Goal: Transaction & Acquisition: Book appointment/travel/reservation

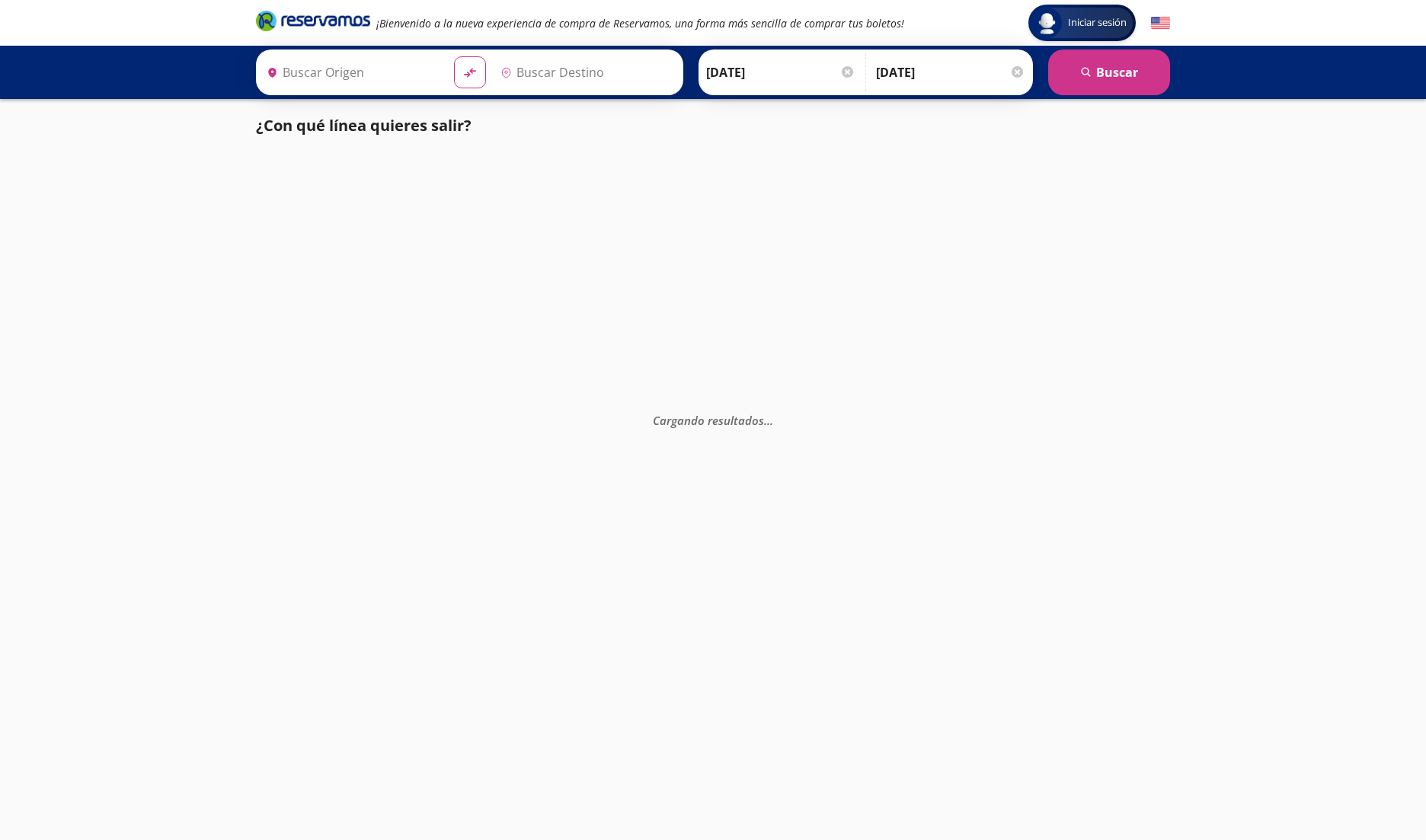
type input "[GEOGRAPHIC_DATA], [GEOGRAPHIC_DATA]"
type input "Acapulco, [GEOGRAPHIC_DATA]"
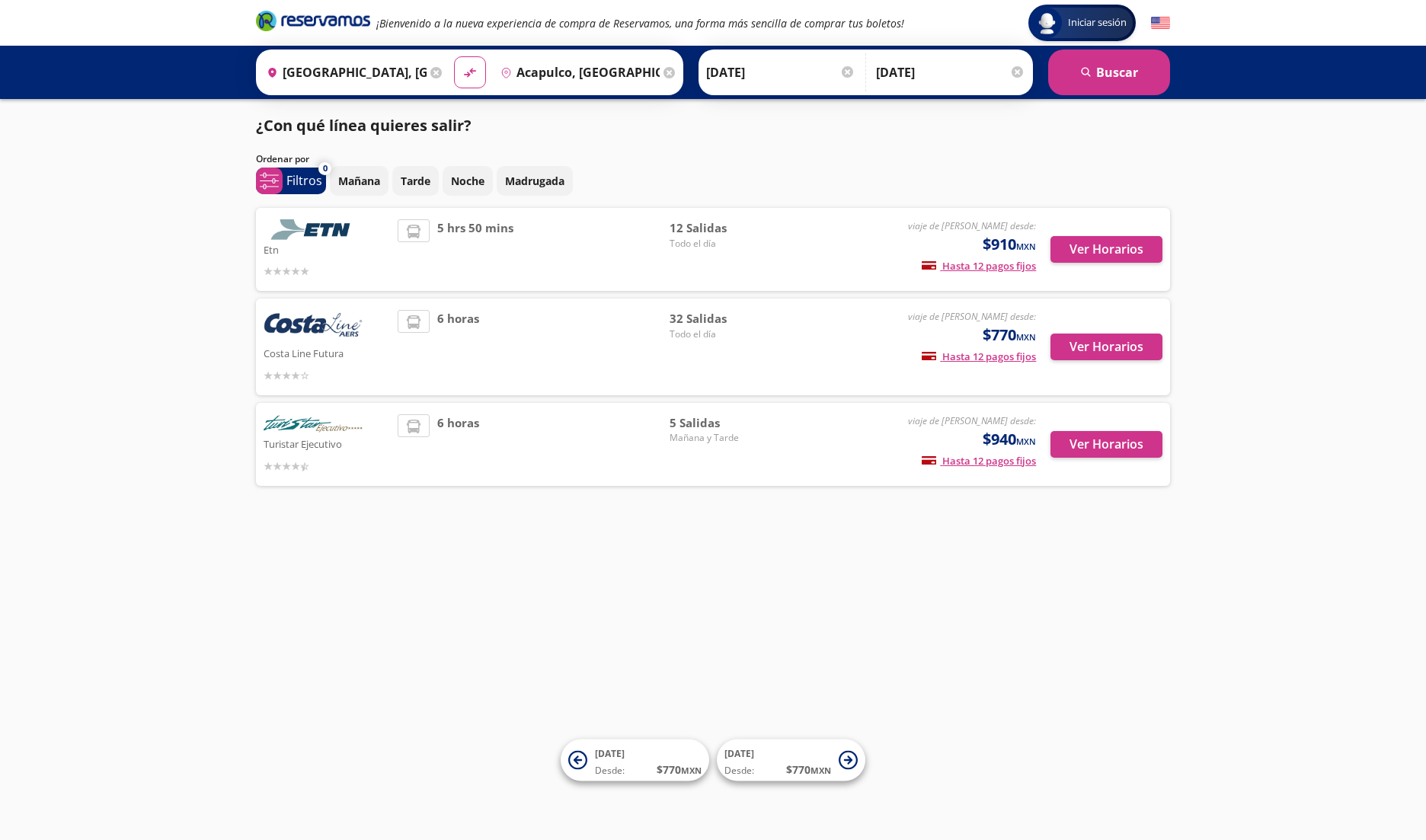
click at [1162, 23] on img at bounding box center [1160, 23] width 19 height 19
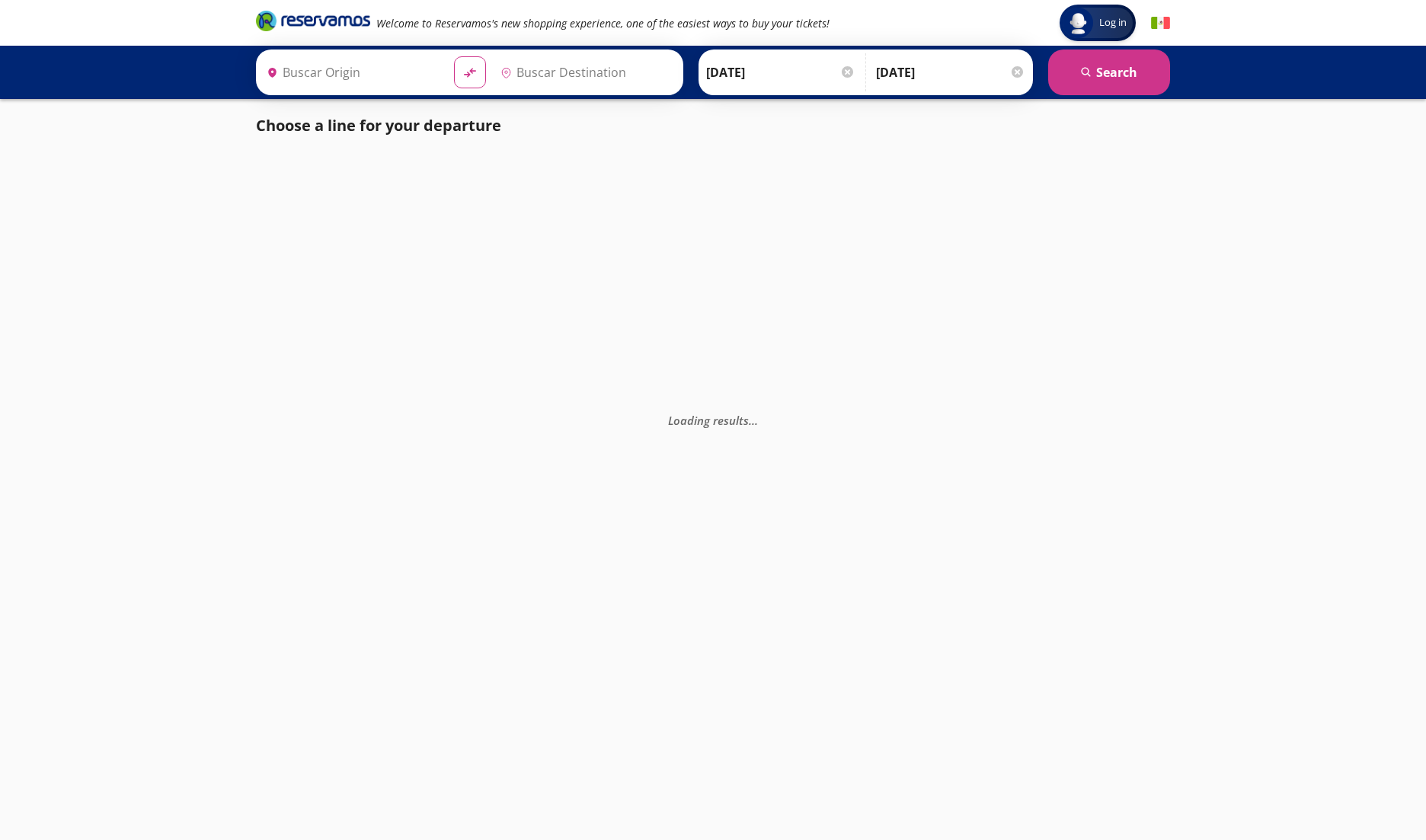
type input "[GEOGRAPHIC_DATA], [GEOGRAPHIC_DATA]"
type input "Acapulco, [GEOGRAPHIC_DATA]"
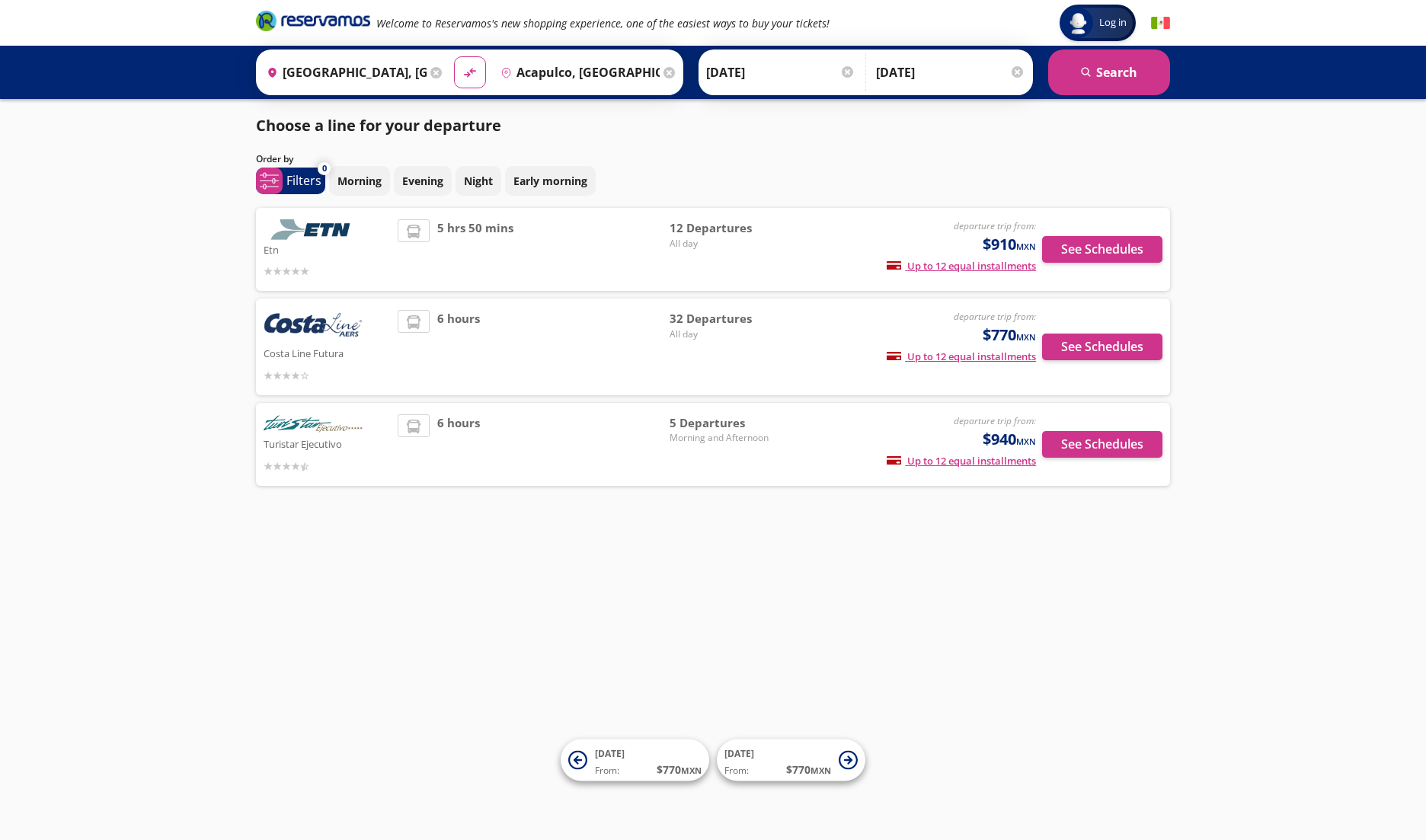
click at [1167, 23] on img at bounding box center [1160, 23] width 19 height 19
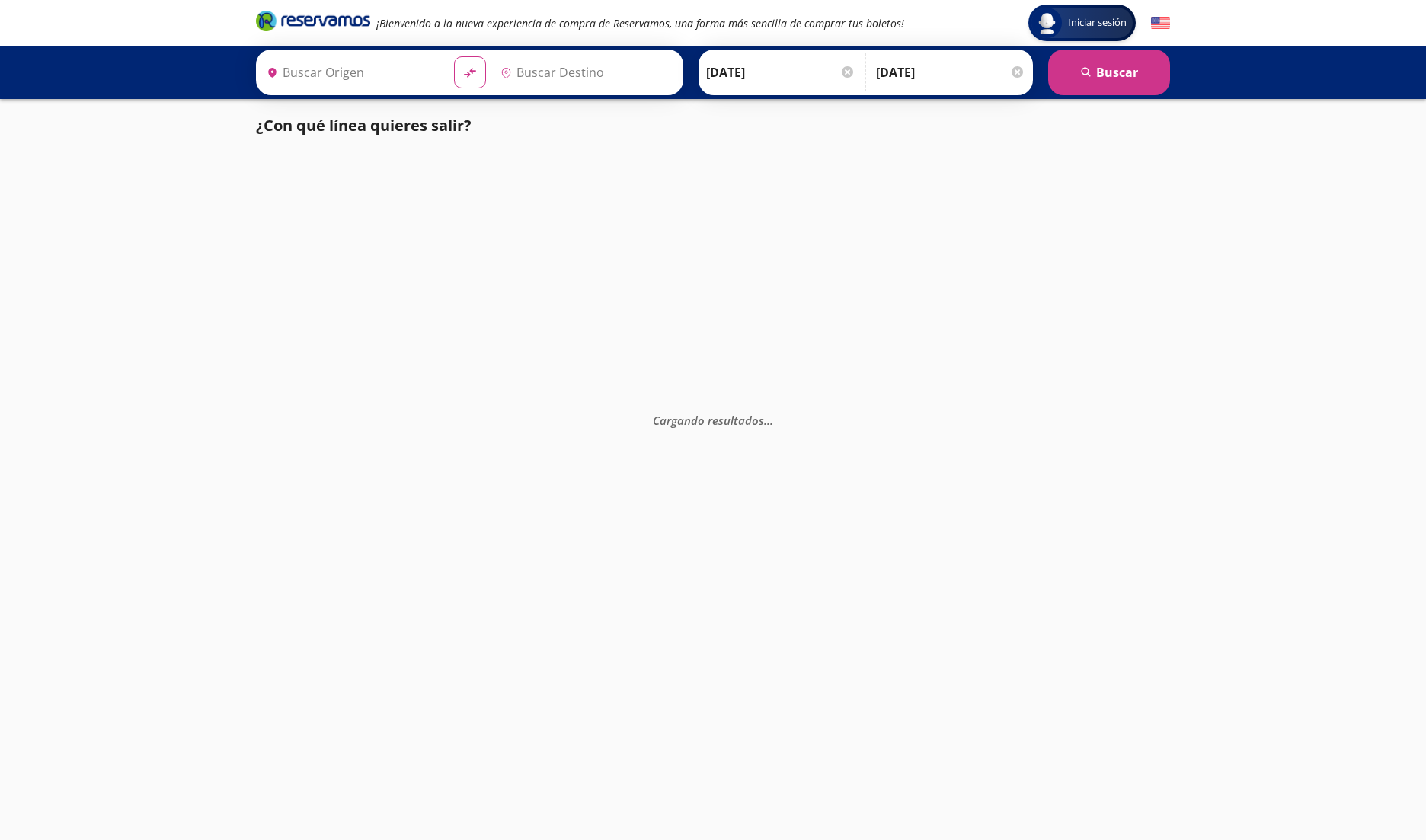
type input "[GEOGRAPHIC_DATA], [GEOGRAPHIC_DATA]"
type input "Acapulco, [GEOGRAPHIC_DATA]"
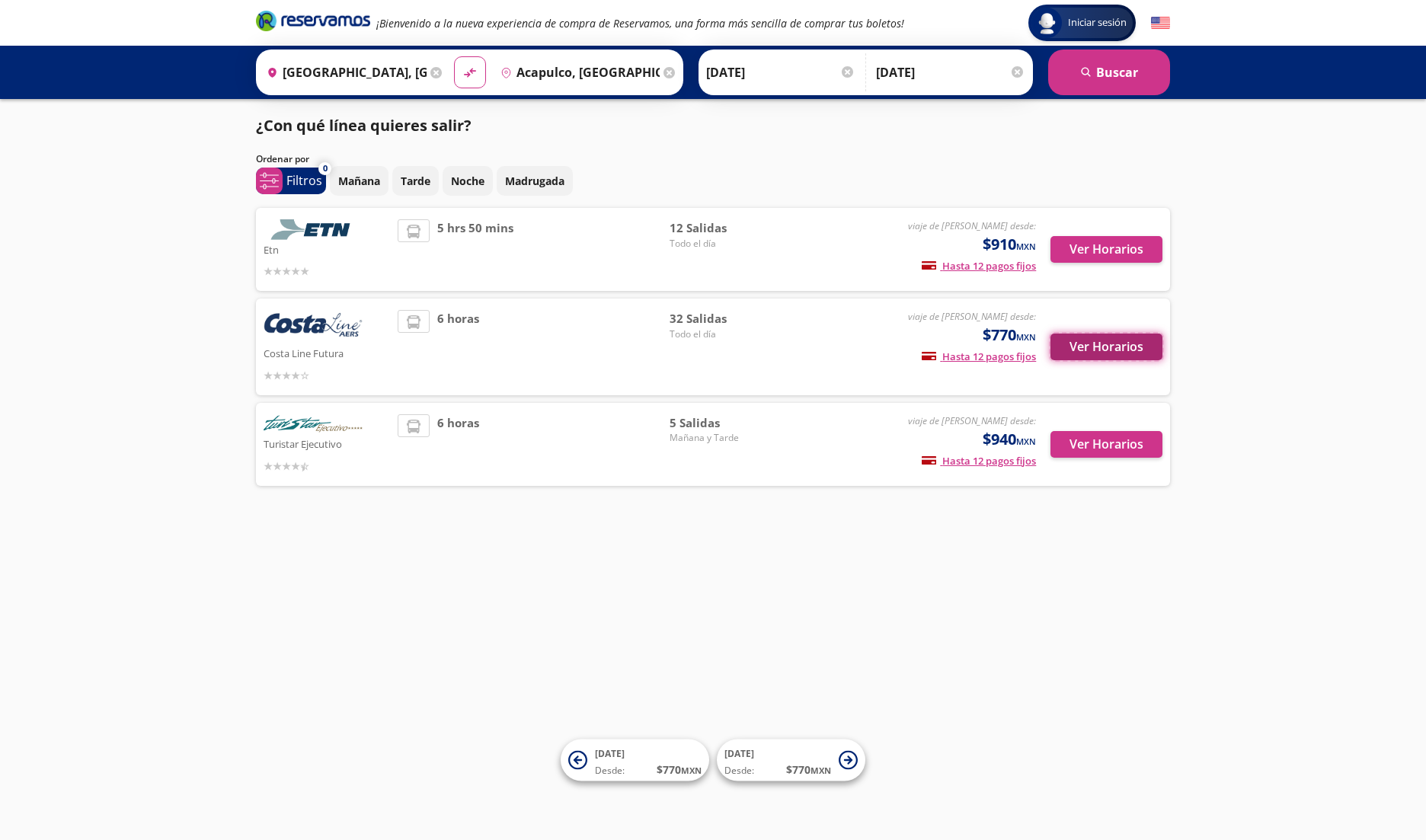
click at [1124, 351] on button "Ver Horarios" at bounding box center [1106, 348] width 112 height 27
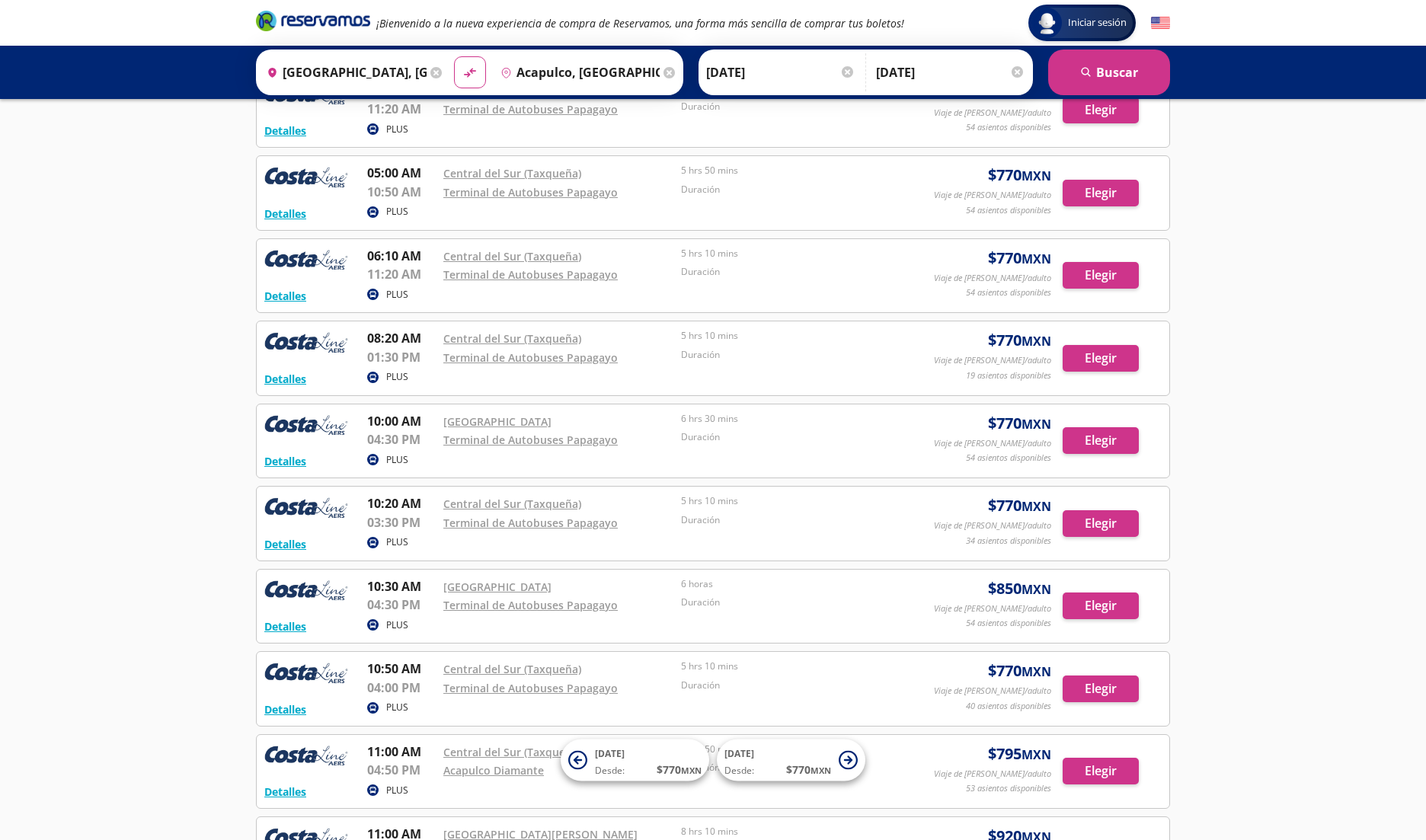
scroll to position [520, 0]
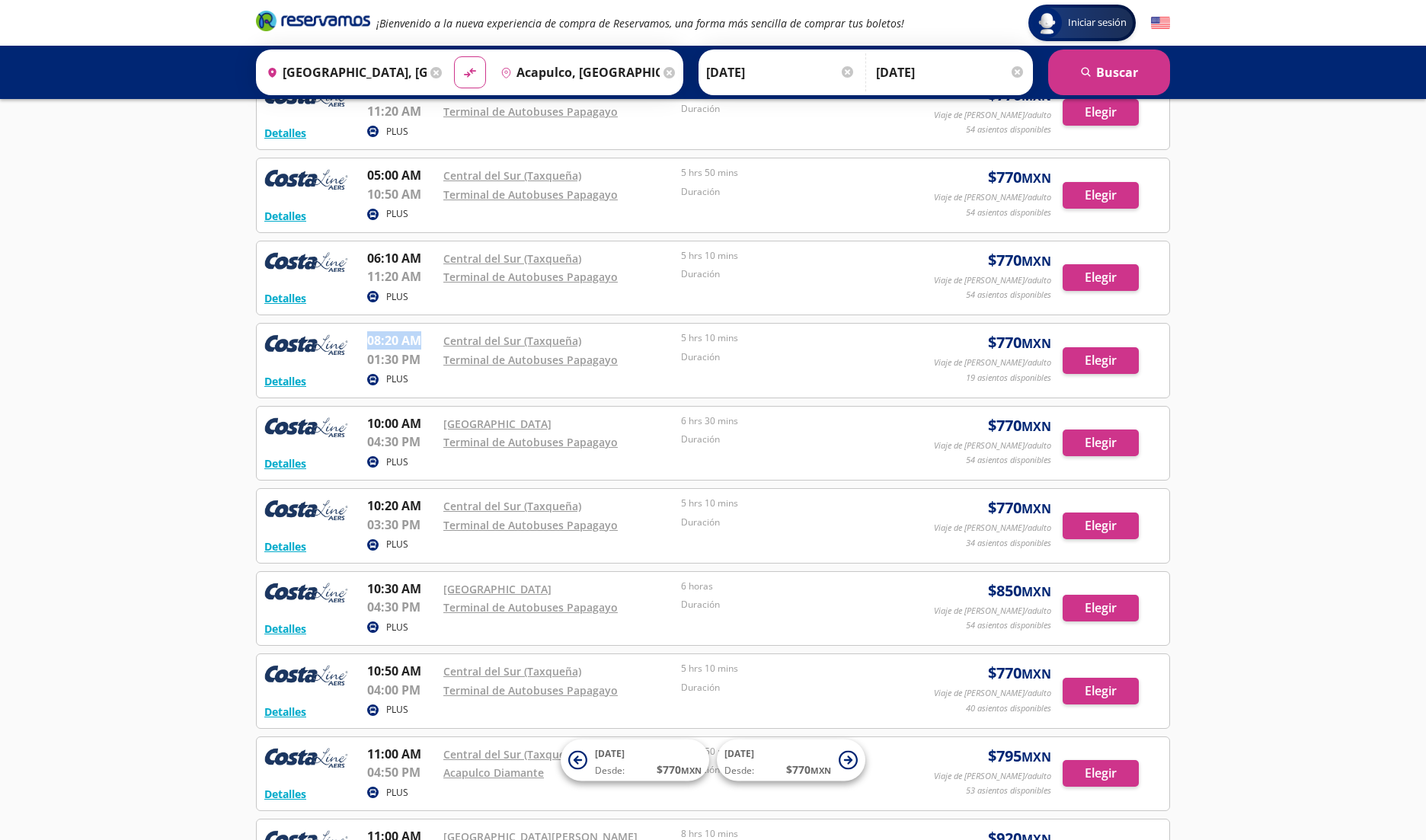
drag, startPoint x: 367, startPoint y: 339, endPoint x: 429, endPoint y: 340, distance: 62.0
click at [429, 340] on p "08:20 AM" at bounding box center [402, 340] width 68 height 18
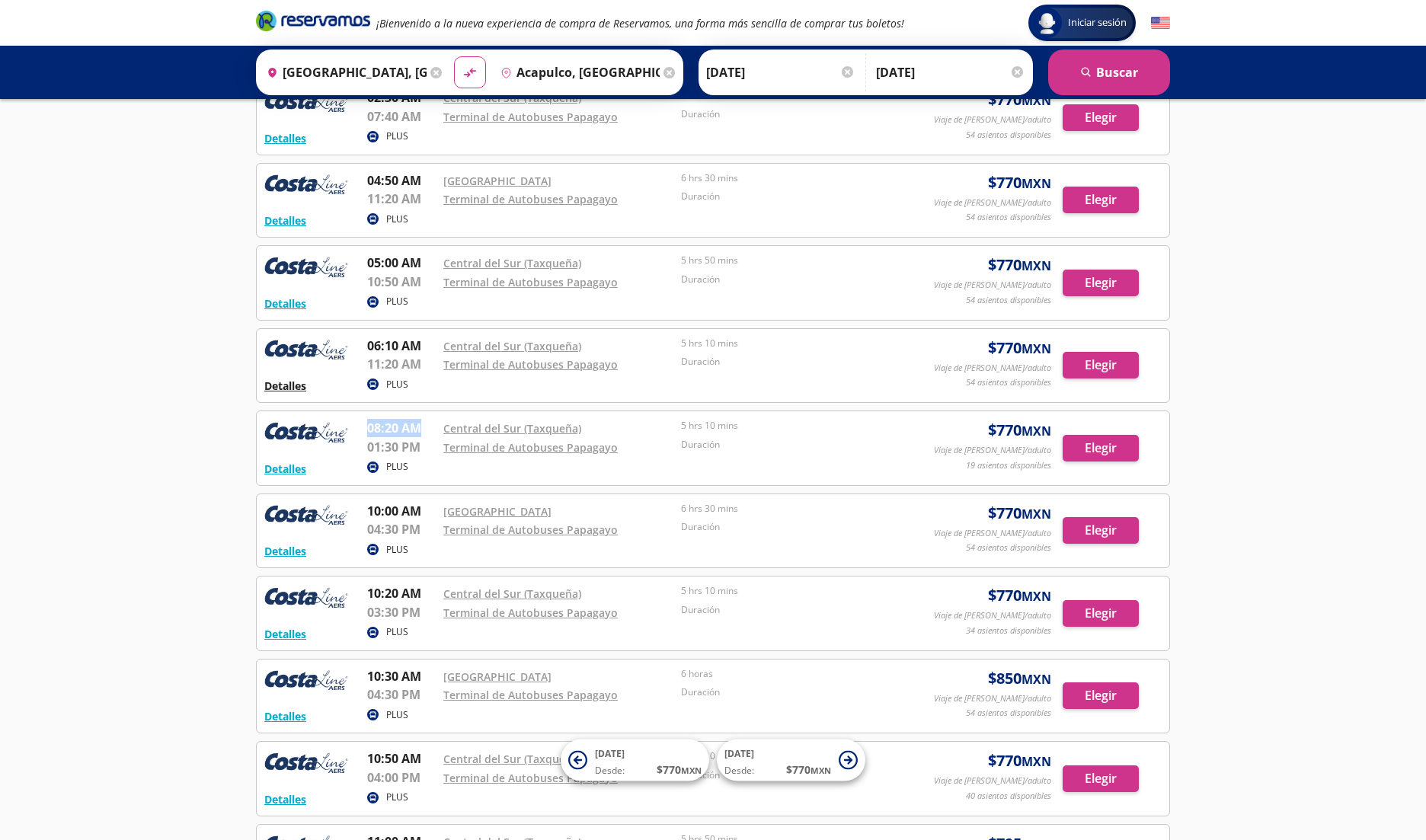
scroll to position [435, 0]
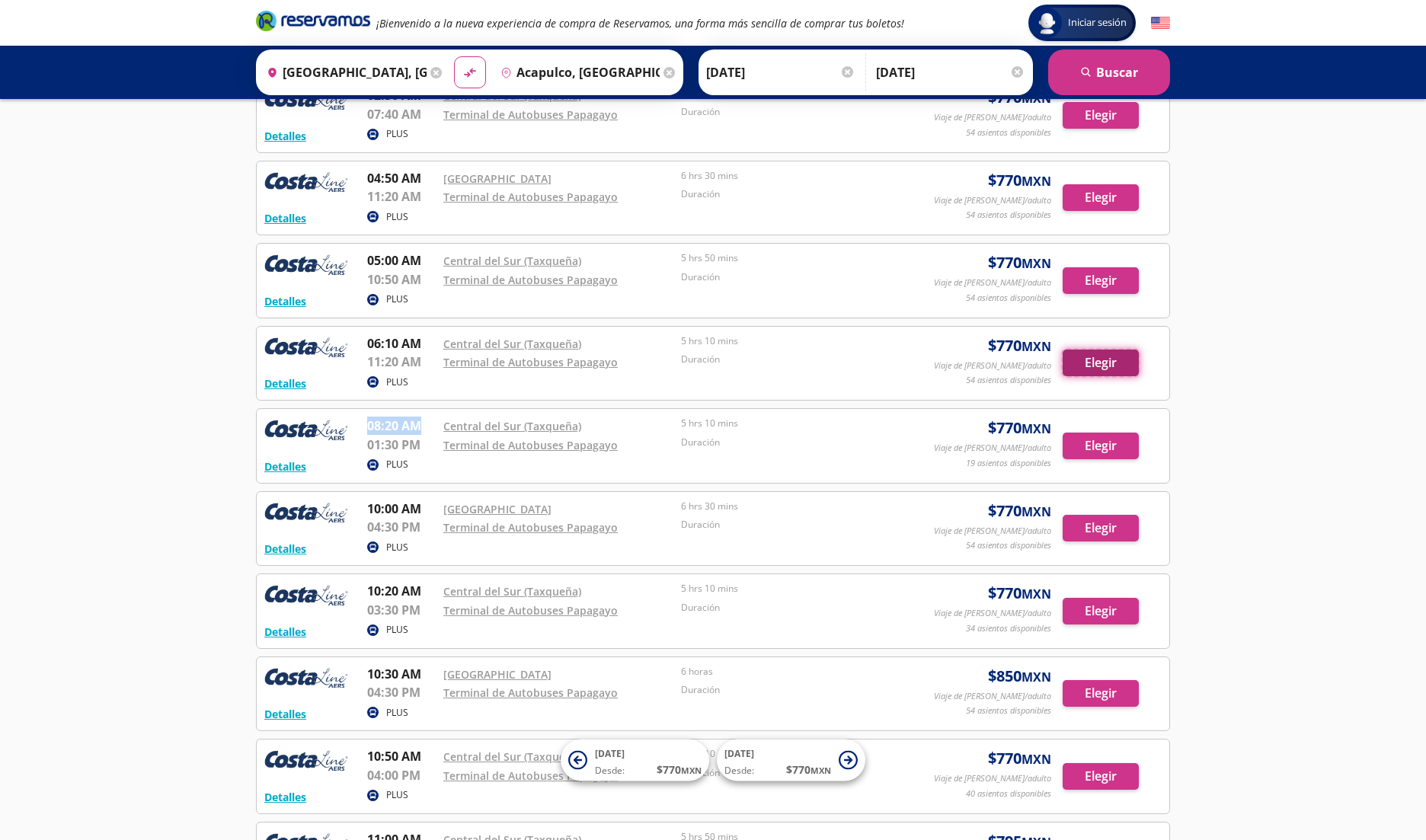
click at [1106, 369] on button "Elegir" at bounding box center [1100, 363] width 77 height 27
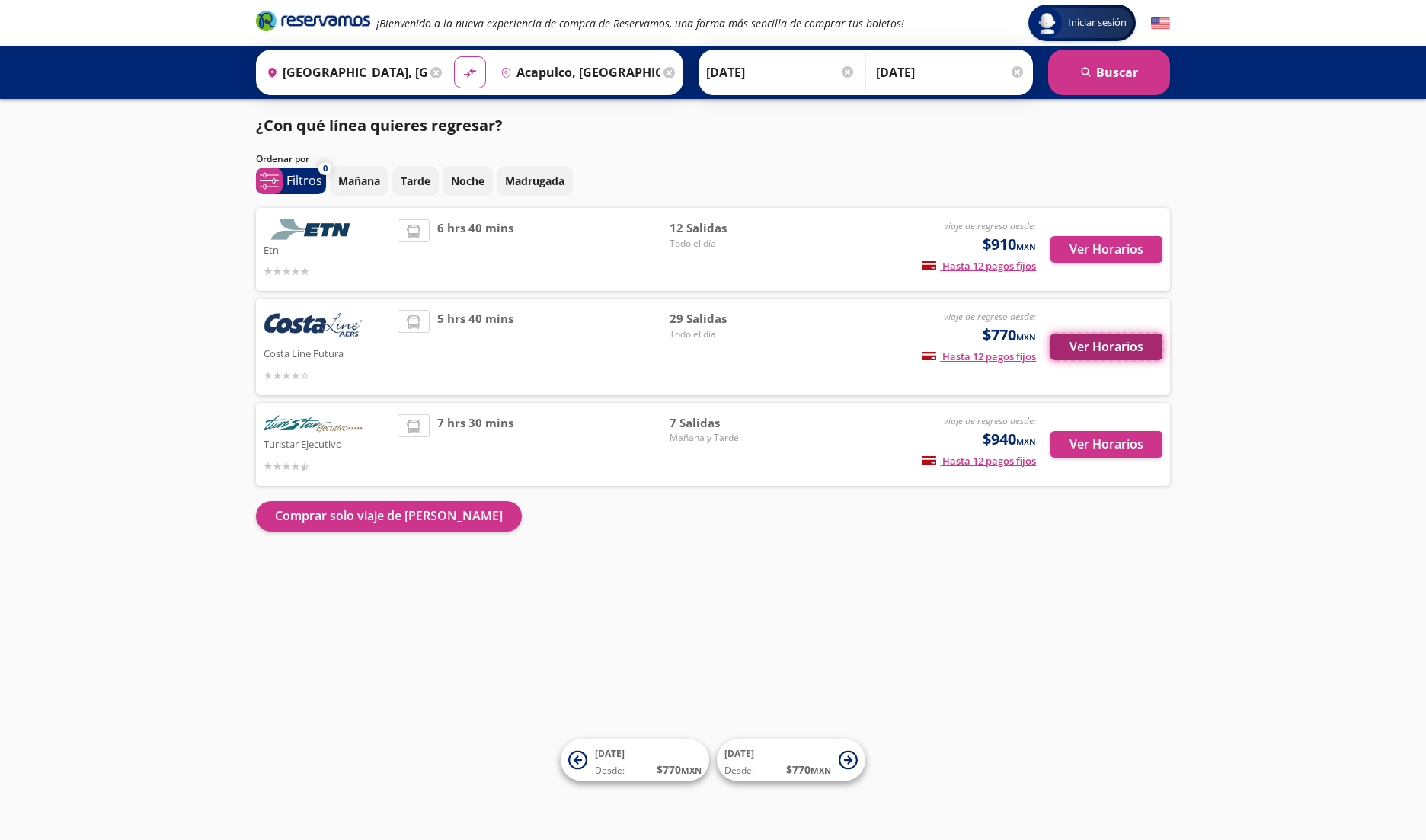
click at [1097, 347] on button "Ver Horarios" at bounding box center [1106, 348] width 112 height 27
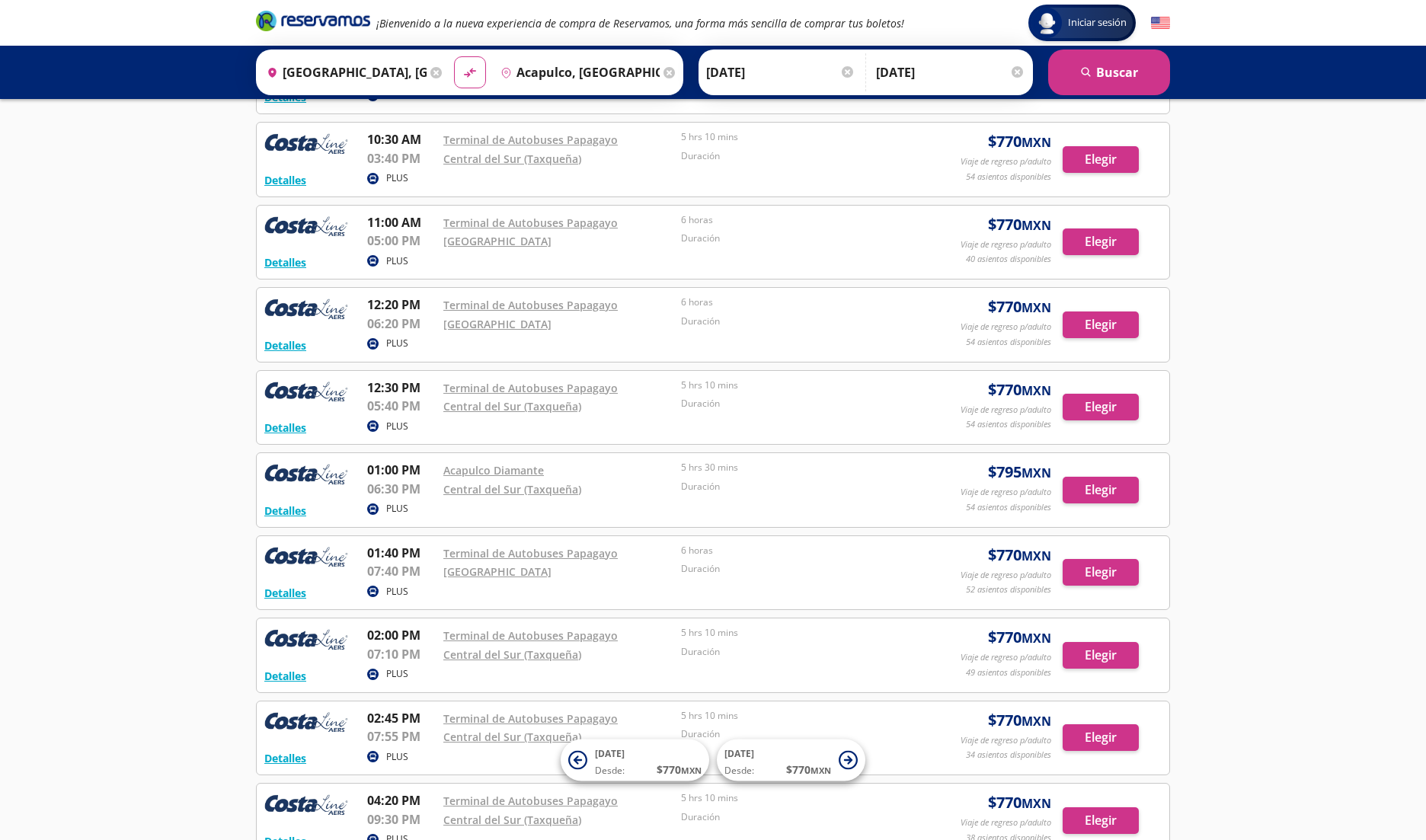
scroll to position [922, 0]
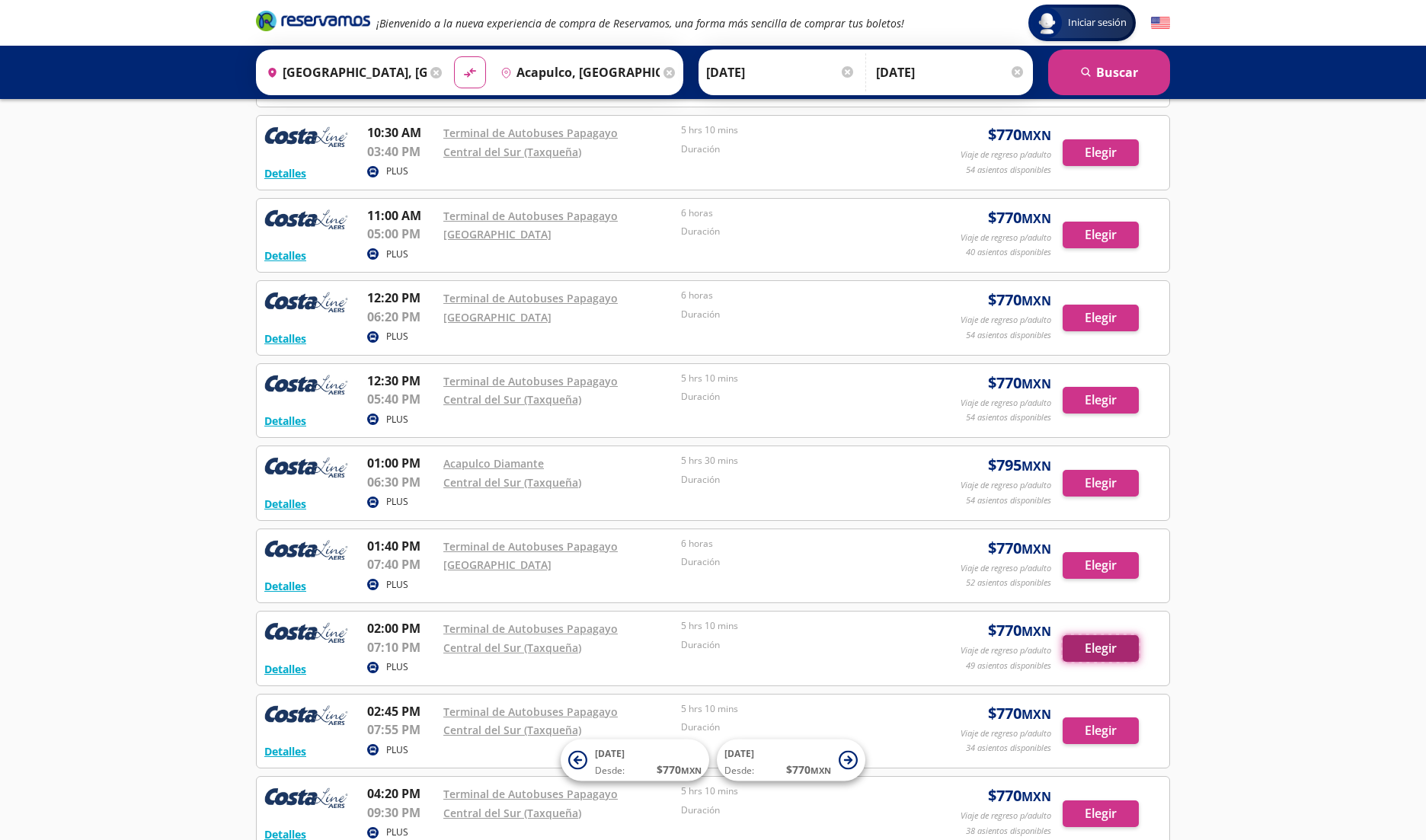
click at [1097, 645] on button "Elegir" at bounding box center [1100, 649] width 77 height 27
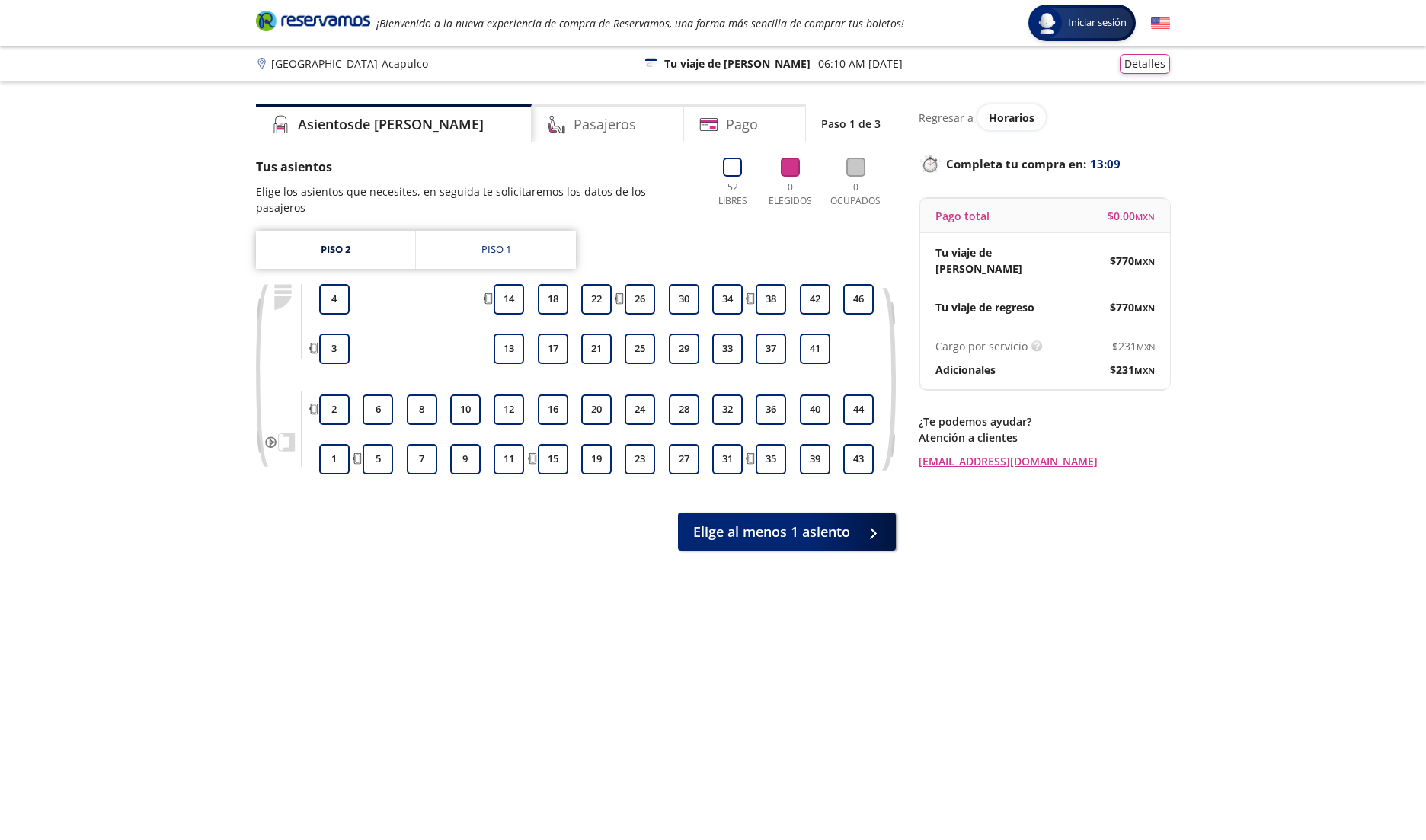
drag, startPoint x: 359, startPoint y: 22, endPoint x: 363, endPoint y: 31, distance: 9.8
click at [359, 22] on icon "Brand Logo" at bounding box center [312, 20] width 114 height 23
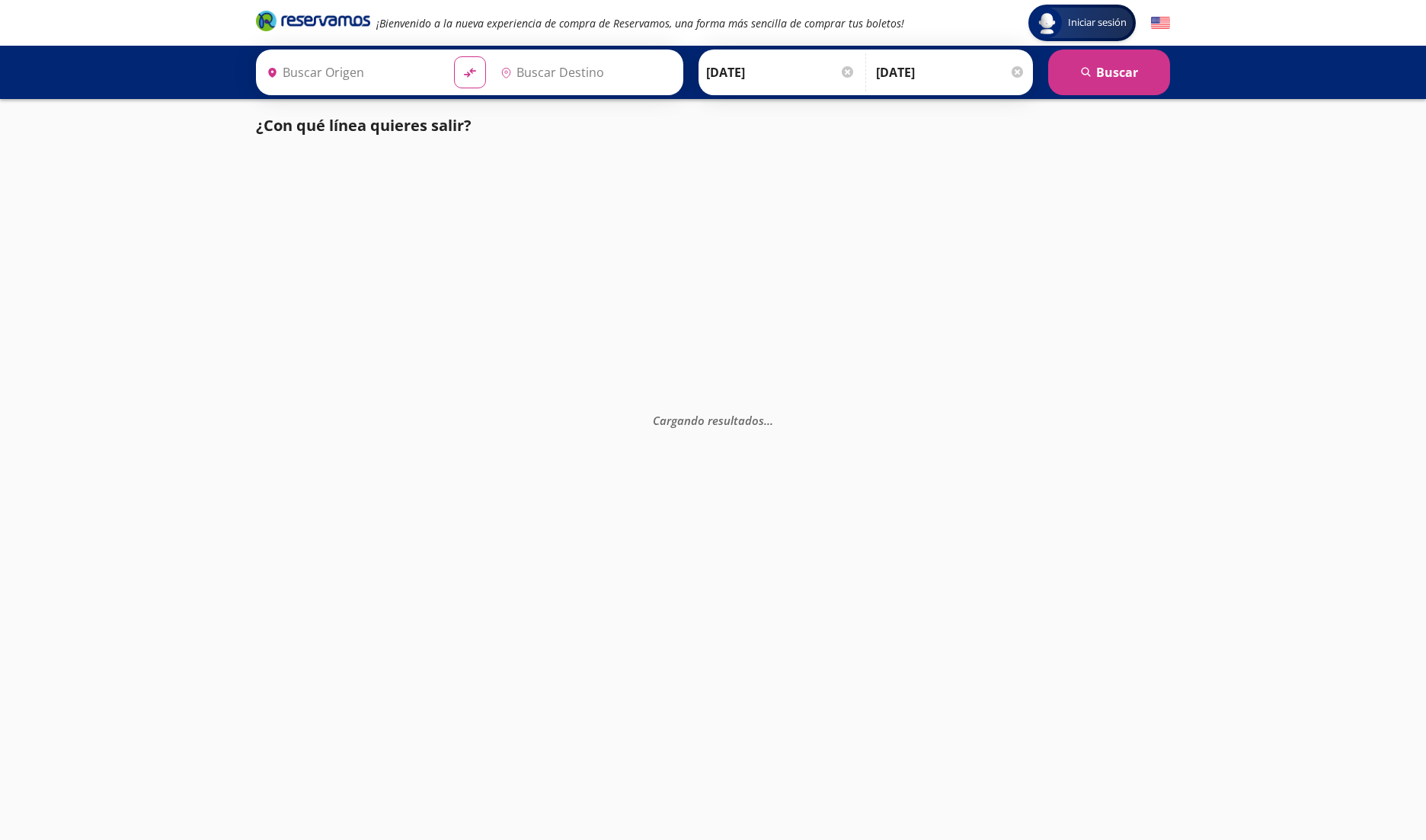
type input "Acapulco, [GEOGRAPHIC_DATA]"
type input "[GEOGRAPHIC_DATA], [GEOGRAPHIC_DATA]"
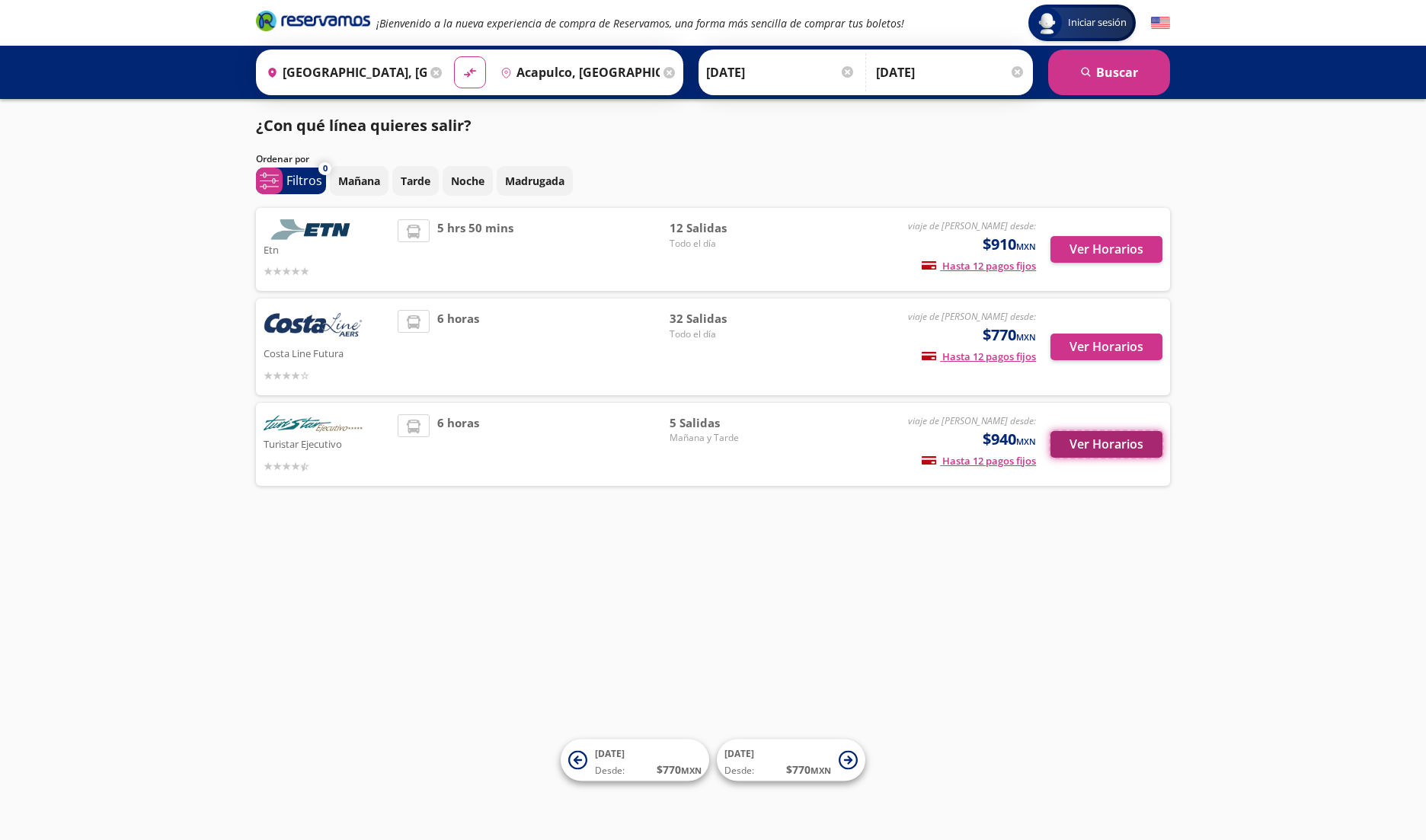
click at [1127, 450] on button "Ver Horarios" at bounding box center [1106, 445] width 112 height 27
click at [1097, 245] on button "Ver Horarios" at bounding box center [1106, 249] width 112 height 27
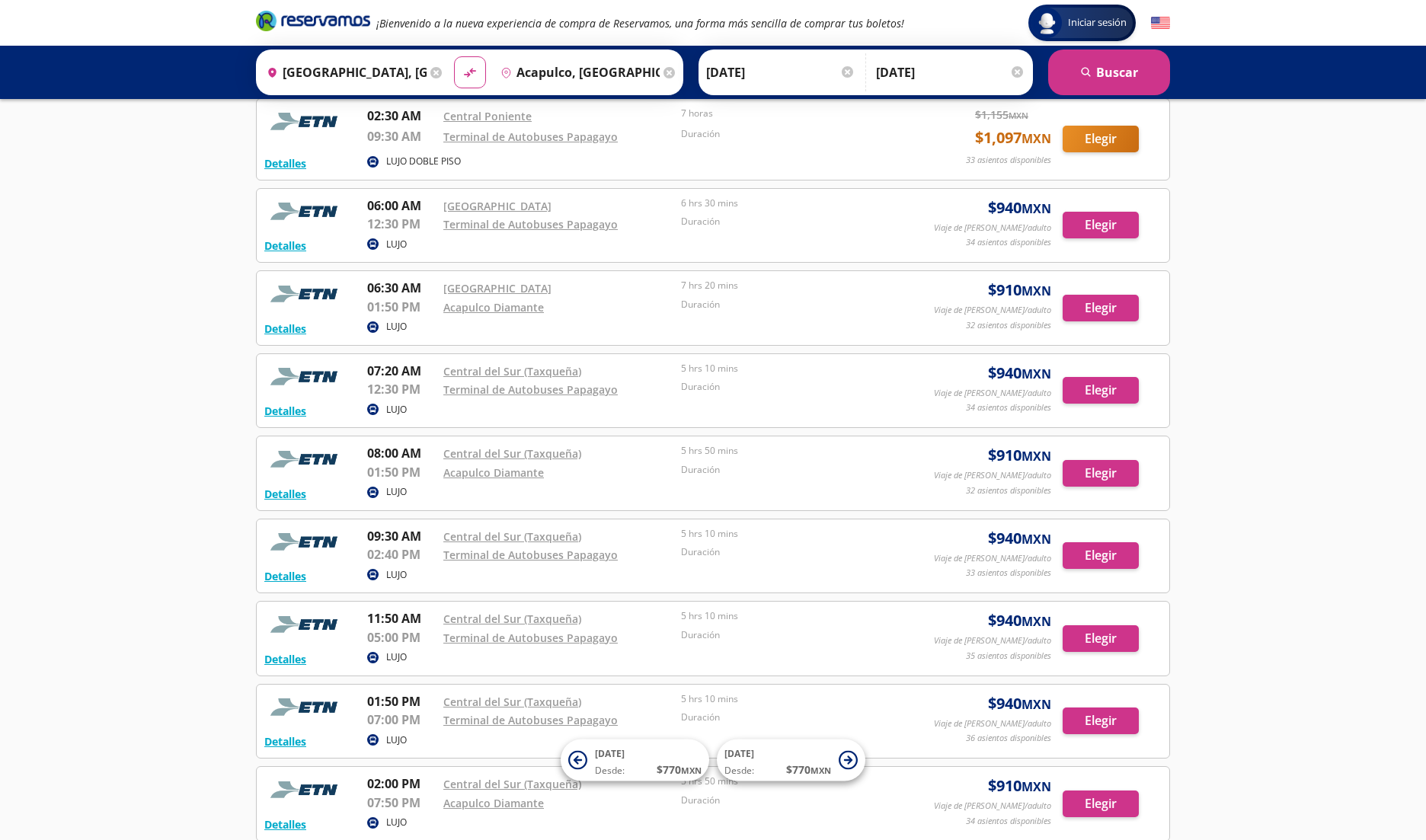
scroll to position [153, 0]
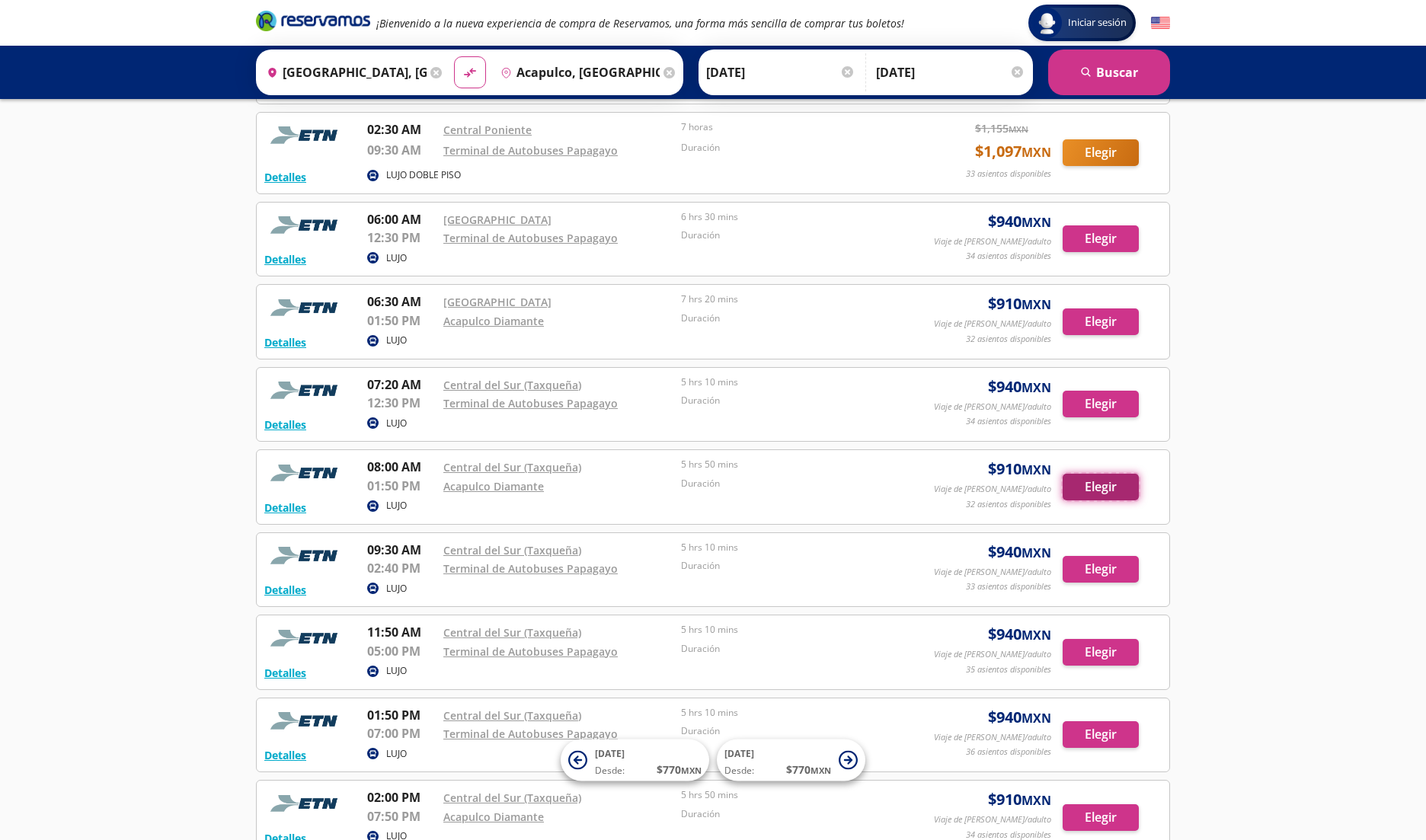
click at [1127, 481] on button "Elegir" at bounding box center [1100, 487] width 77 height 27
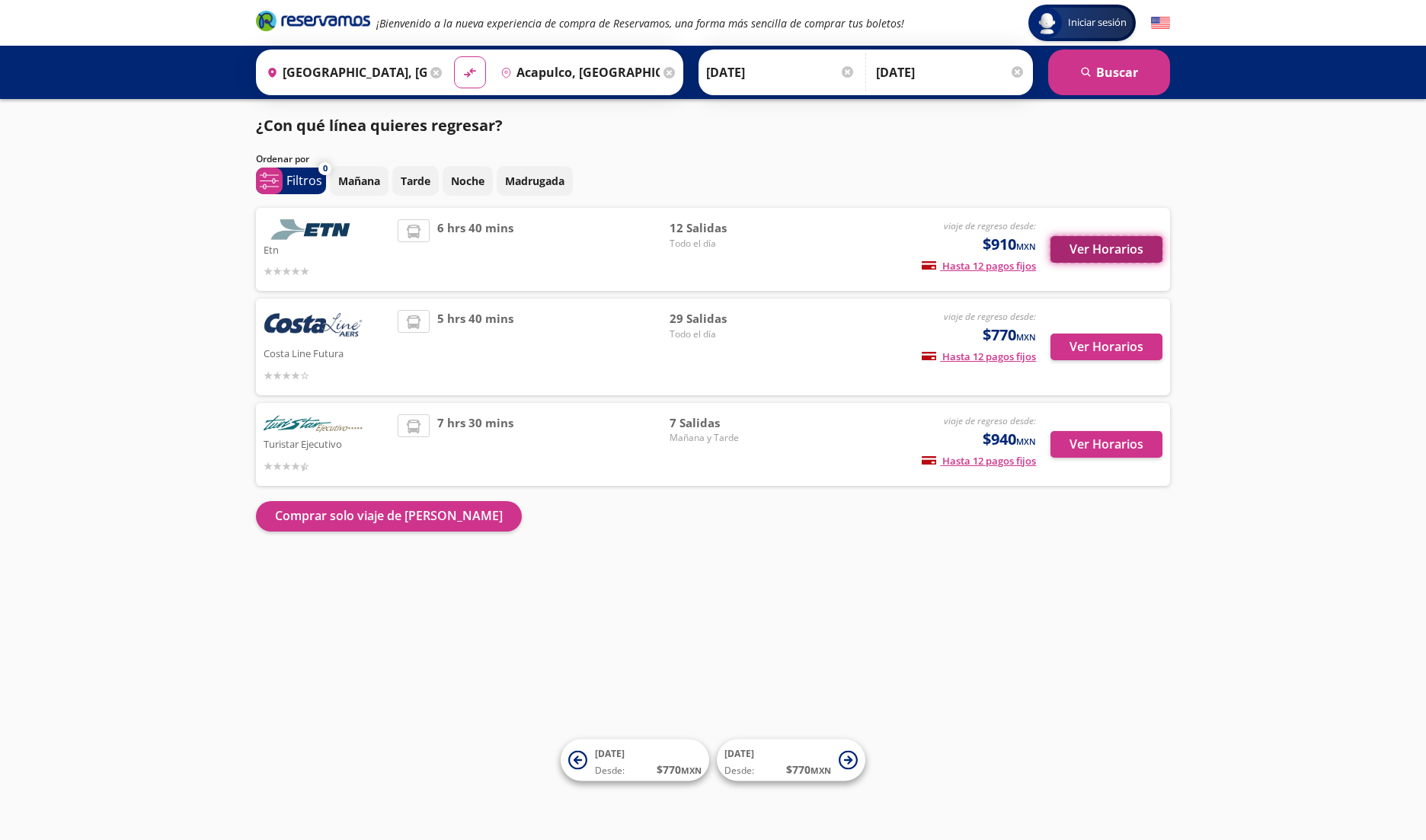
click at [1124, 255] on button "Ver Horarios" at bounding box center [1106, 249] width 112 height 27
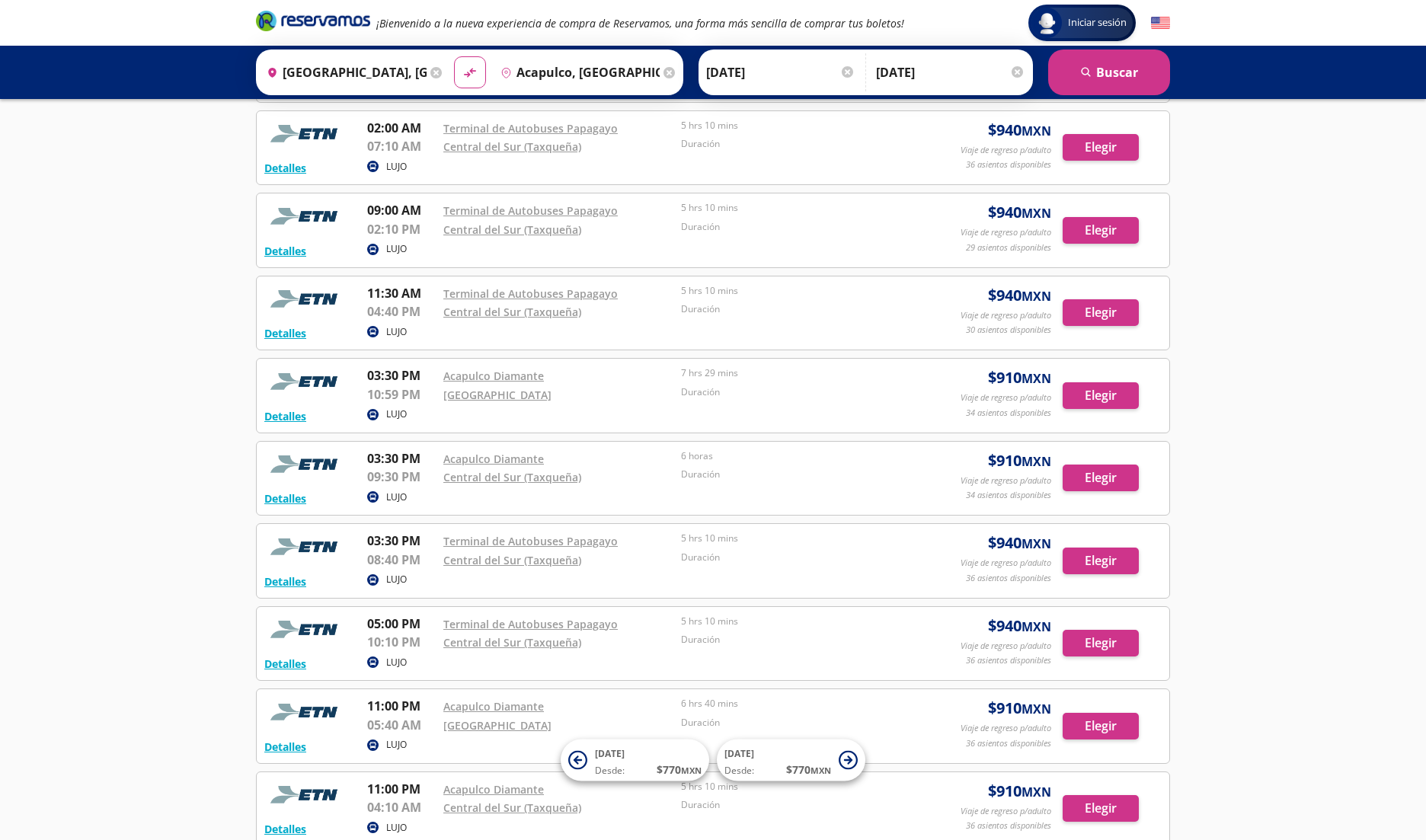
scroll to position [250, 0]
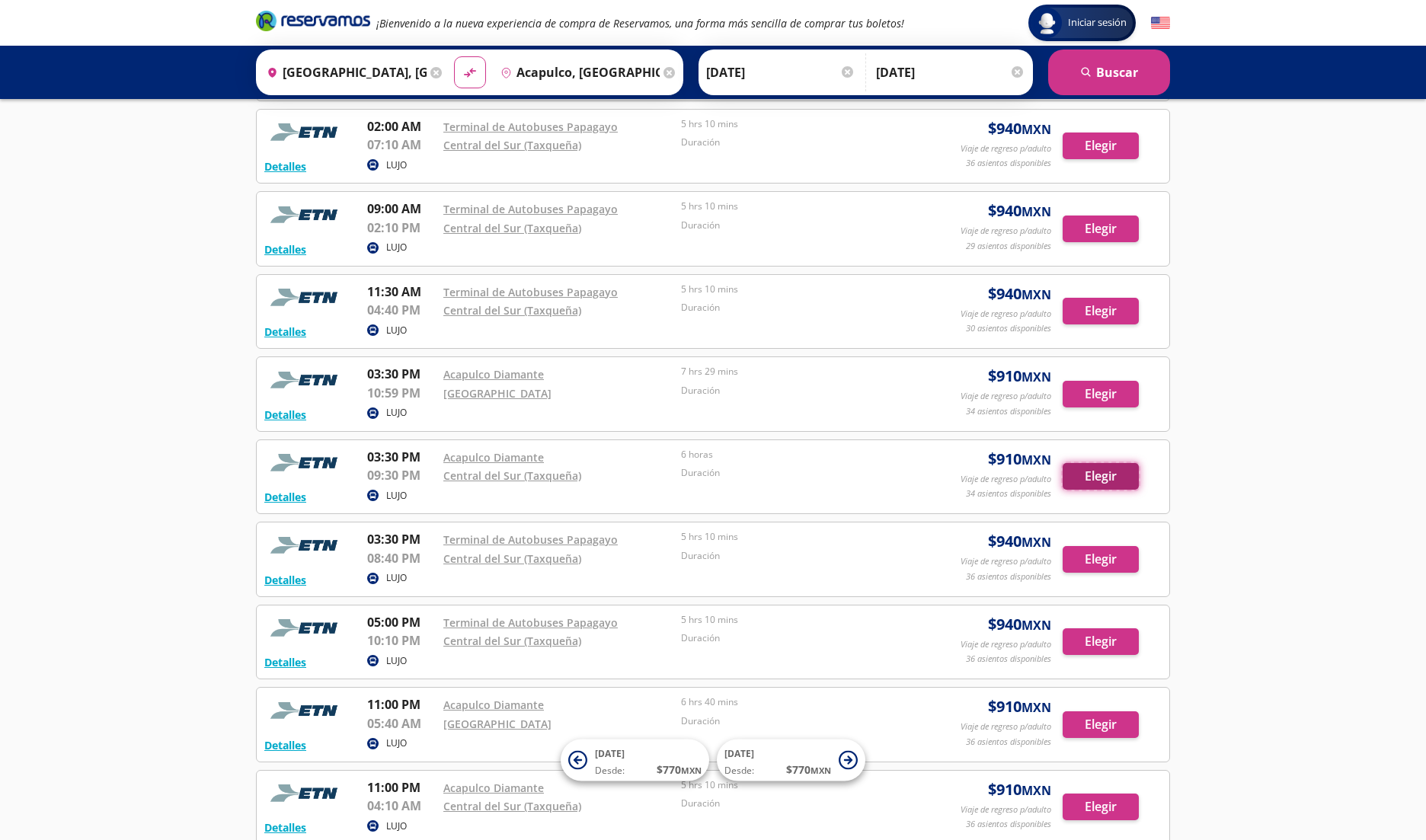
click at [1107, 483] on button "Elegir" at bounding box center [1100, 477] width 77 height 27
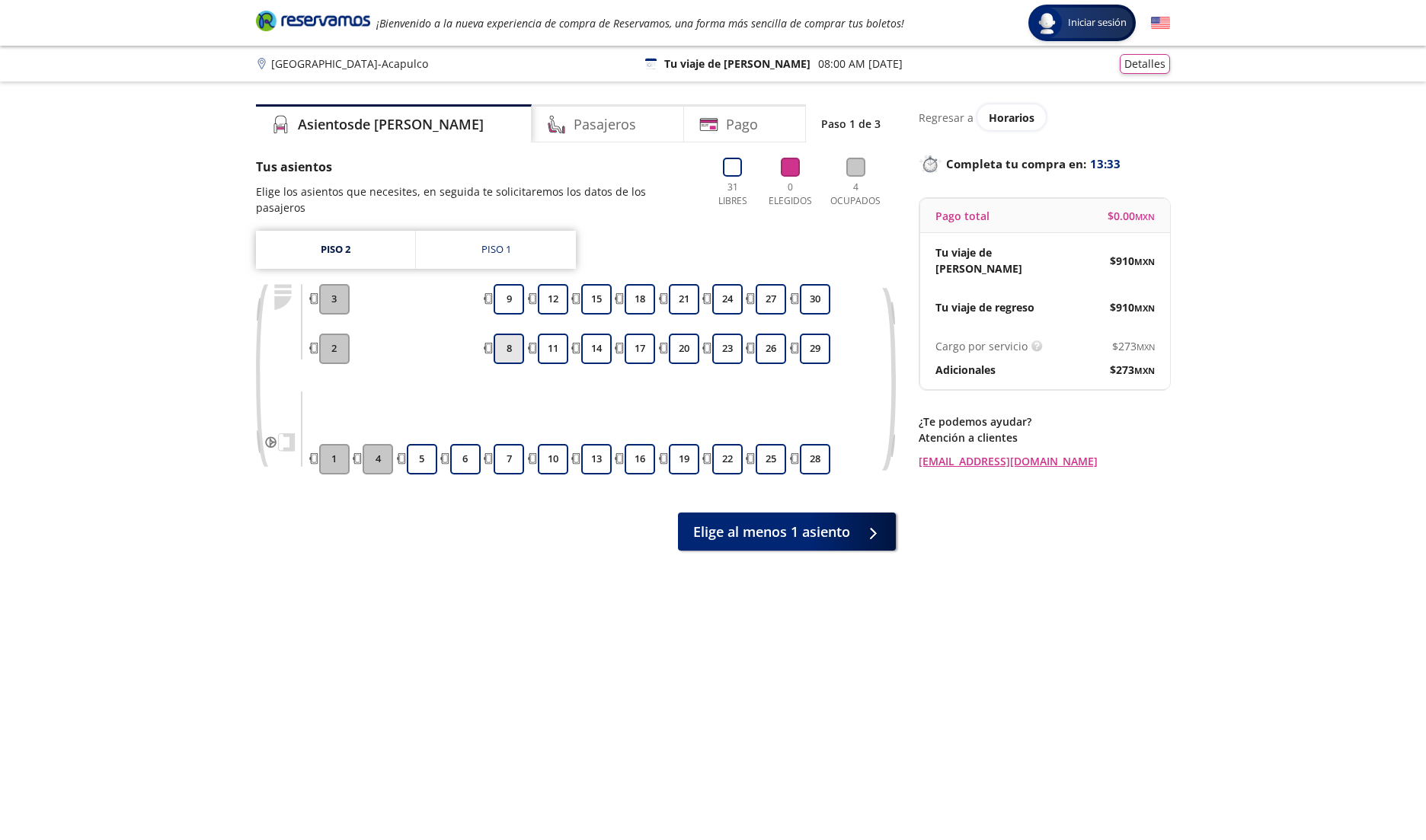
click at [514, 339] on button "8" at bounding box center [509, 349] width 31 height 31
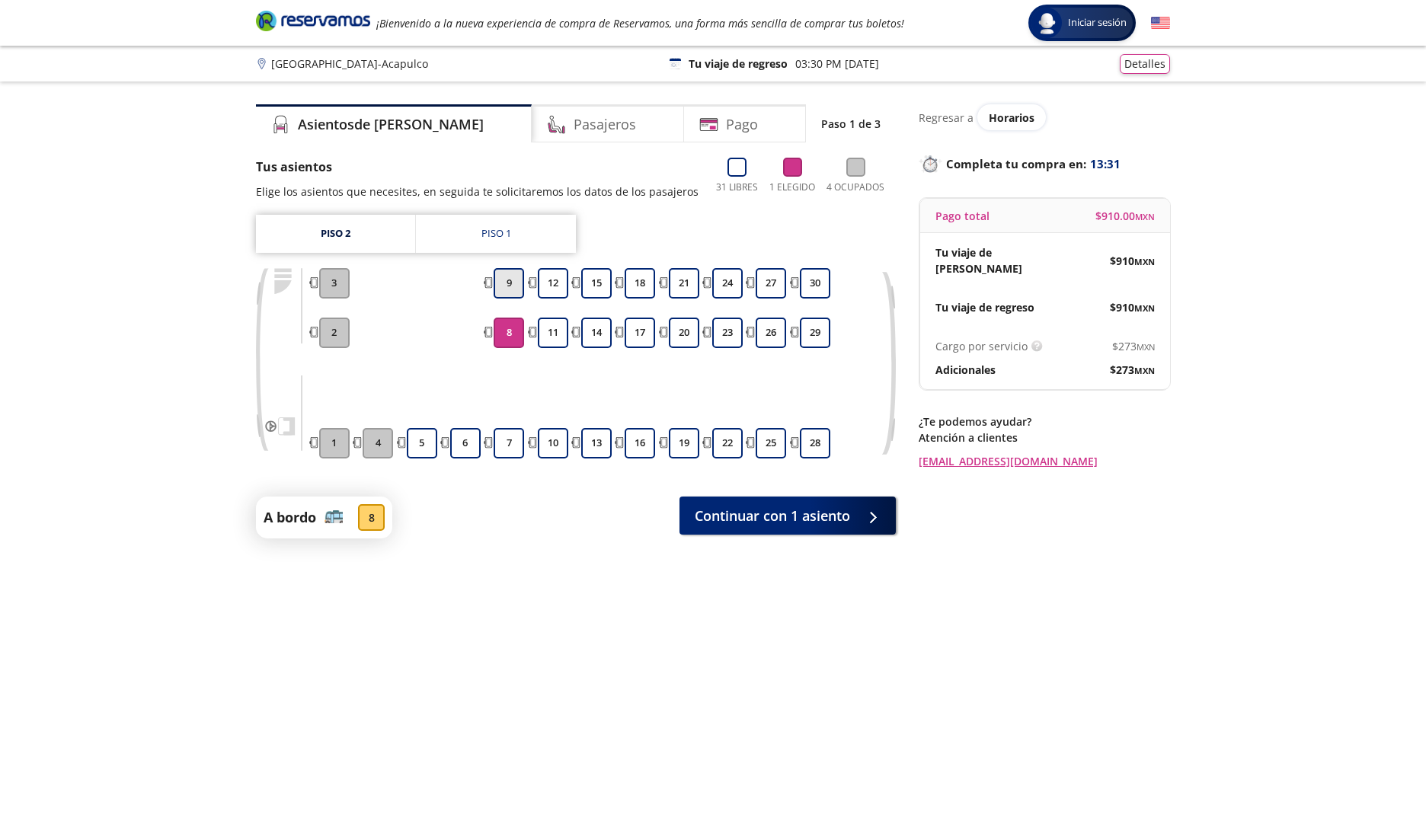
click at [518, 276] on button "9" at bounding box center [509, 284] width 31 height 31
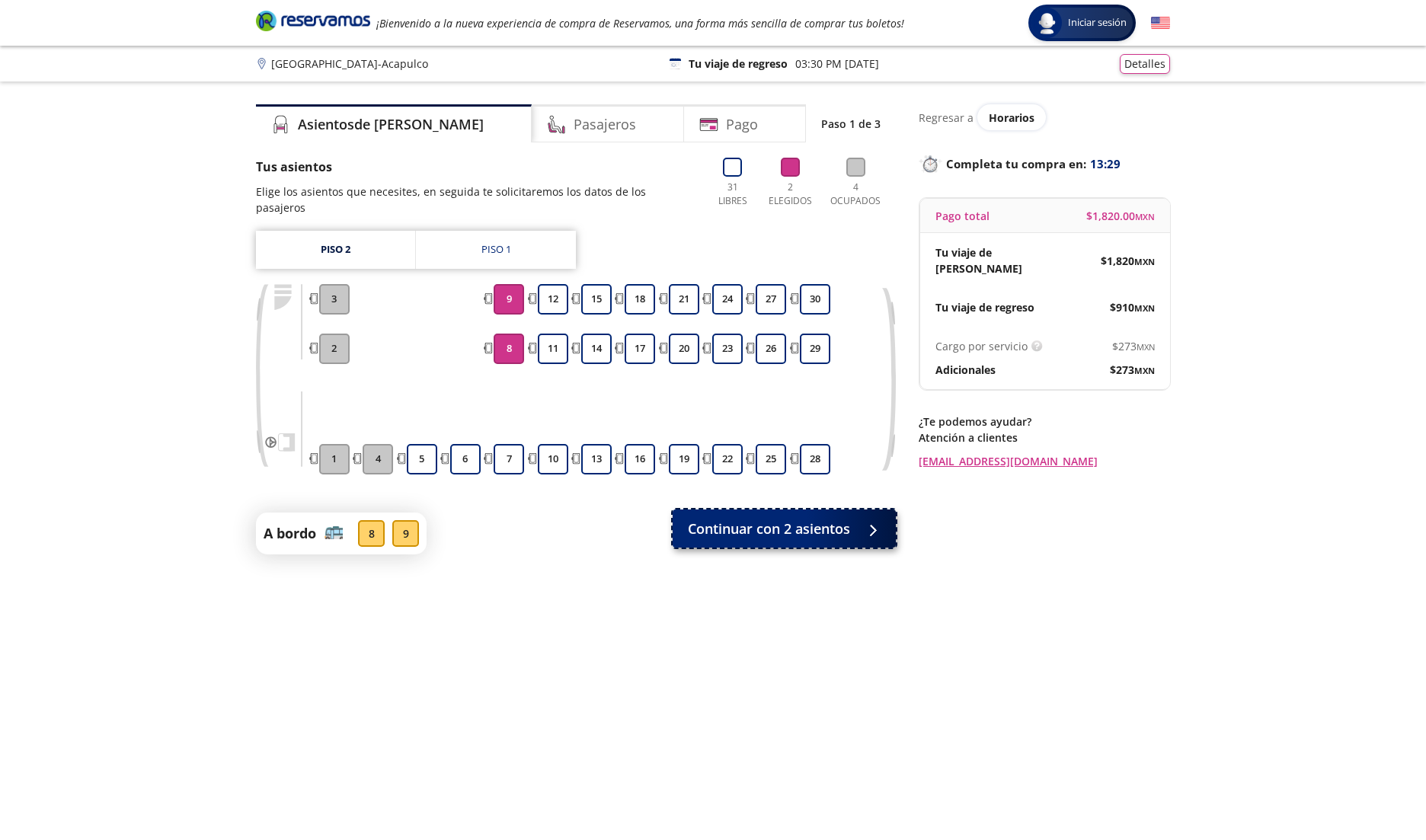
click at [805, 519] on span "Continuar con 2 asientos" at bounding box center [769, 528] width 162 height 21
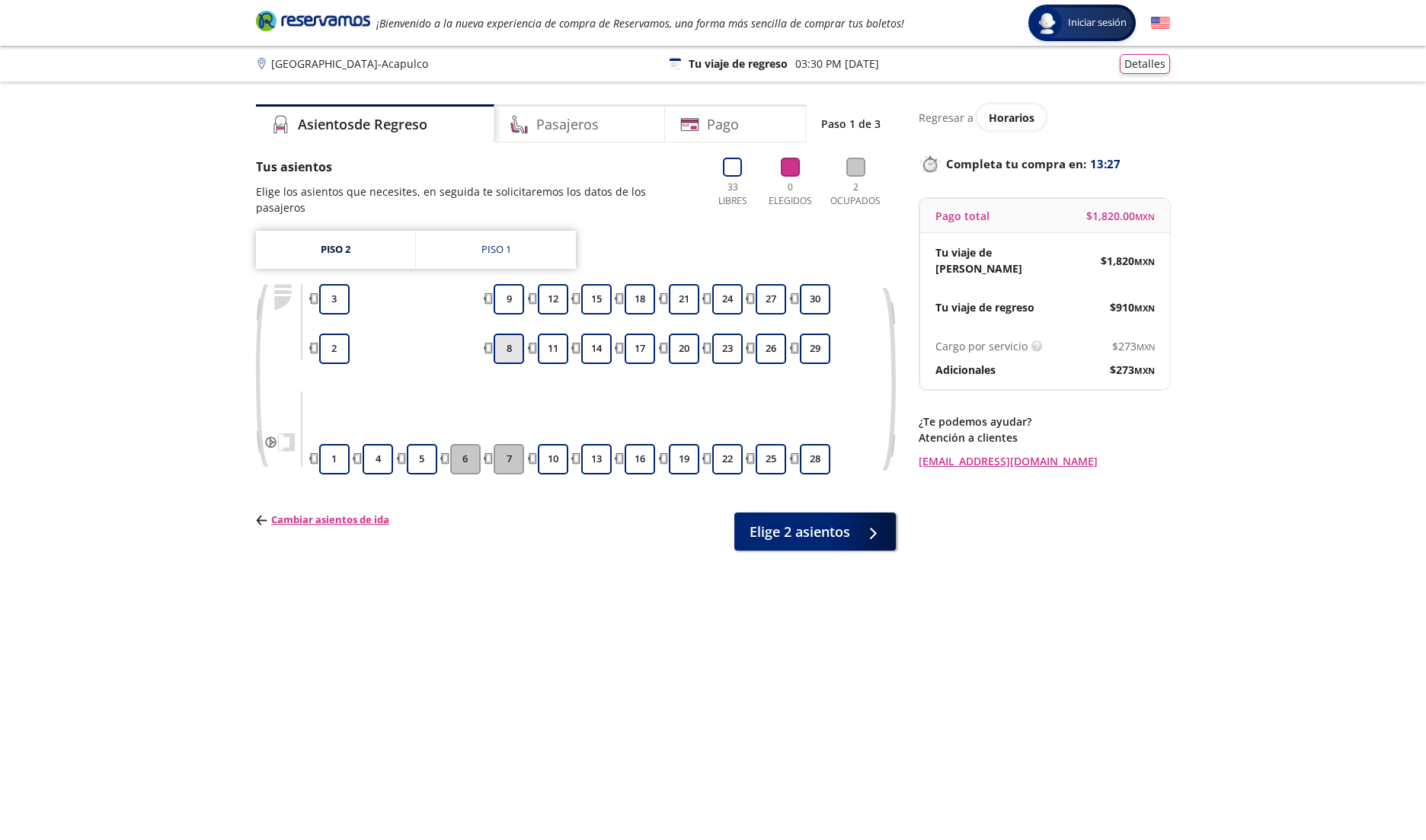
click at [520, 334] on button "8" at bounding box center [509, 349] width 31 height 31
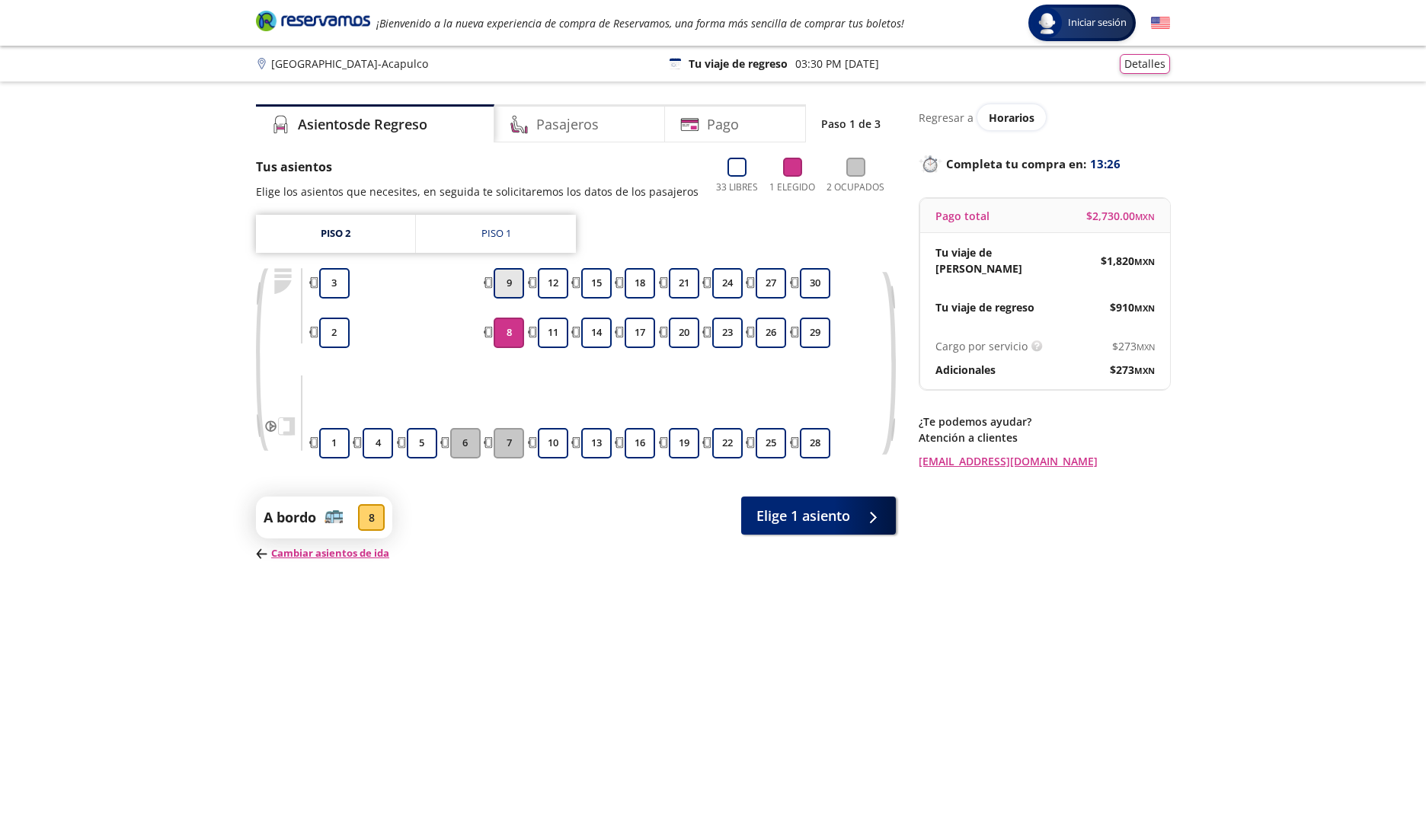
click at [501, 276] on button "9" at bounding box center [509, 284] width 31 height 31
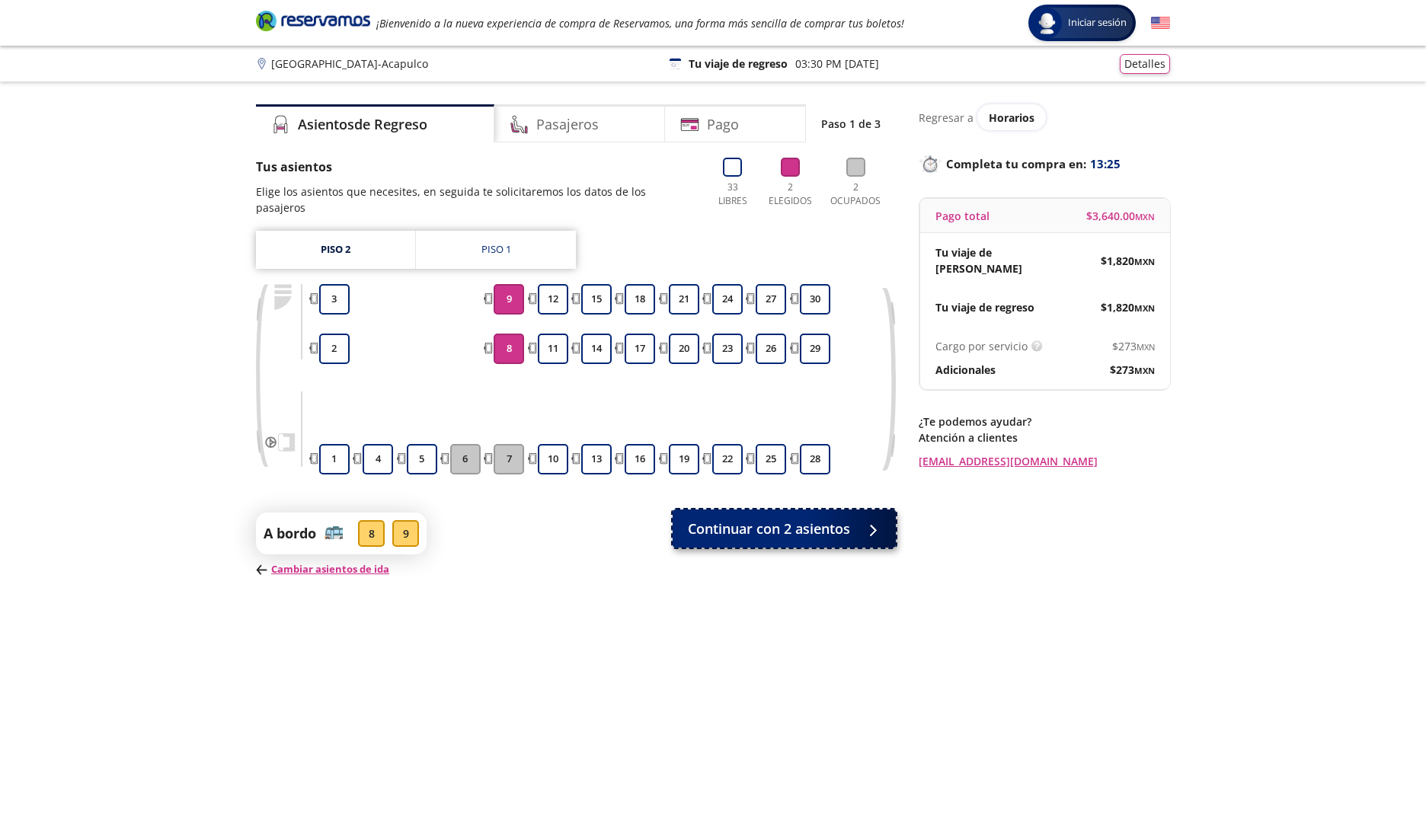
click at [837, 519] on span "Continuar con 2 asientos" at bounding box center [769, 528] width 162 height 21
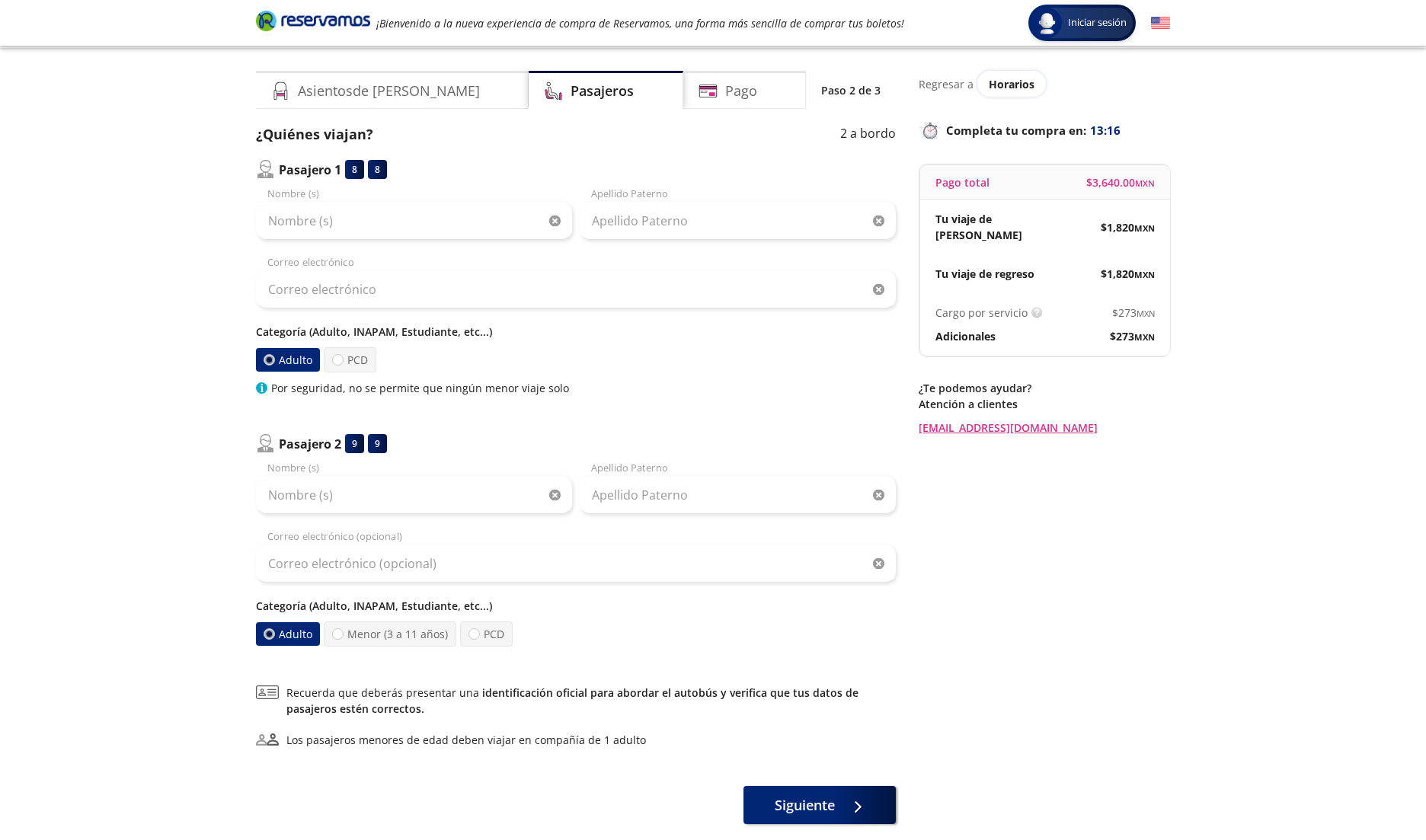
scroll to position [36, 0]
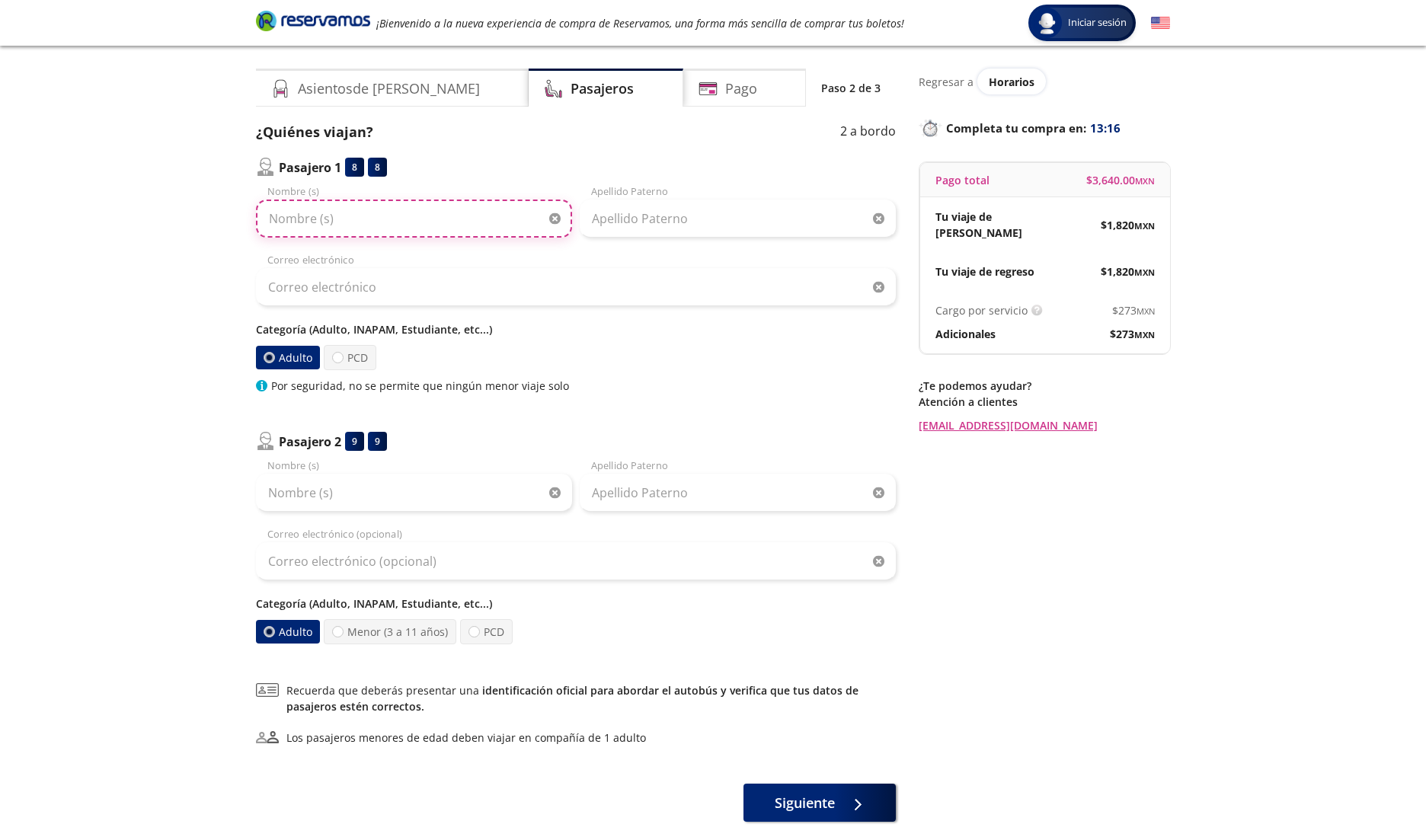
click at [349, 221] on input "Nombre (s)" at bounding box center [413, 219] width 316 height 38
type input "[PERSON_NAME]"
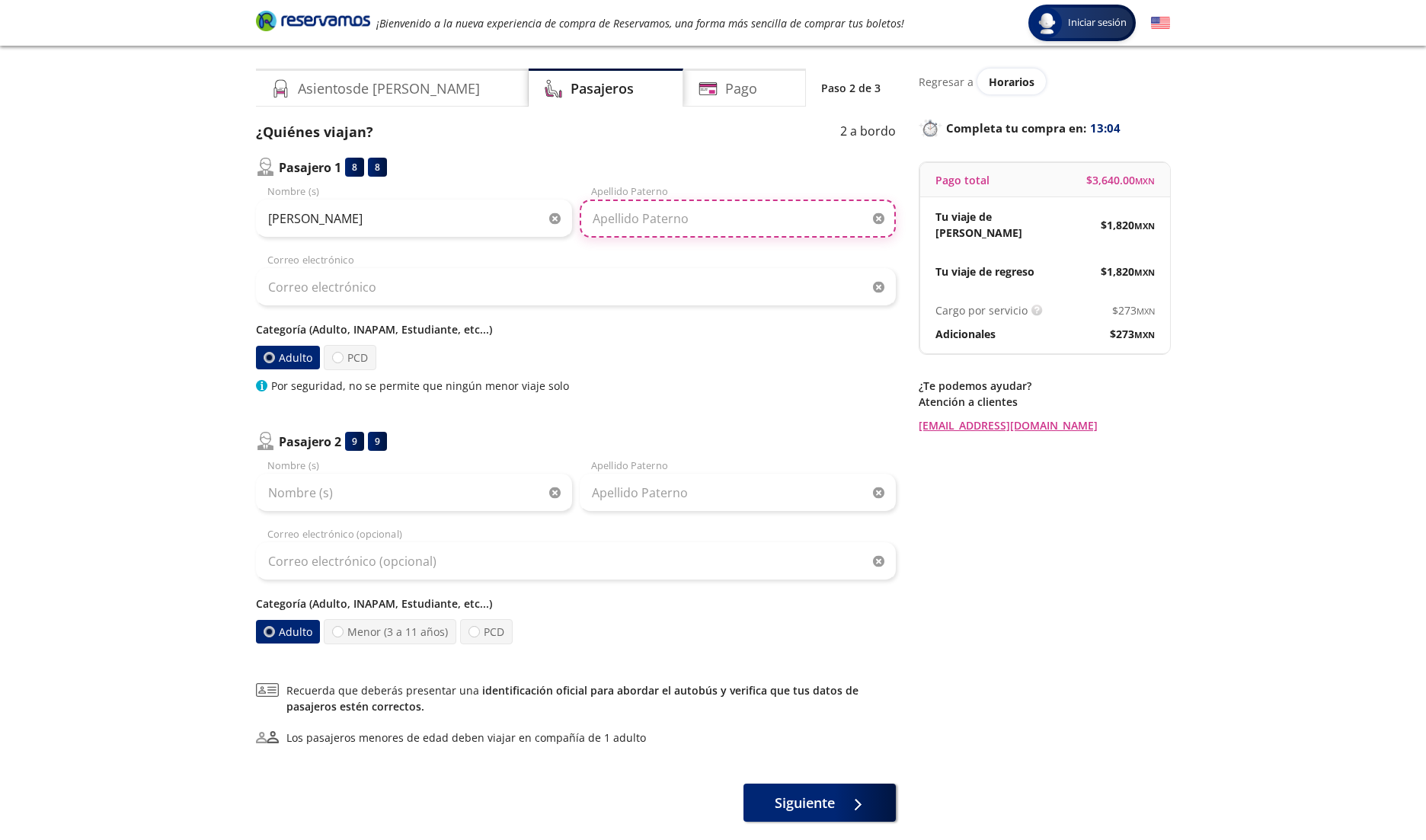
click at [638, 212] on input "Apellido Paterno" at bounding box center [737, 219] width 316 height 38
type input "[PERSON_NAME] de los [PERSON_NAME]"
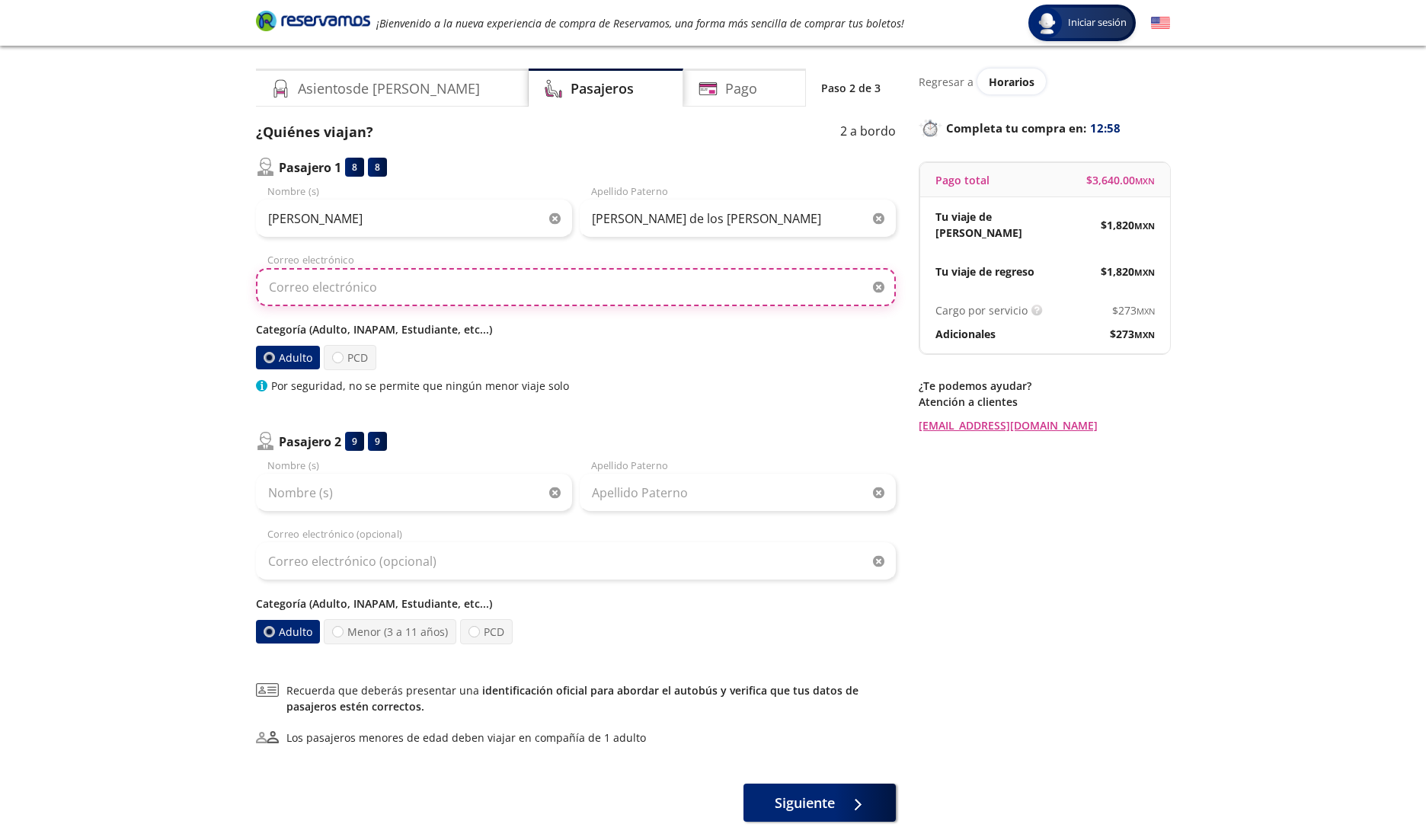
click at [367, 285] on input "Correo electrónico" at bounding box center [575, 287] width 640 height 38
type input "[EMAIL_ADDRESS][DOMAIN_NAME]"
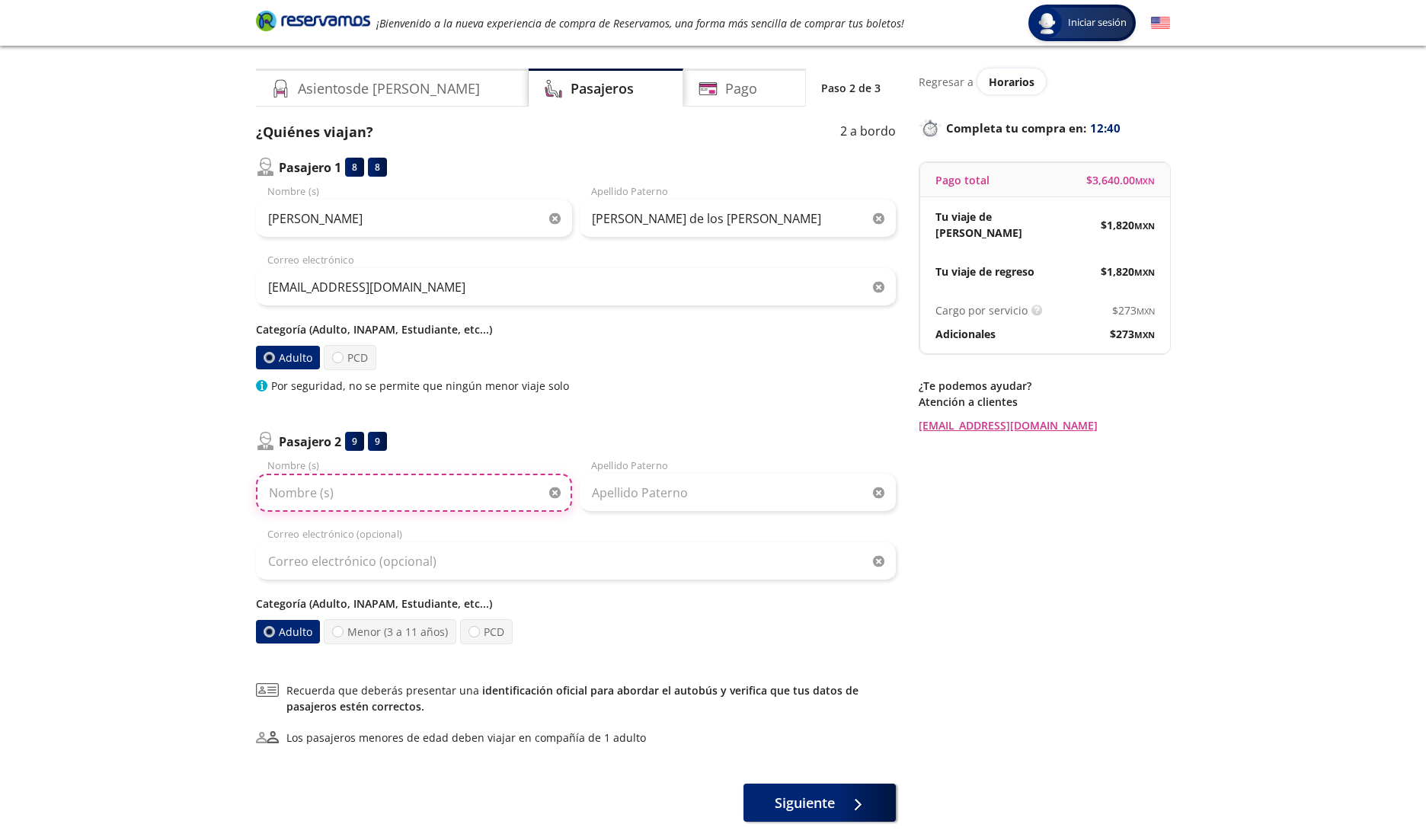
click at [321, 492] on input "Nombre (s)" at bounding box center [413, 492] width 316 height 38
type input "[PERSON_NAME]"
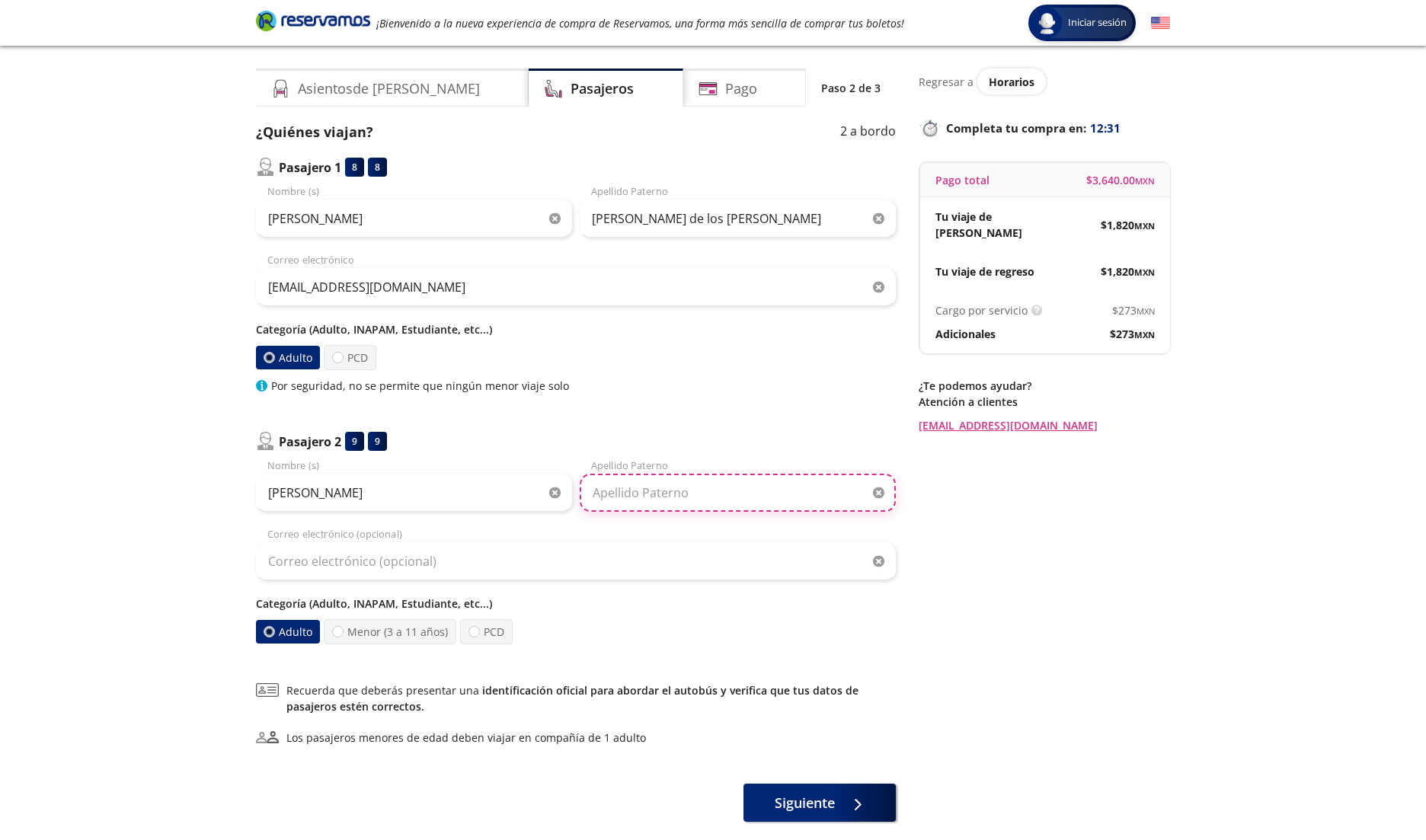
click at [594, 484] on input "Apellido Paterno" at bounding box center [737, 492] width 316 height 38
type input "[PERSON_NAME]"
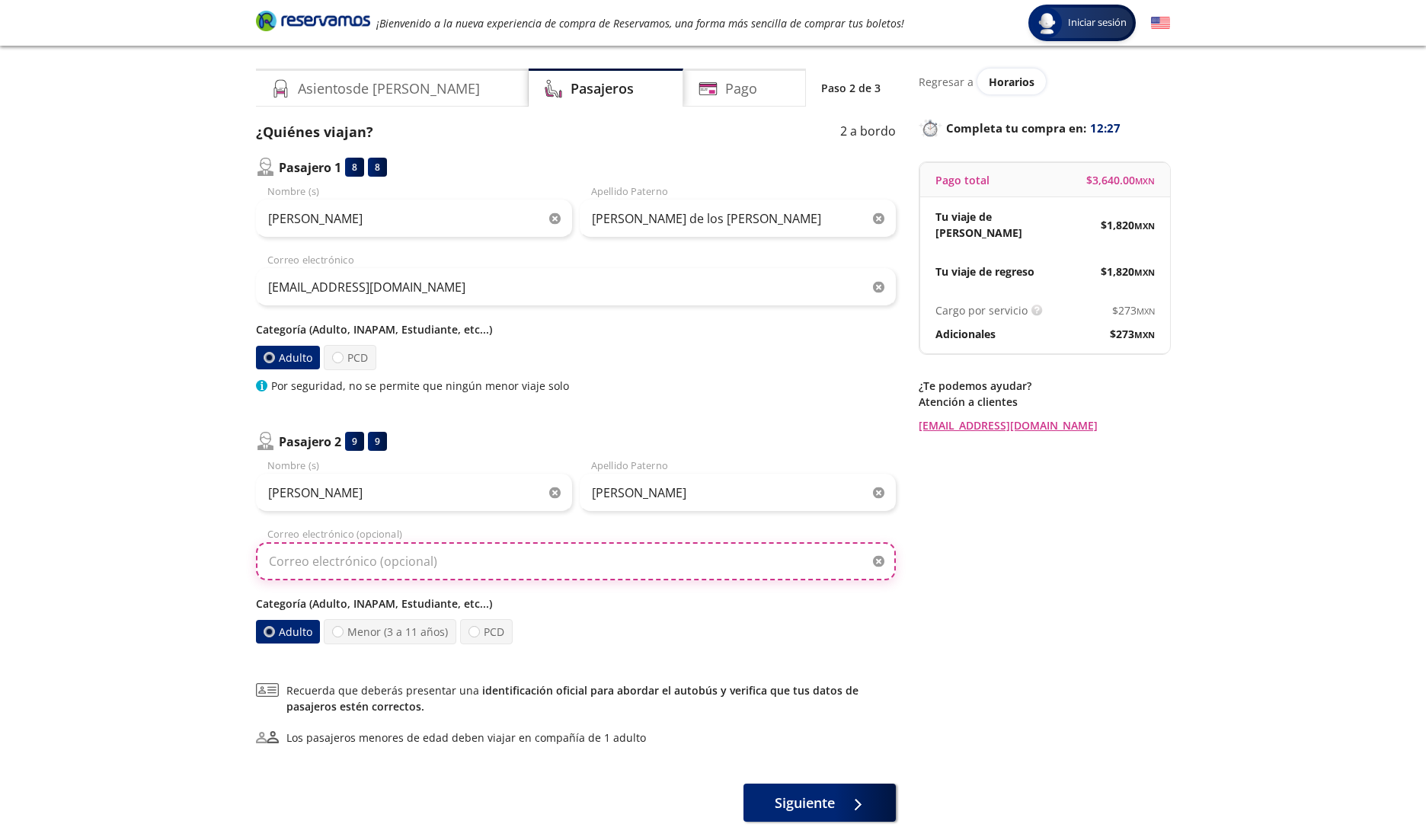
click at [424, 560] on input "Correo electrónico (opcional)" at bounding box center [575, 562] width 640 height 38
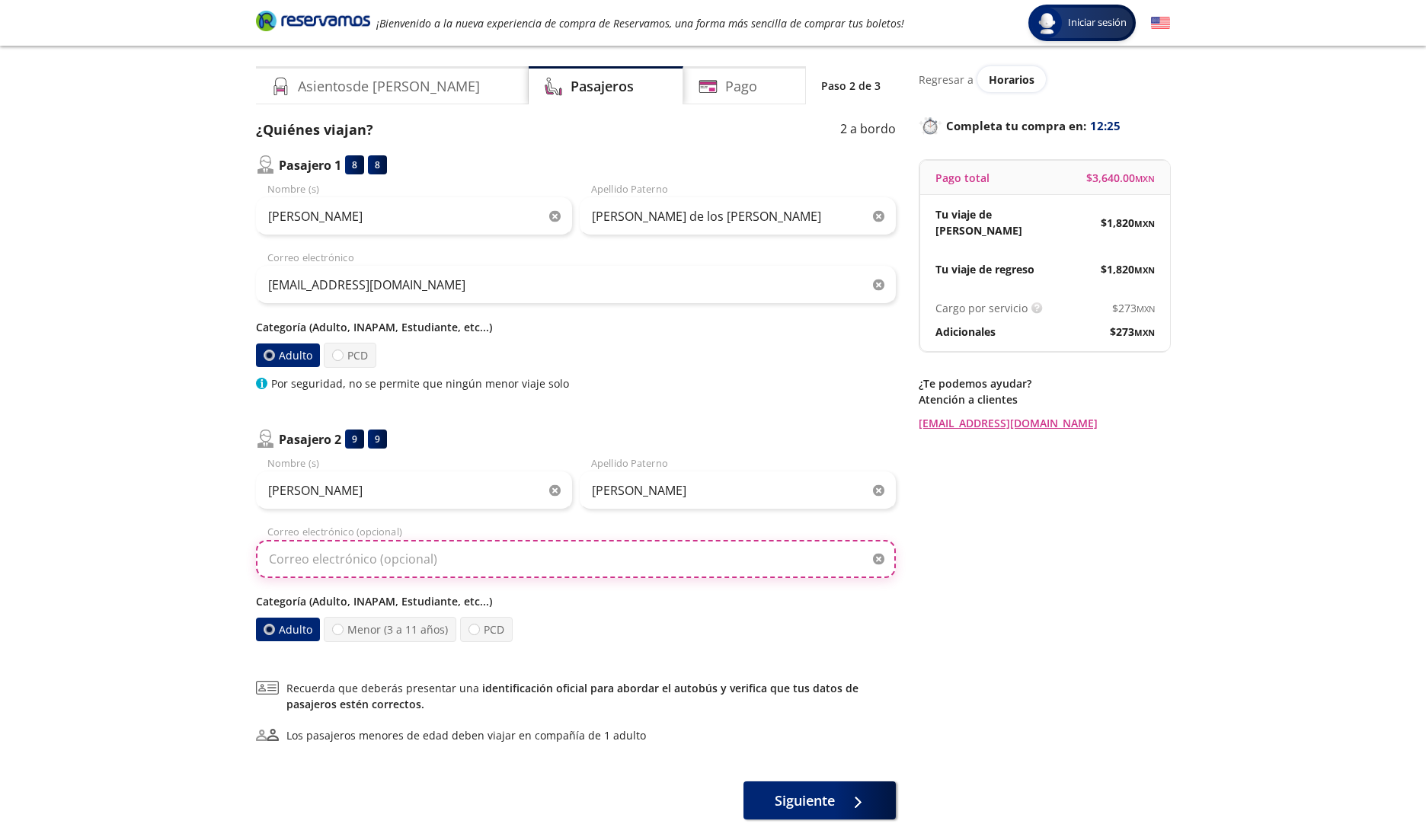
scroll to position [37, 0]
type input "d"
type input "s"
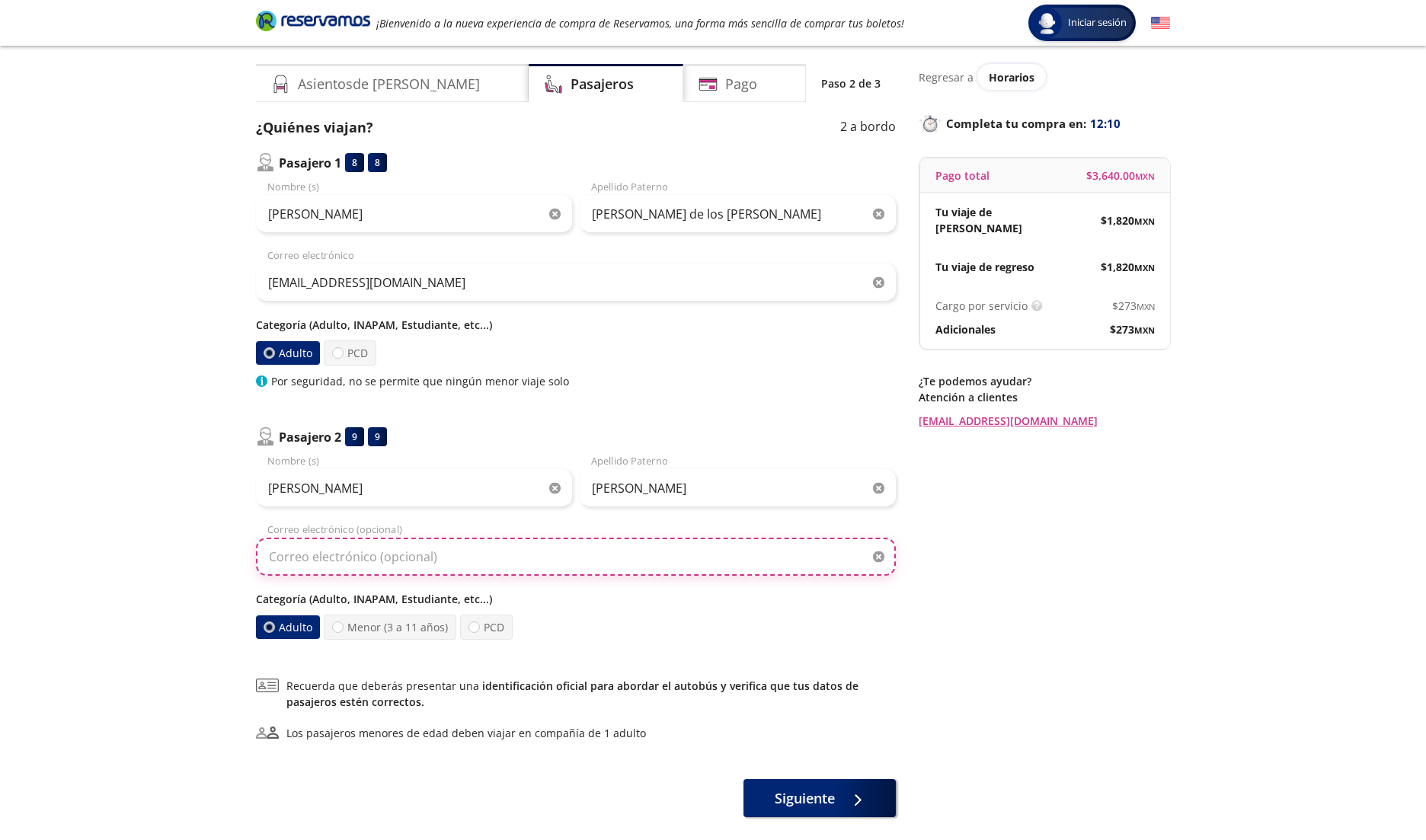
scroll to position [30, 0]
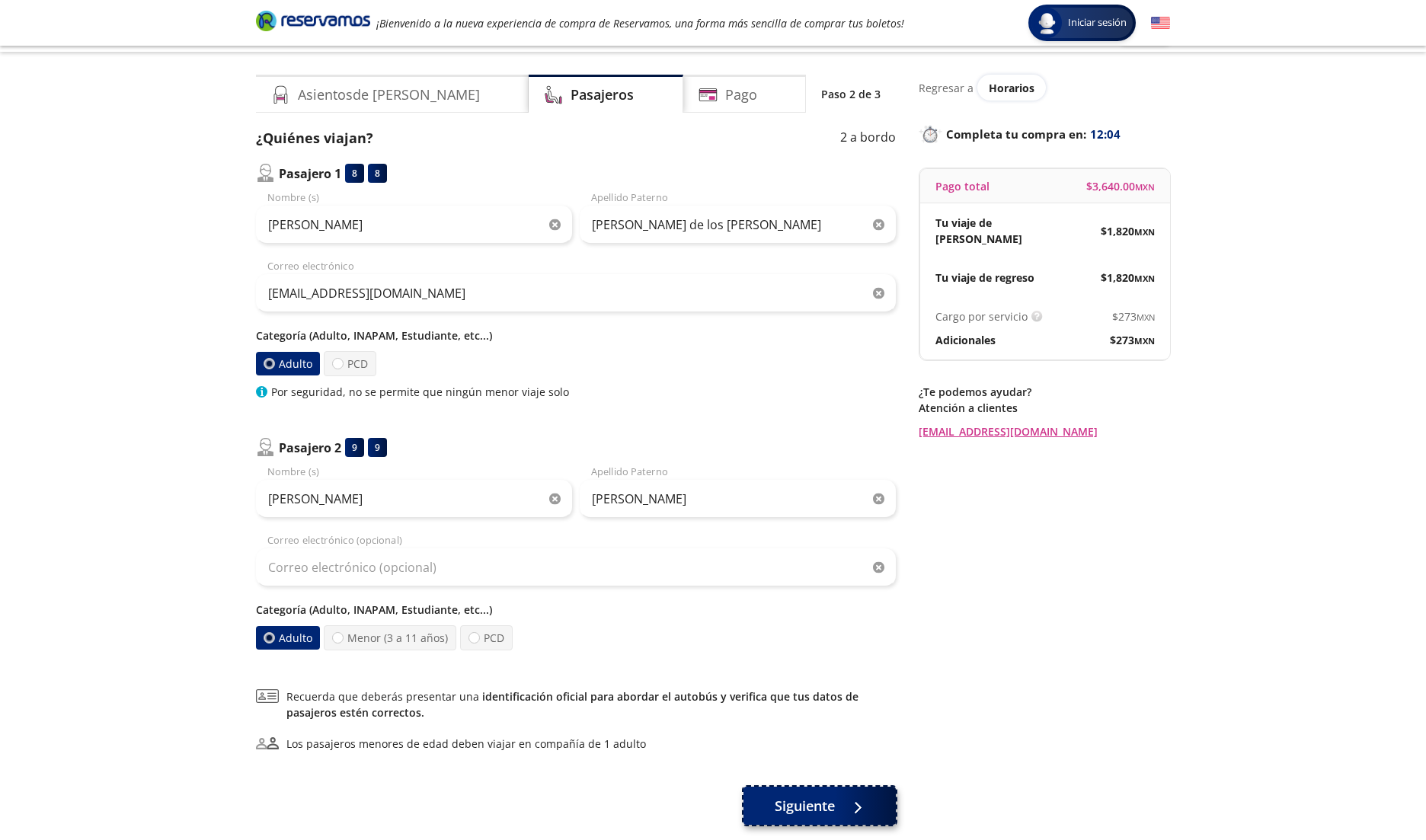
click at [842, 810] on icon at bounding box center [846, 808] width 12 height 12
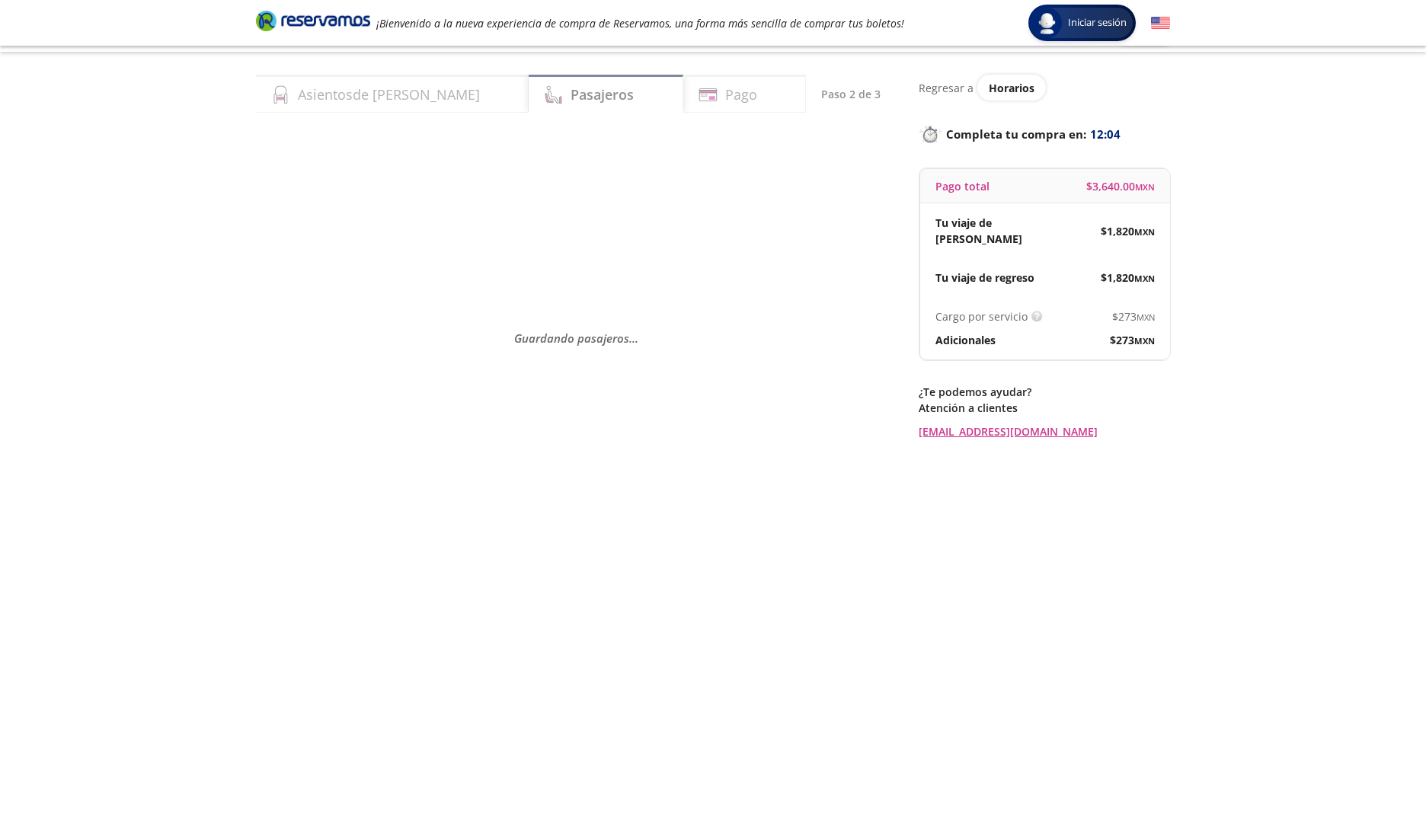
scroll to position [0, 0]
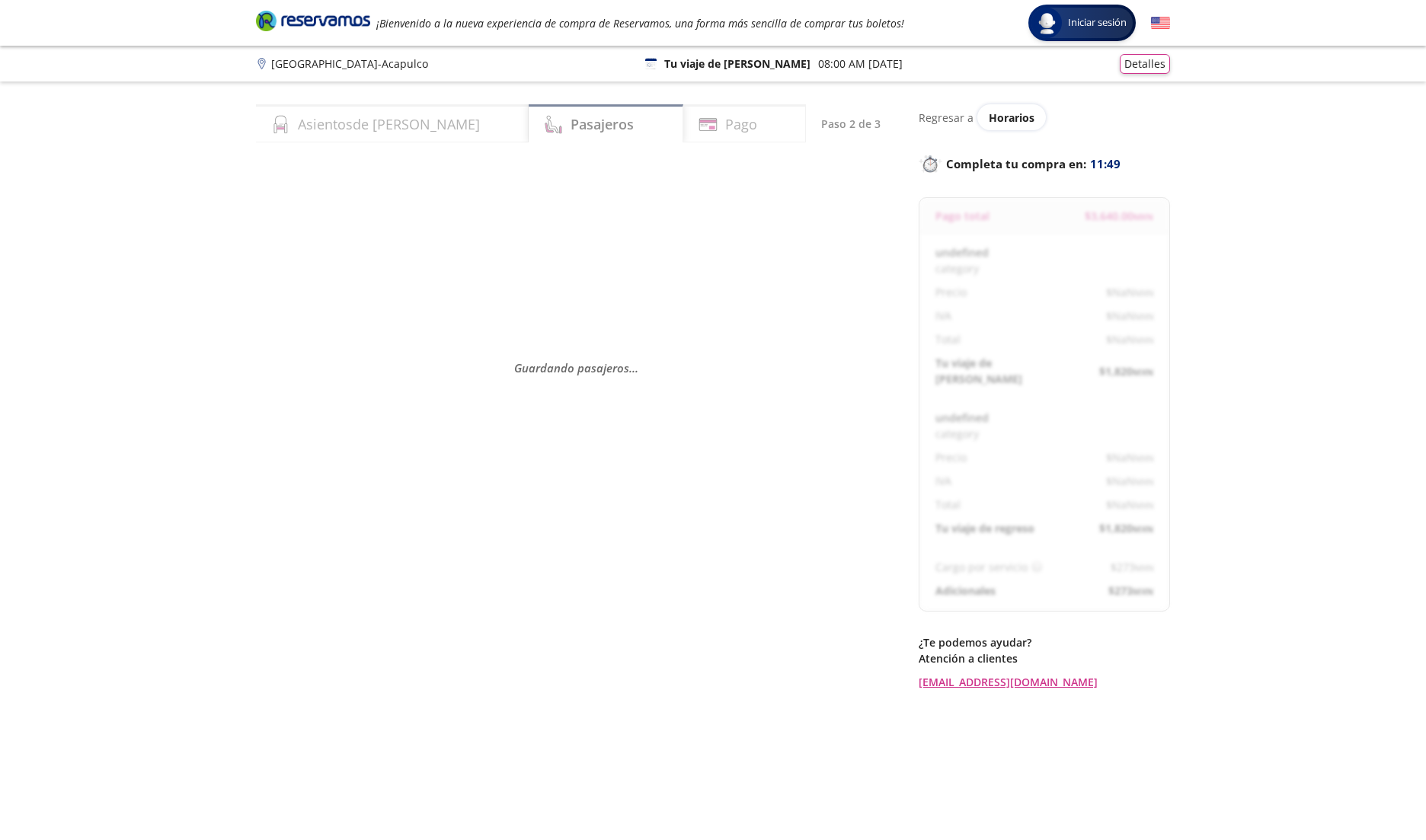
select select "MX"
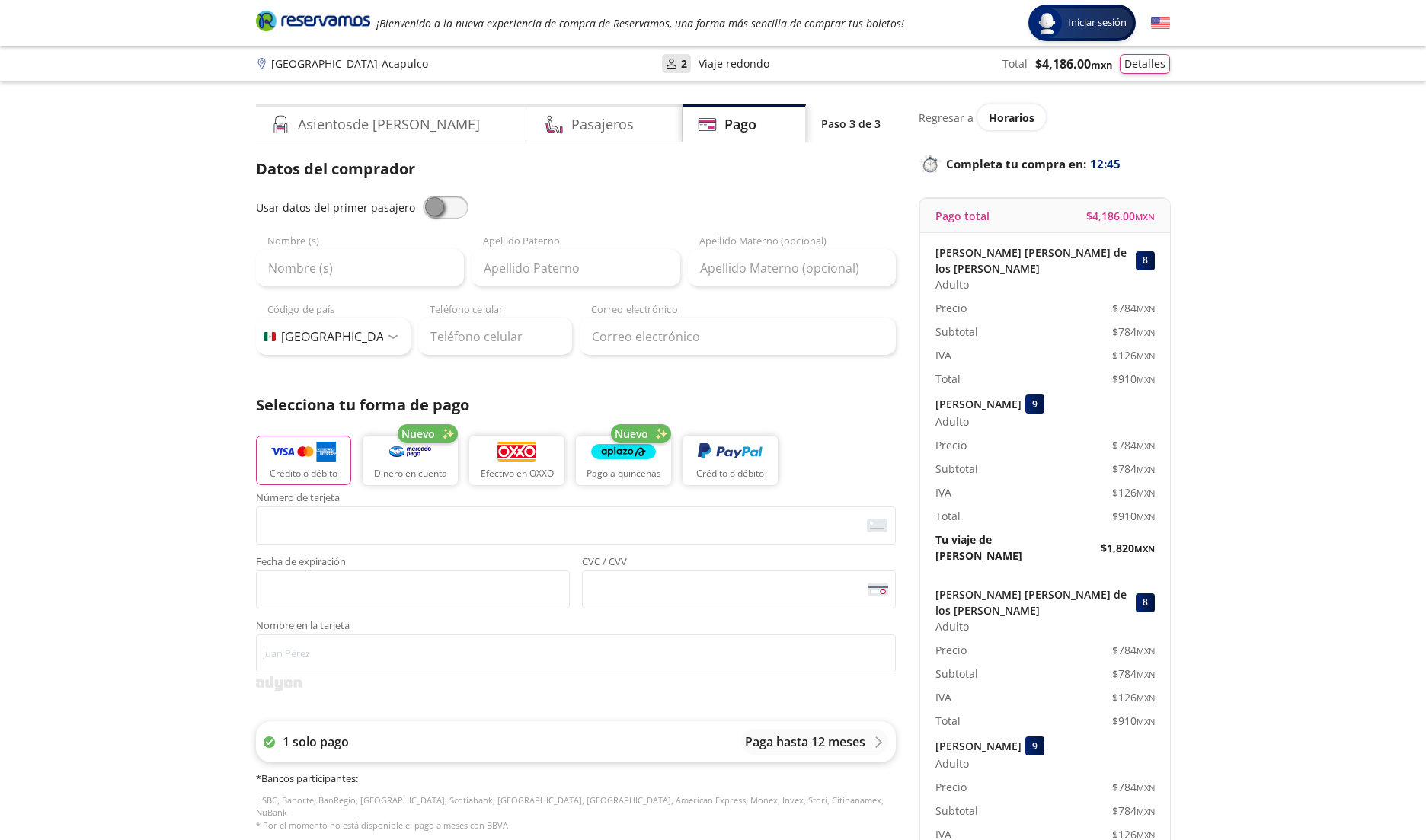
click at [889, 743] on div "1 solo pago Paga hasta 12 meses" at bounding box center [575, 742] width 640 height 41
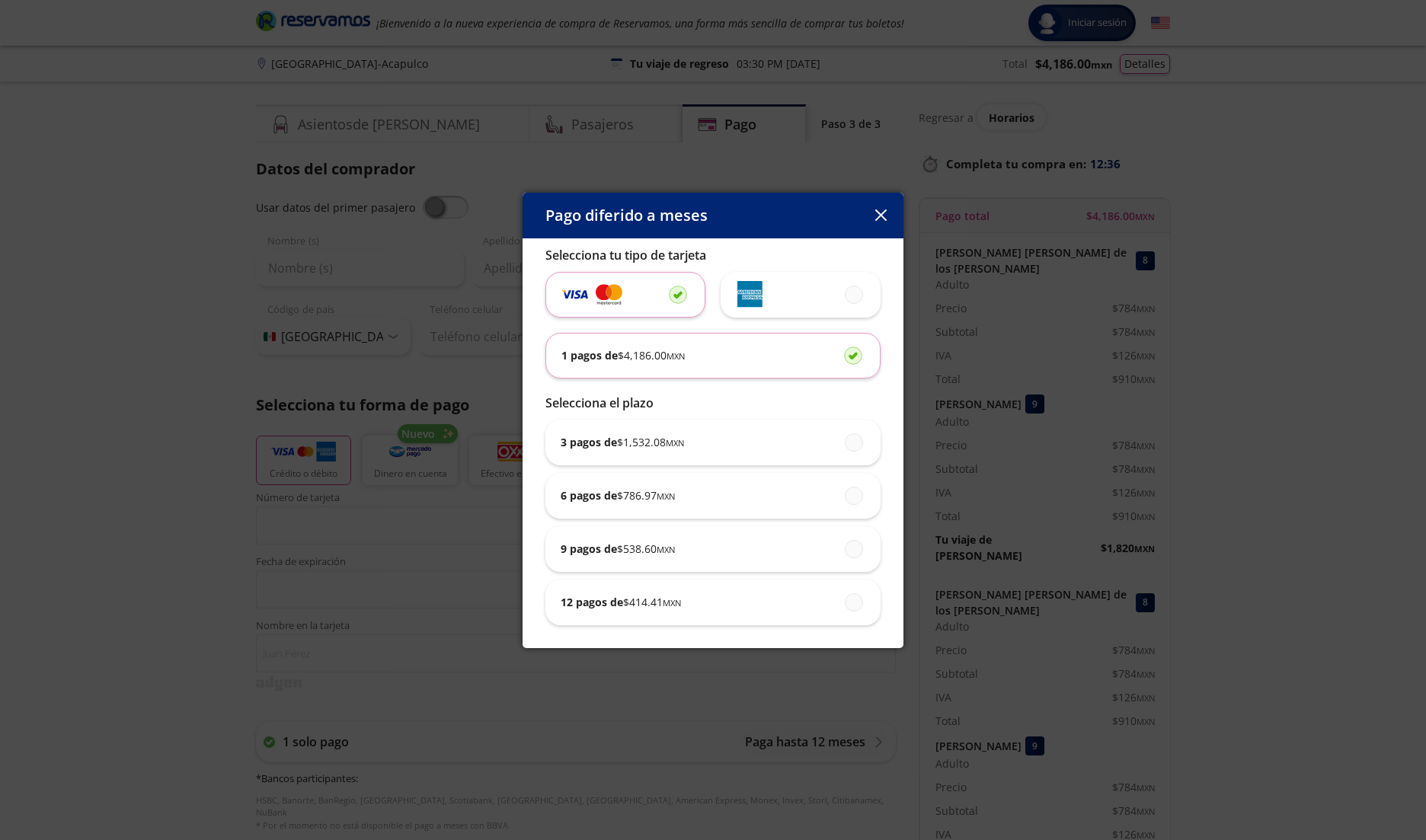
click at [889, 225] on button "button" at bounding box center [880, 215] width 23 height 23
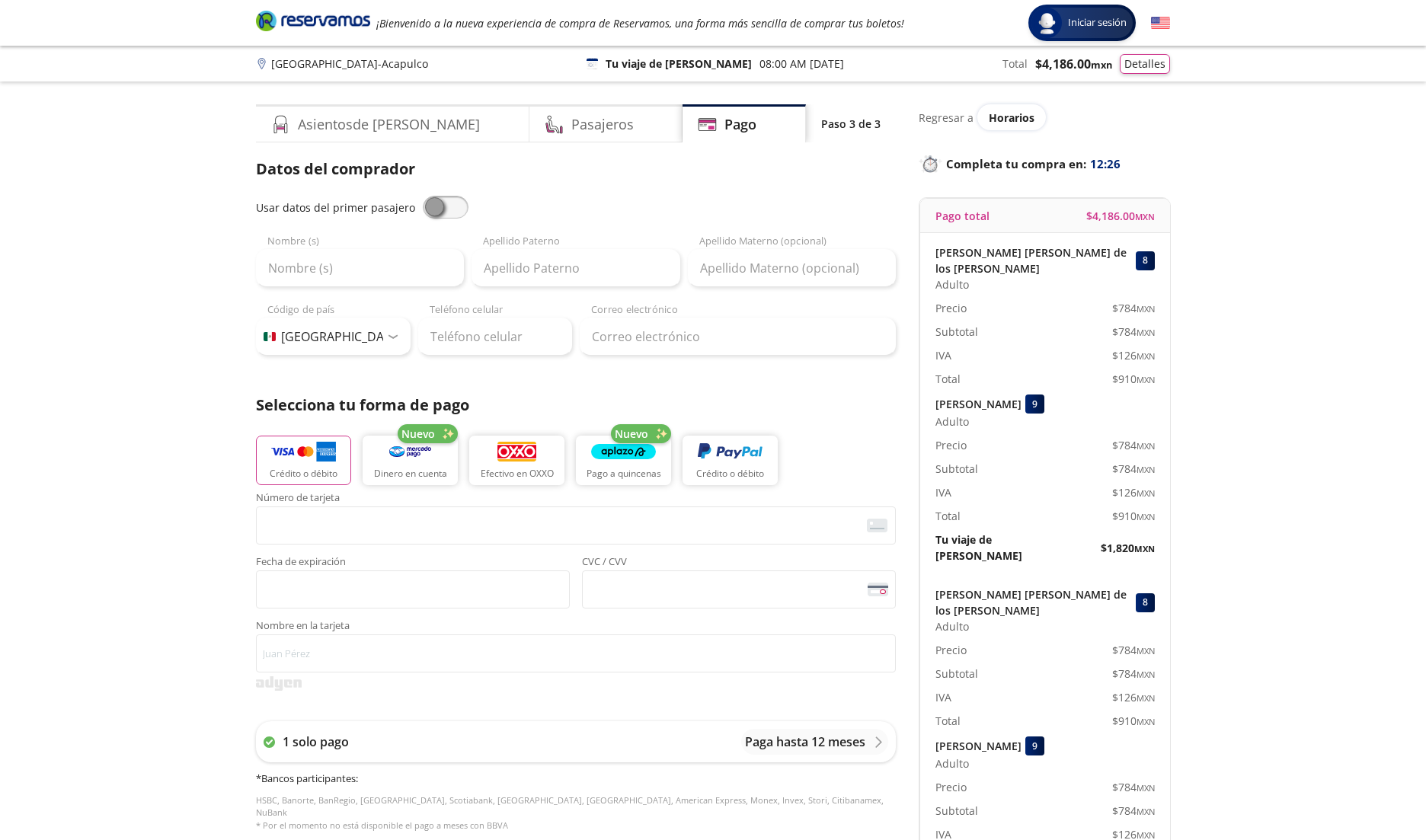
drag, startPoint x: 441, startPoint y: 215, endPoint x: 429, endPoint y: 216, distance: 12.0
click at [436, 215] on span at bounding box center [446, 206] width 46 height 23
click at [423, 195] on input "checkbox" at bounding box center [423, 195] width 0 height 0
type input "[PERSON_NAME]"
type input "[PERSON_NAME] de los [PERSON_NAME]"
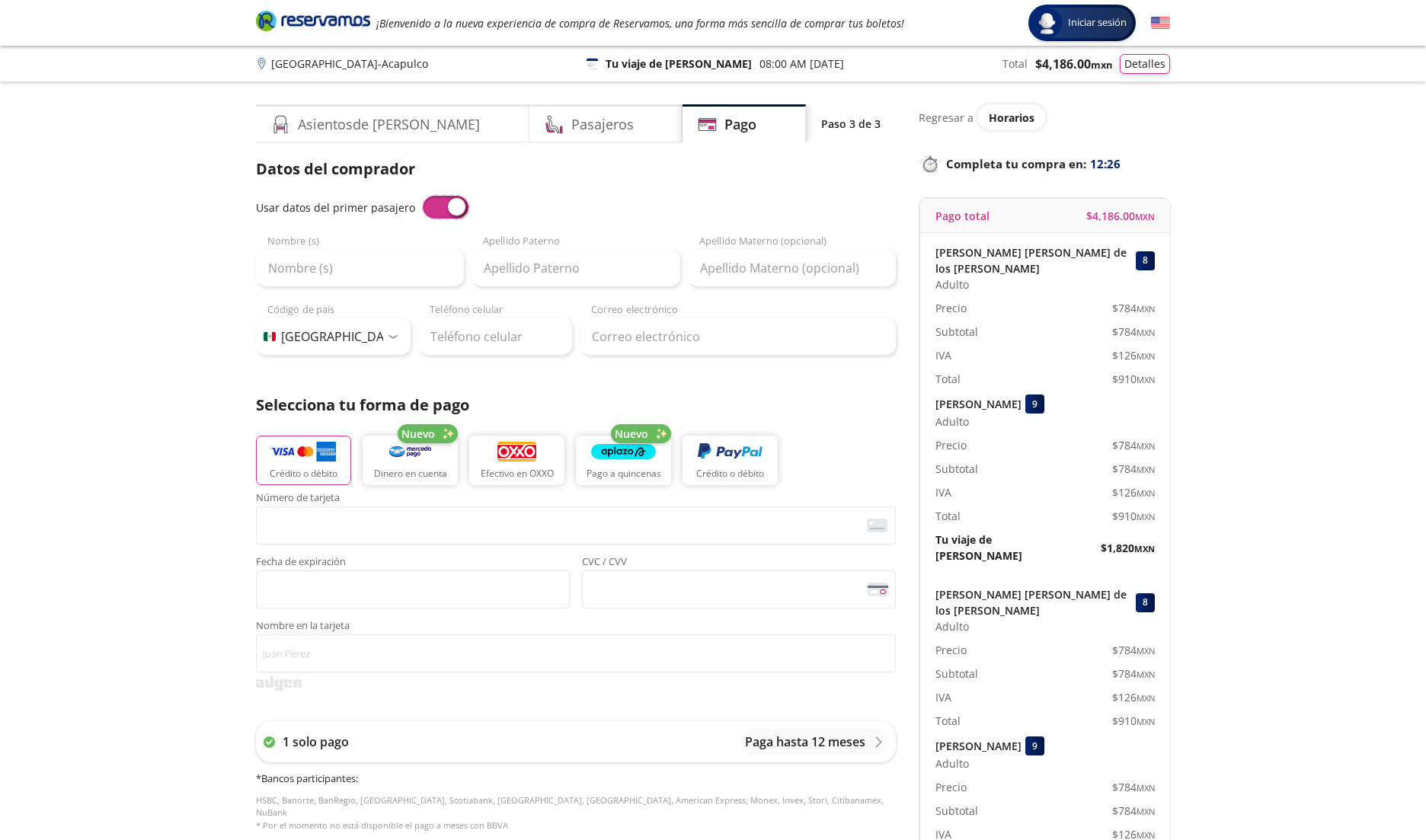
type input "[EMAIL_ADDRESS][DOMAIN_NAME]"
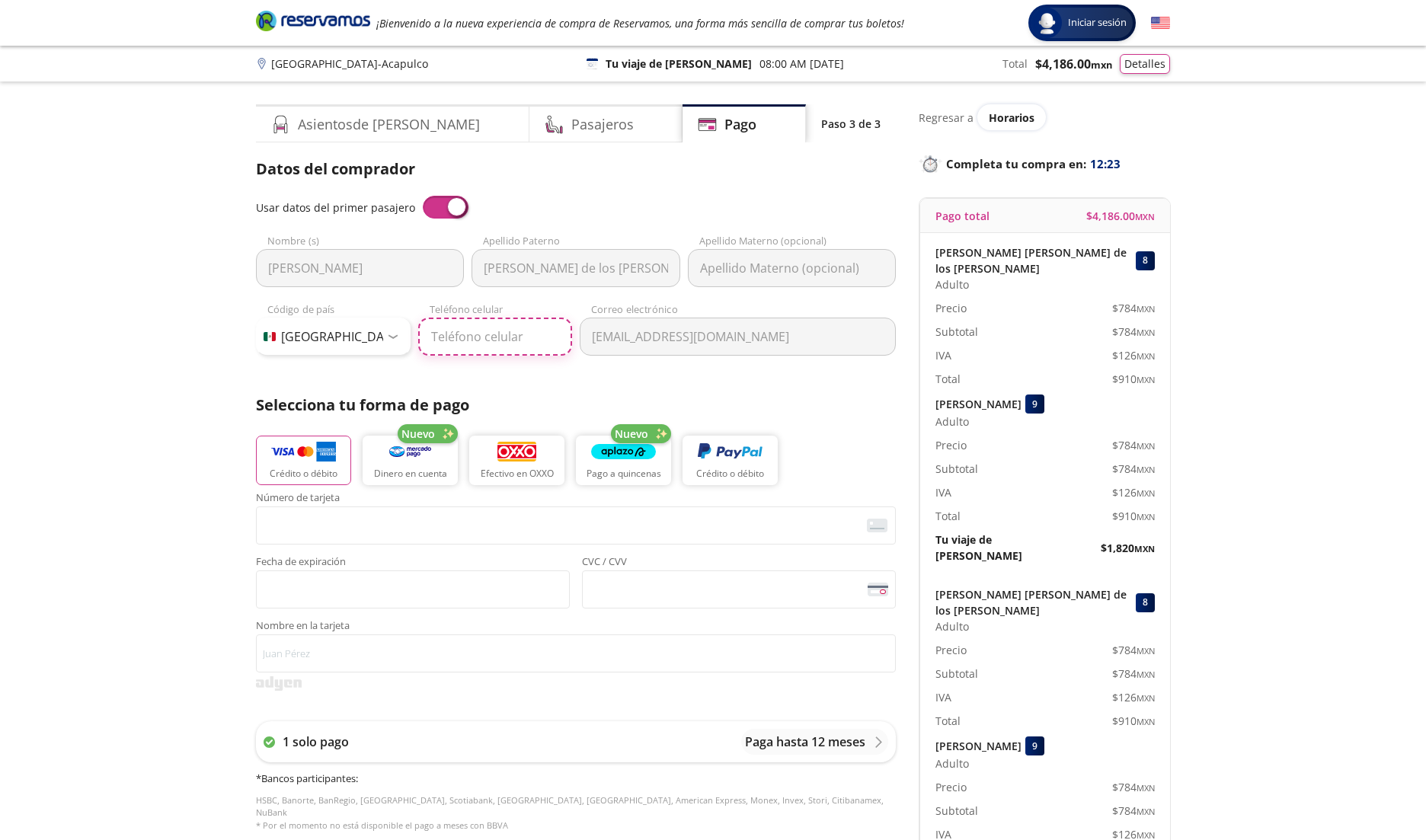
click at [438, 339] on input "Teléfono celular" at bounding box center [496, 337] width 155 height 38
type input "55 8097 2968"
click at [546, 384] on div "Datos del comprador Usar datos del primer pasajero [PERSON_NAME] Nombre (s) [PE…" at bounding box center [575, 502] width 640 height 690
click at [211, 523] on div "Group 9 Created with Sketch. Pago [GEOGRAPHIC_DATA] - Acapulco Iniciar sesión I…" at bounding box center [713, 631] width 1426 height 1262
click at [1162, 68] on button "Detalles" at bounding box center [1145, 62] width 50 height 20
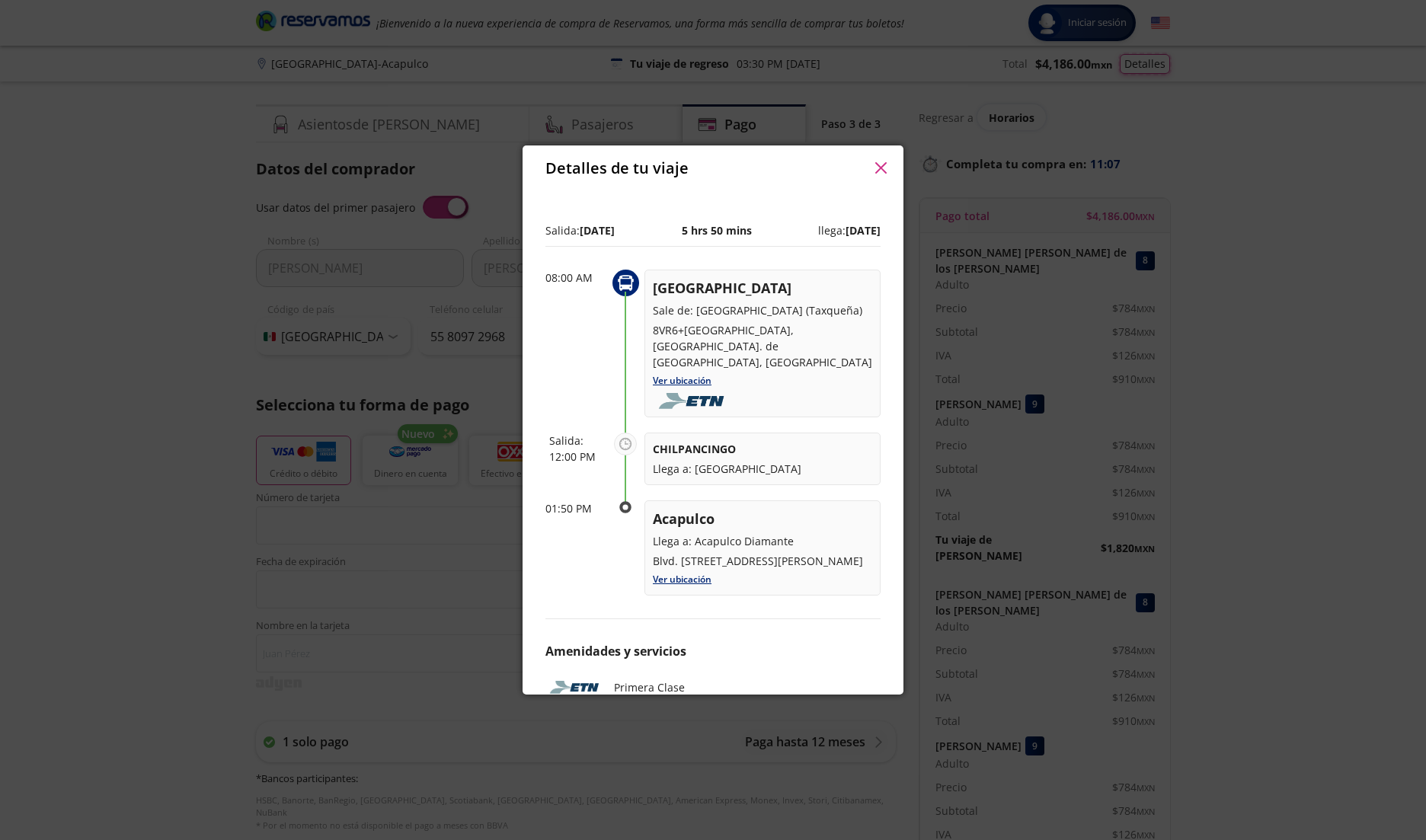
scroll to position [25, 0]
click at [627, 435] on icon at bounding box center [625, 446] width 23 height 23
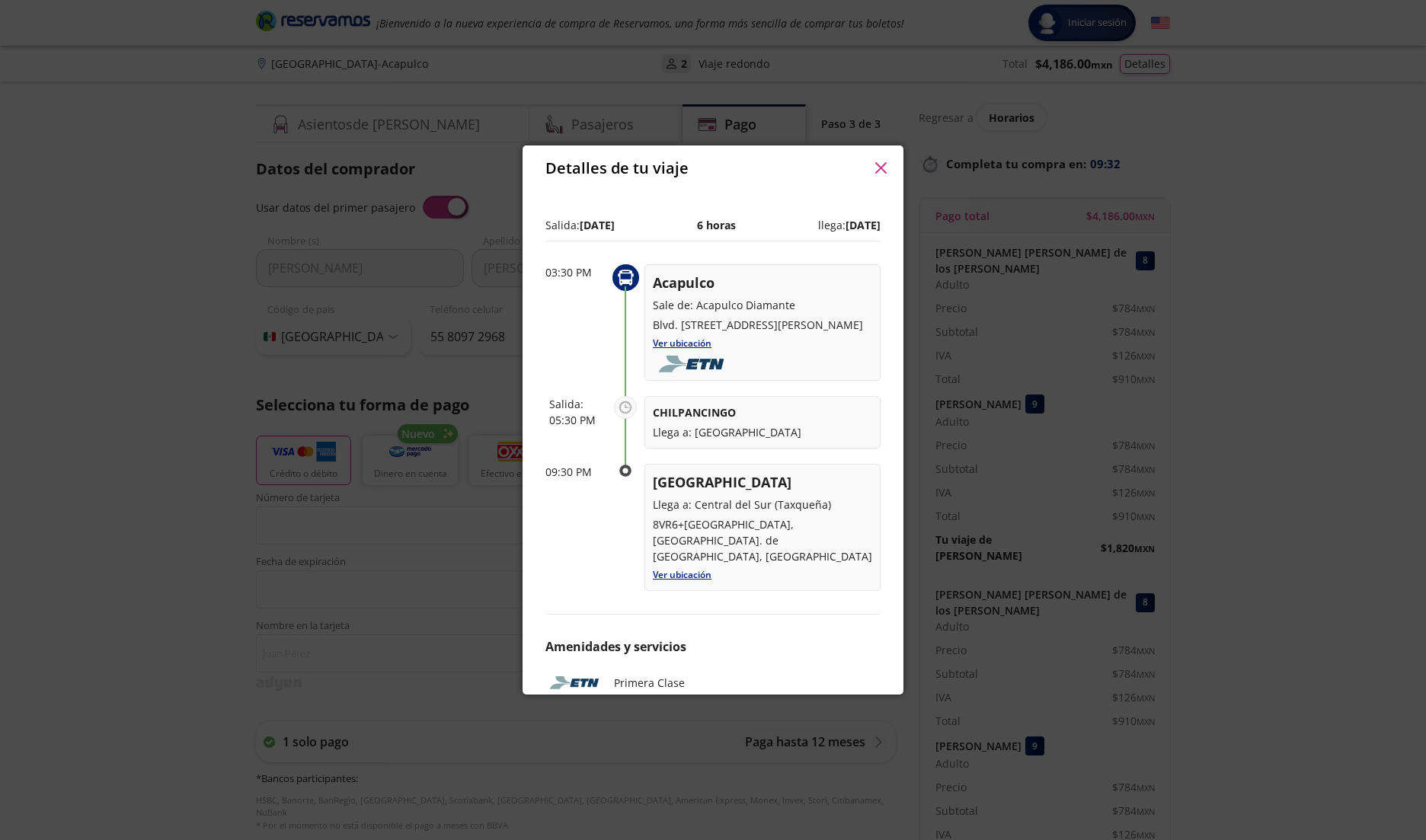
scroll to position [708, 0]
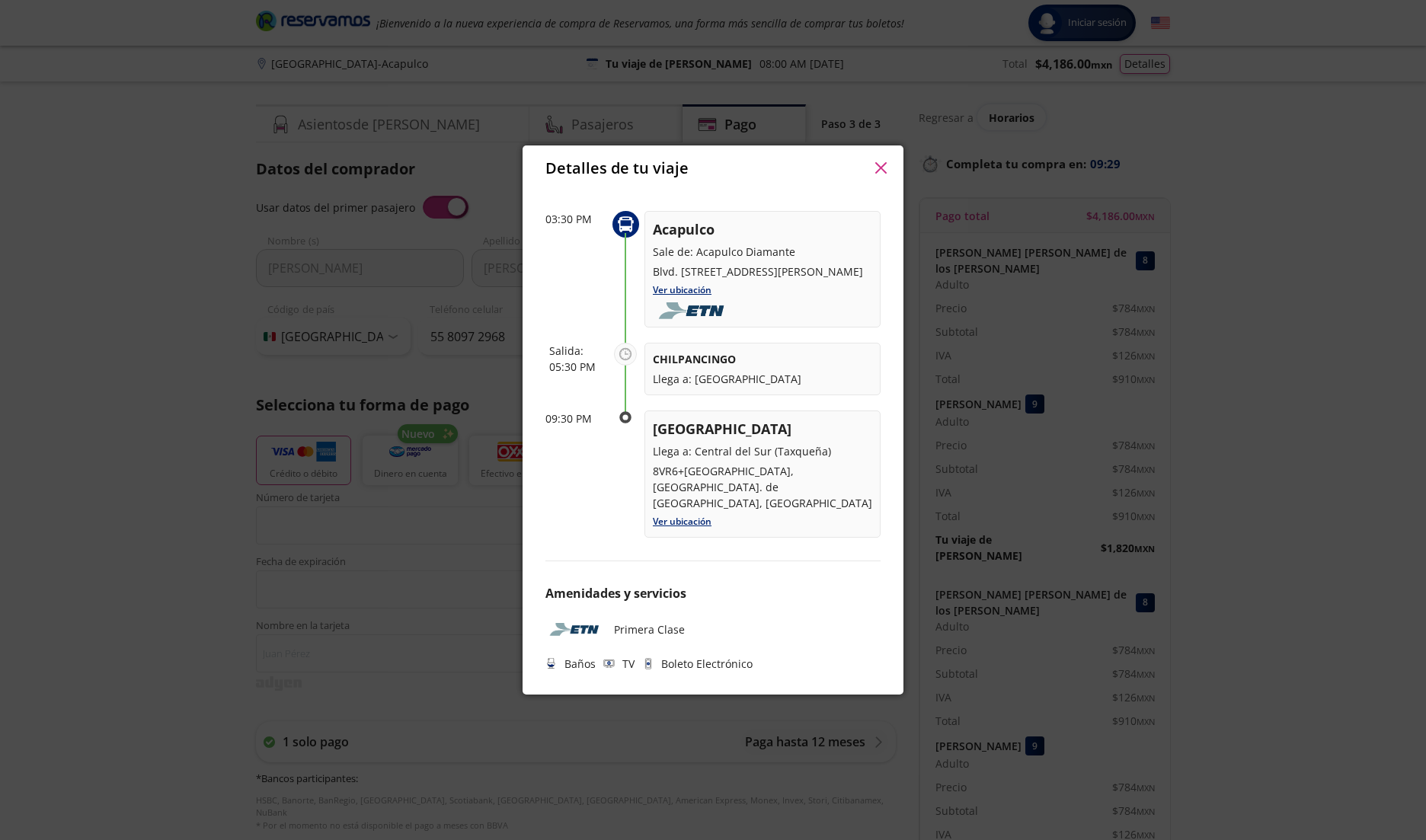
click at [880, 172] on icon "button" at bounding box center [880, 167] width 12 height 12
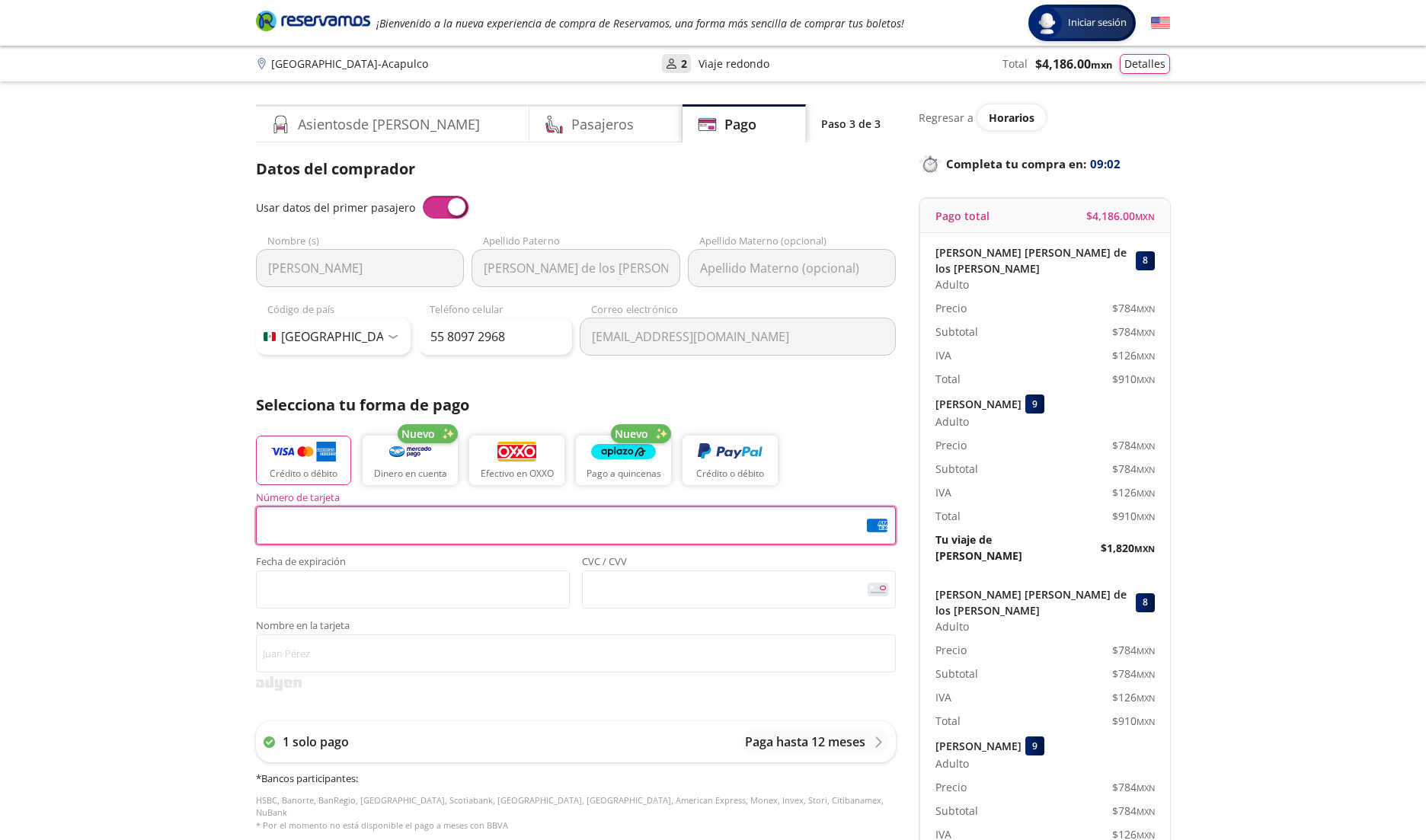
click at [205, 593] on div "Group 9 Created with Sketch. Pago [GEOGRAPHIC_DATA] - Acapulco Iniciar sesión I…" at bounding box center [713, 631] width 1426 height 1262
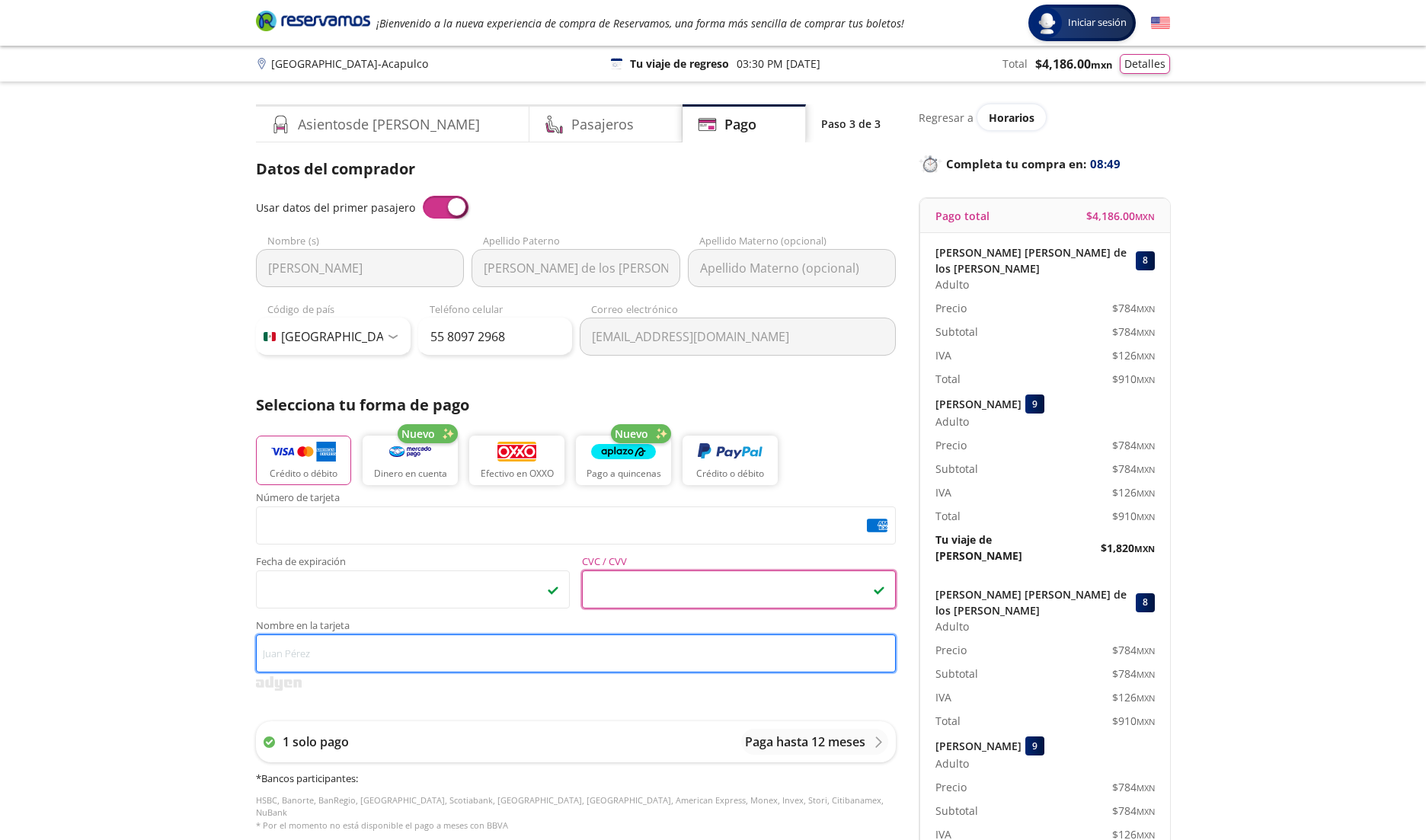
click at [428, 647] on input "Nombre en la tarjeta" at bounding box center [575, 654] width 640 height 38
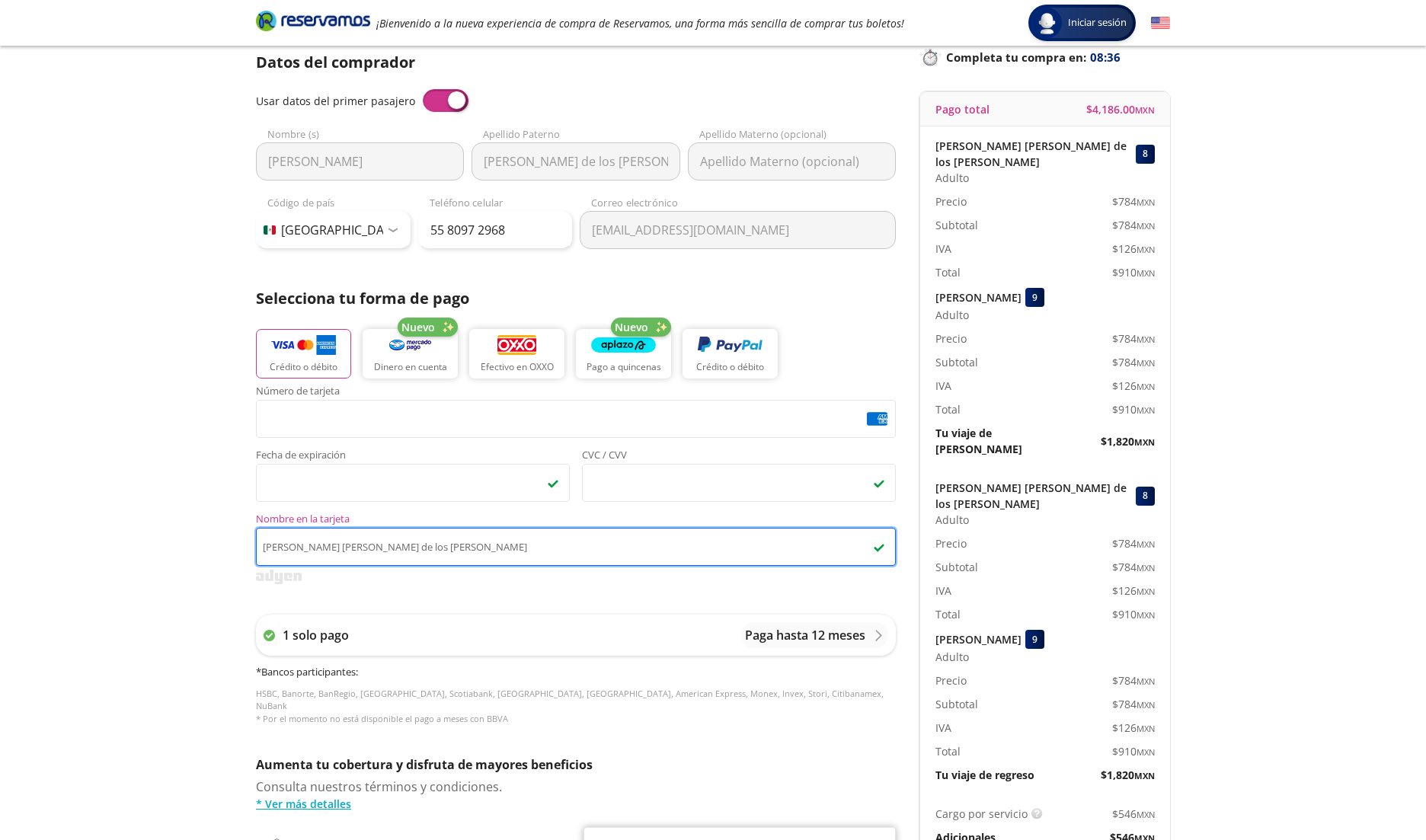
scroll to position [126, 0]
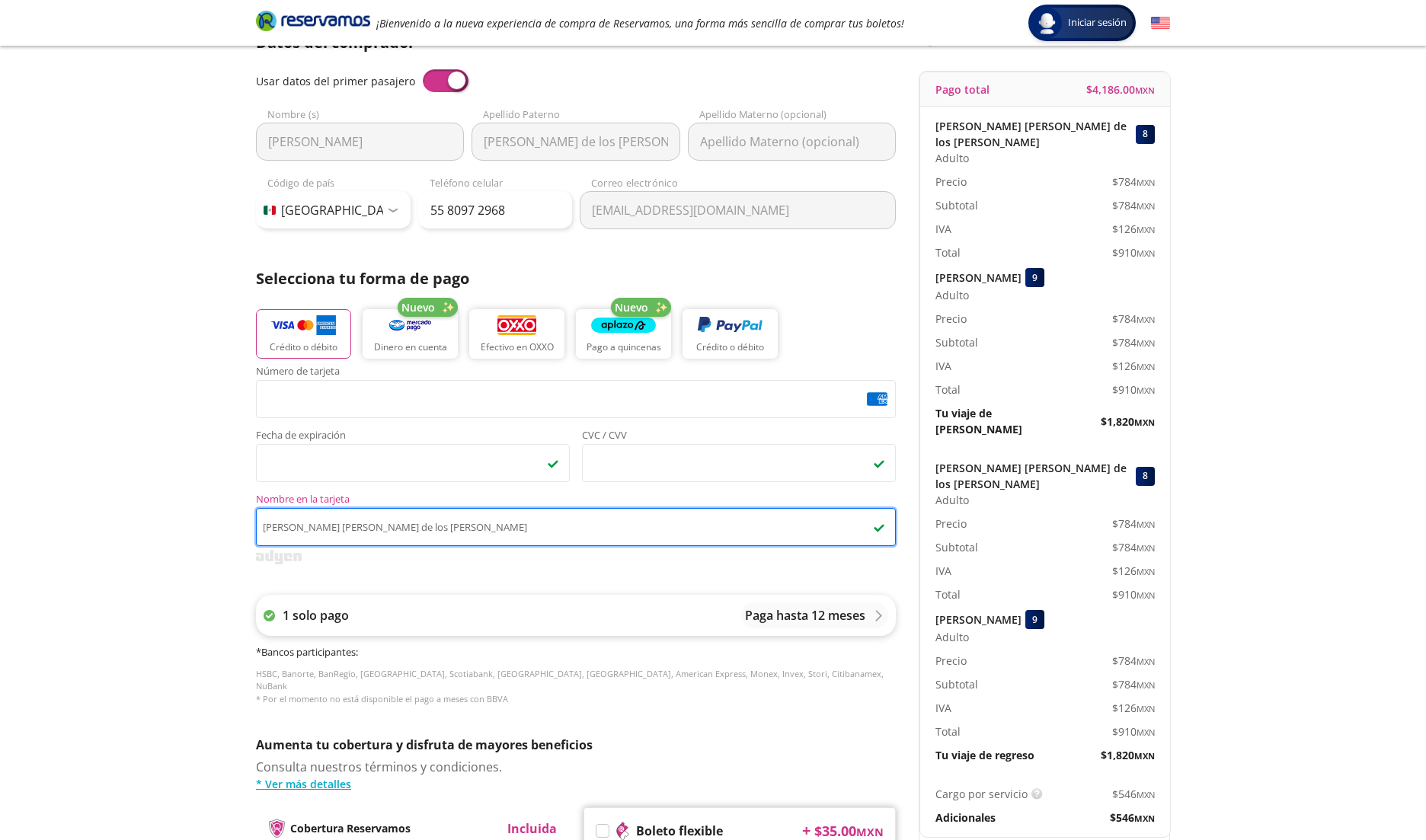
type input "[PERSON_NAME] [PERSON_NAME] de los [PERSON_NAME]"
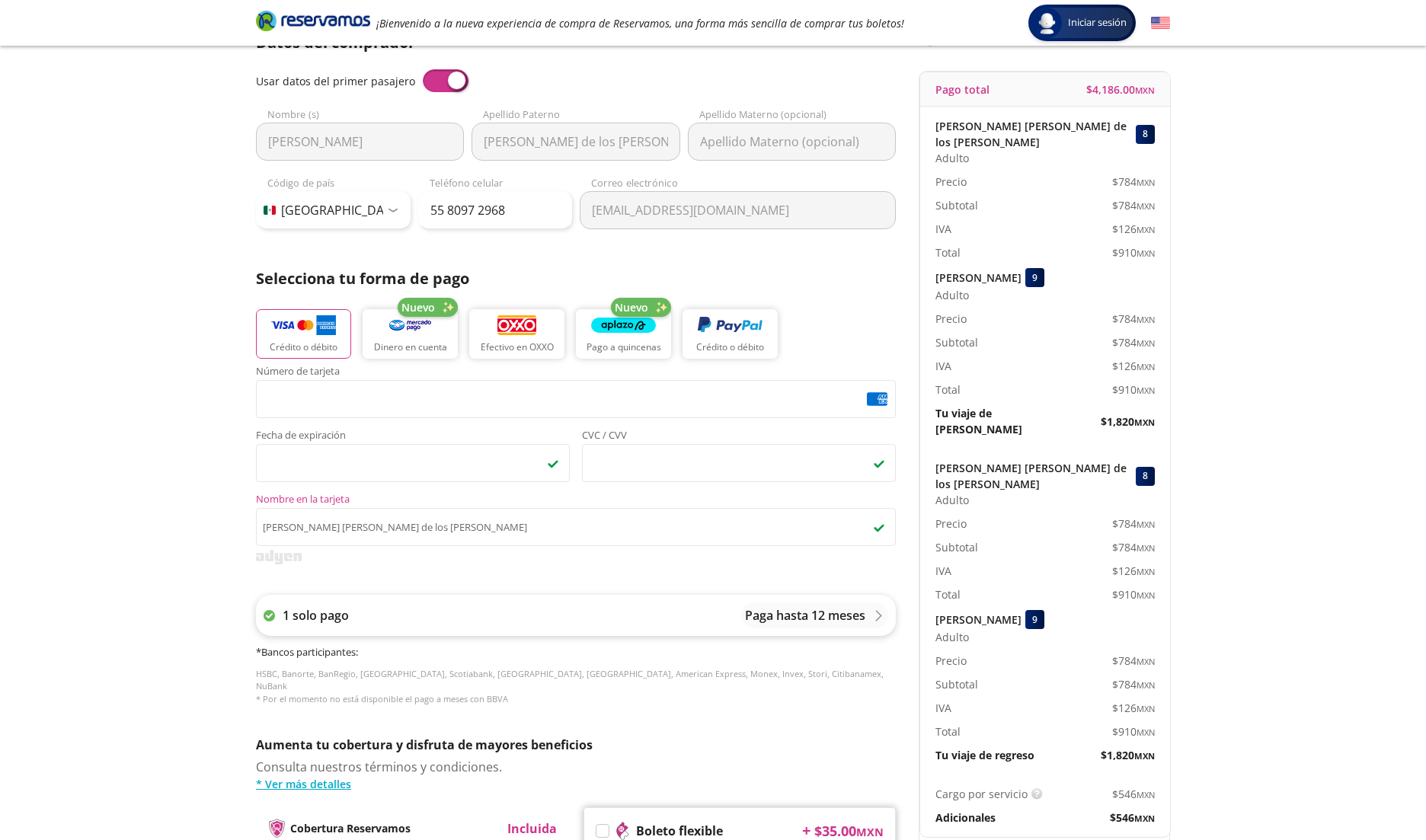
click at [816, 617] on p "Paga hasta 12 meses" at bounding box center [806, 616] width 121 height 18
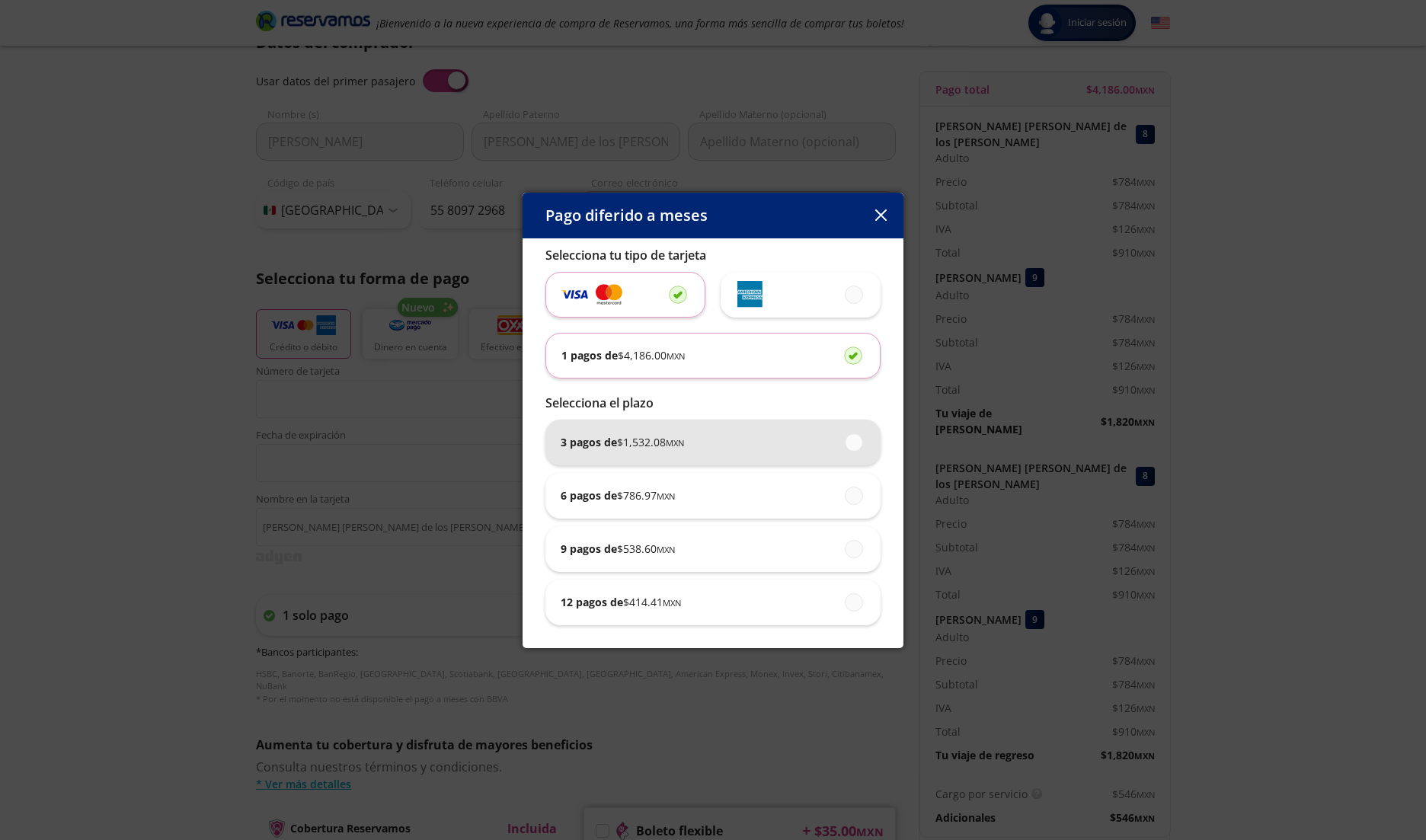
click at [768, 434] on div "3 pagos de $ 1,532.08 MXN" at bounding box center [713, 442] width 304 height 46
click at [844, 438] on input "3 pagos de $ 1,532.08 MXN" at bounding box center [849, 442] width 10 height 10
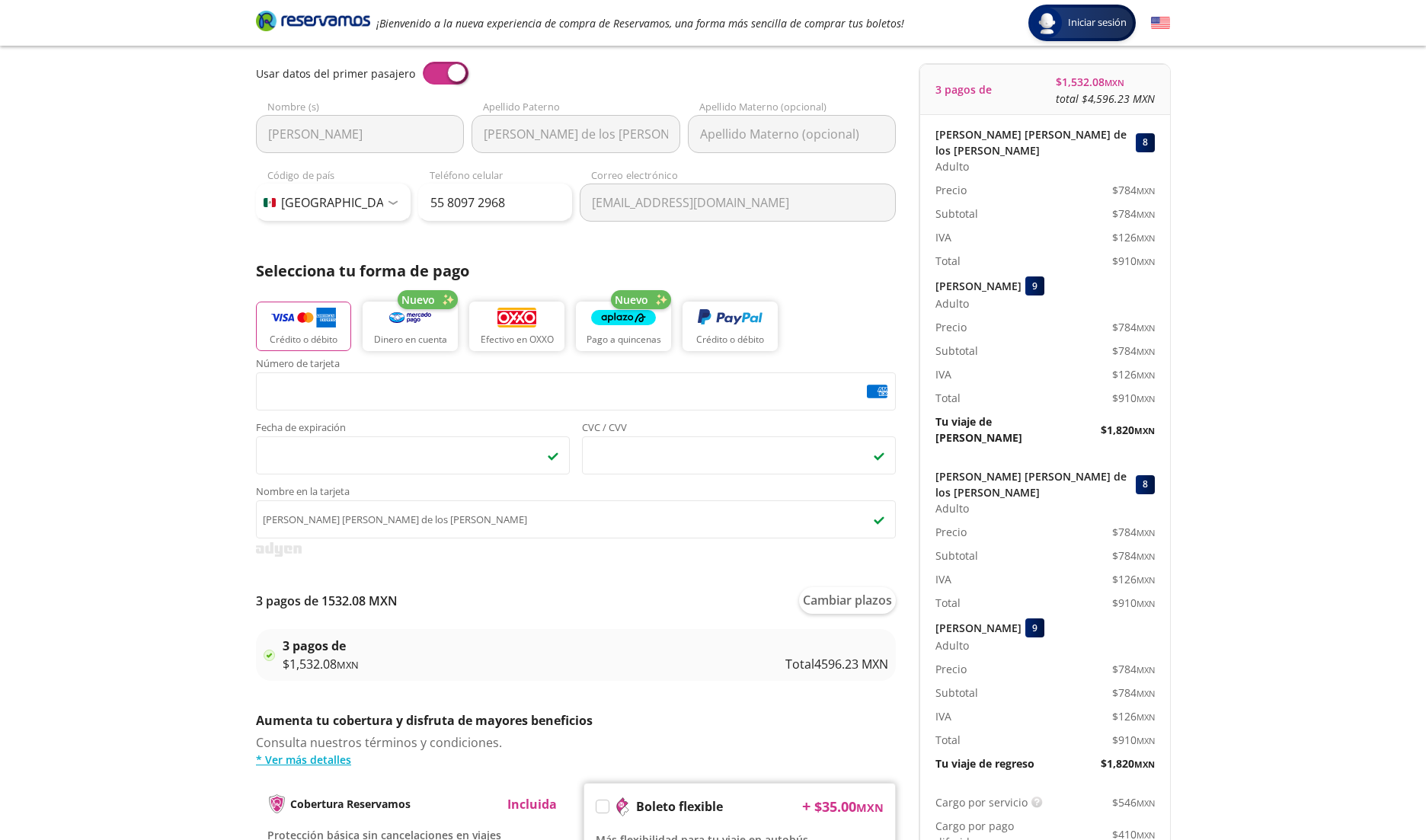
scroll to position [136, 0]
click at [880, 656] on p "Total 4596.23 MXN" at bounding box center [836, 663] width 103 height 18
click at [765, 667] on div "3 pagos de $ 1,532.08 MXN Total 4596.23 MXN" at bounding box center [585, 654] width 606 height 37
drag, startPoint x: 721, startPoint y: 663, endPoint x: 672, endPoint y: 659, distance: 49.2
click at [720, 663] on div "3 pagos de $ 1,532.08 MXN Total 4596.23 MXN" at bounding box center [585, 654] width 606 height 37
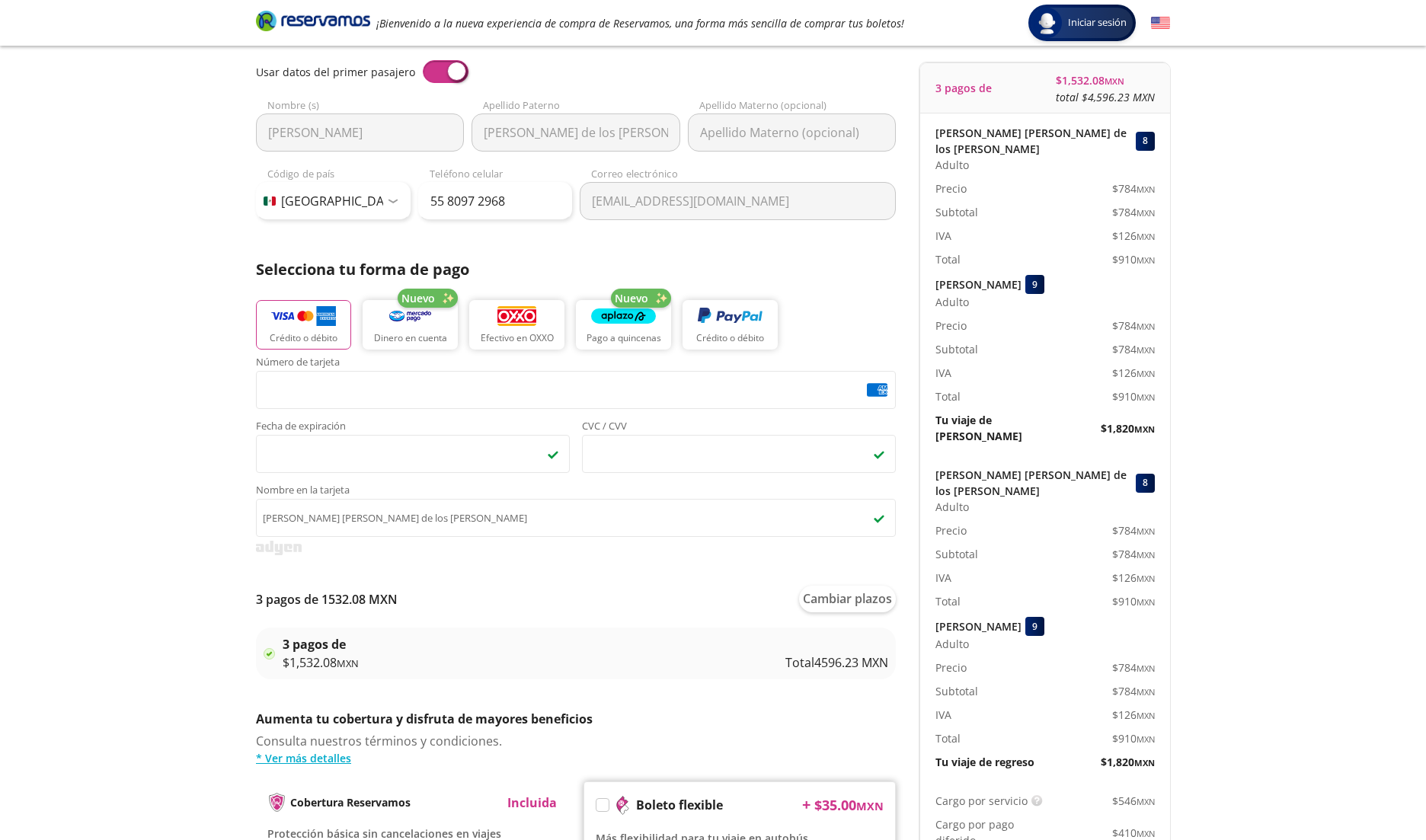
click at [659, 646] on div "3 pagos de $ 1,532.08 MXN Total 4596.23 MXN" at bounding box center [585, 654] width 606 height 37
click at [638, 640] on div "3 pagos de $ 1,532.08 MXN Total 4596.23 MXN" at bounding box center [585, 654] width 606 height 37
click at [869, 605] on button "Cambiar plazos" at bounding box center [847, 600] width 96 height 27
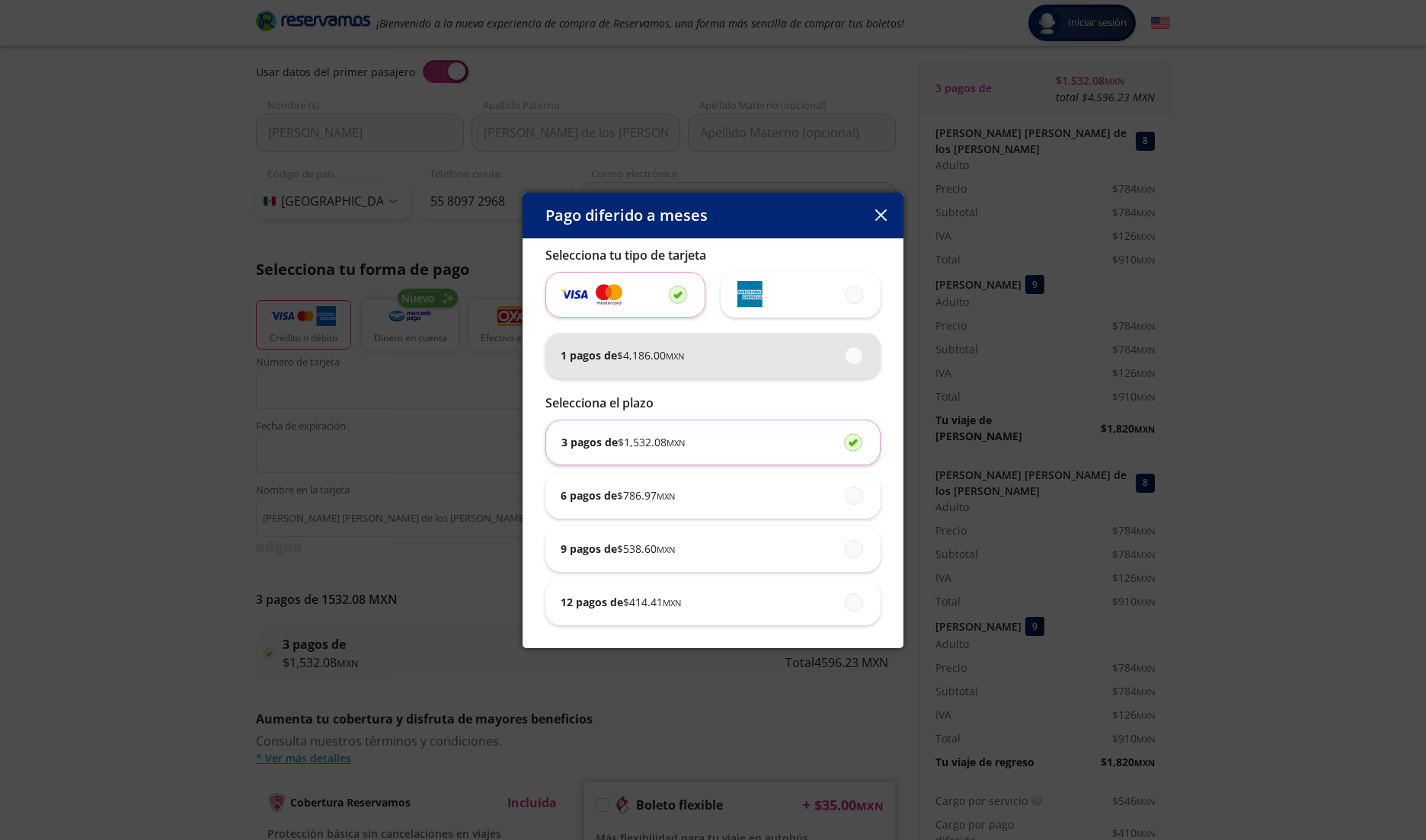
click at [854, 359] on span at bounding box center [854, 356] width 0 height 17
click at [854, 359] on input "1 pagos de $ 4,186.00 MXN" at bounding box center [849, 355] width 10 height 10
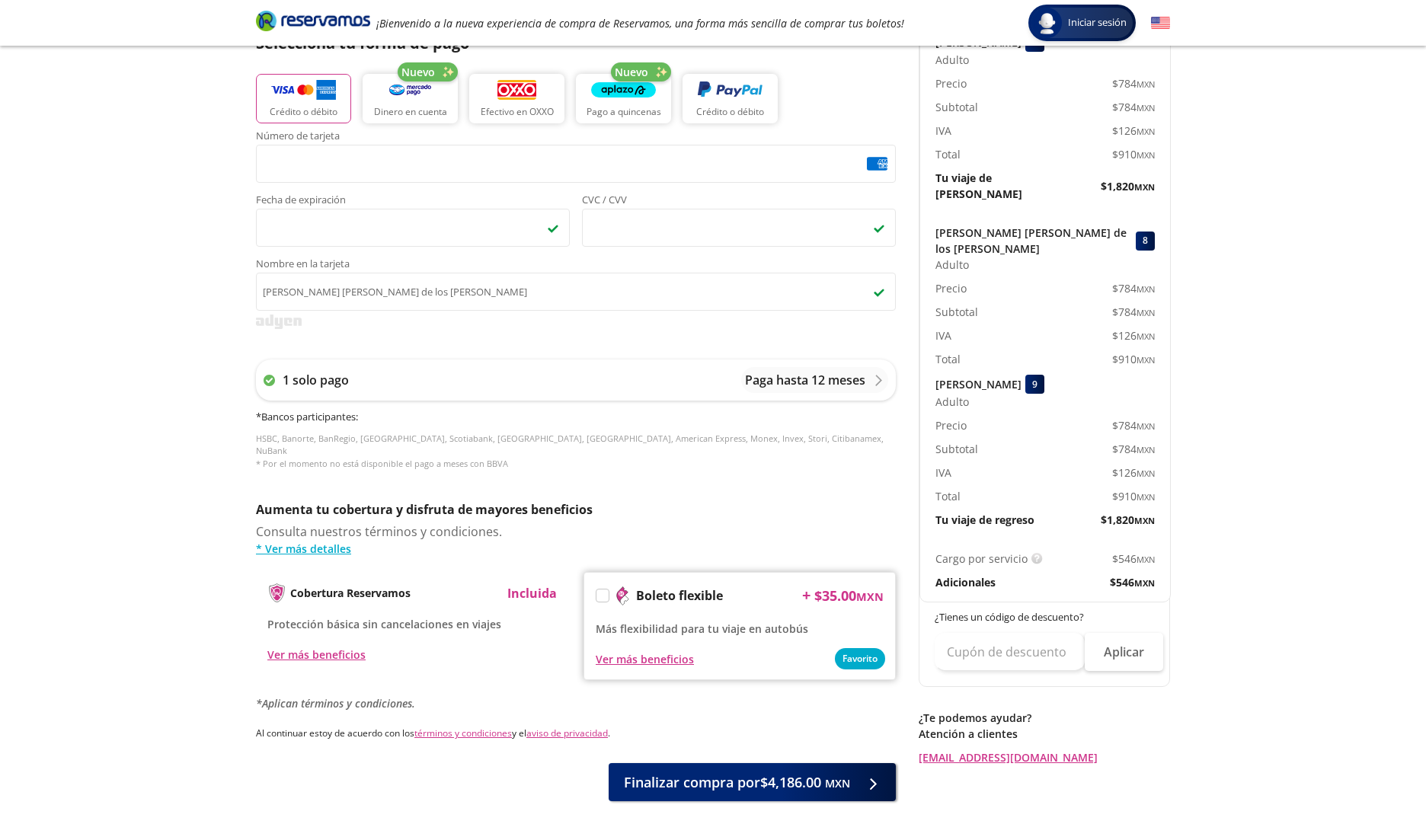
scroll to position [410, 0]
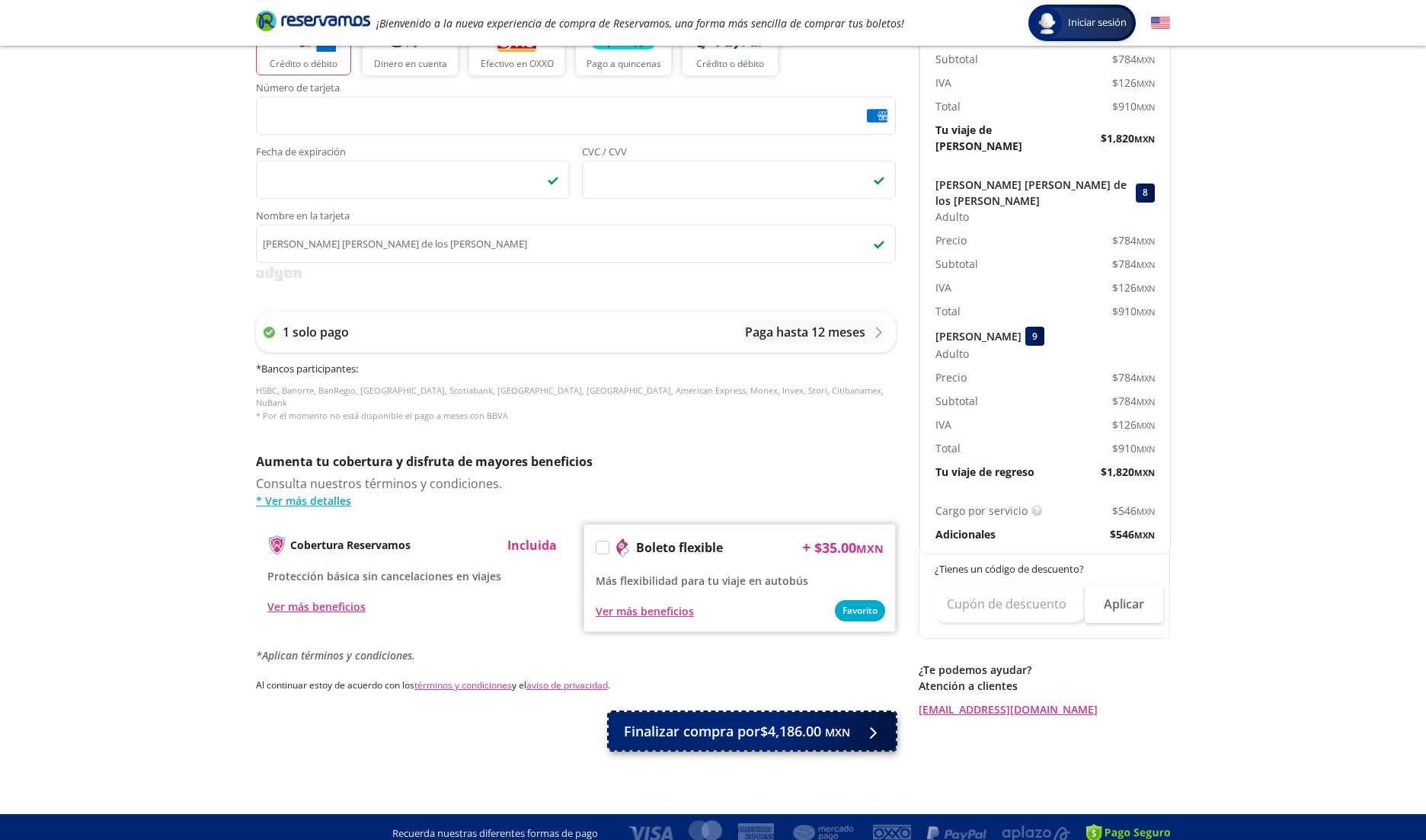
click at [797, 721] on span "Finalizar compra por $4,186.00 MXN" at bounding box center [736, 731] width 226 height 21
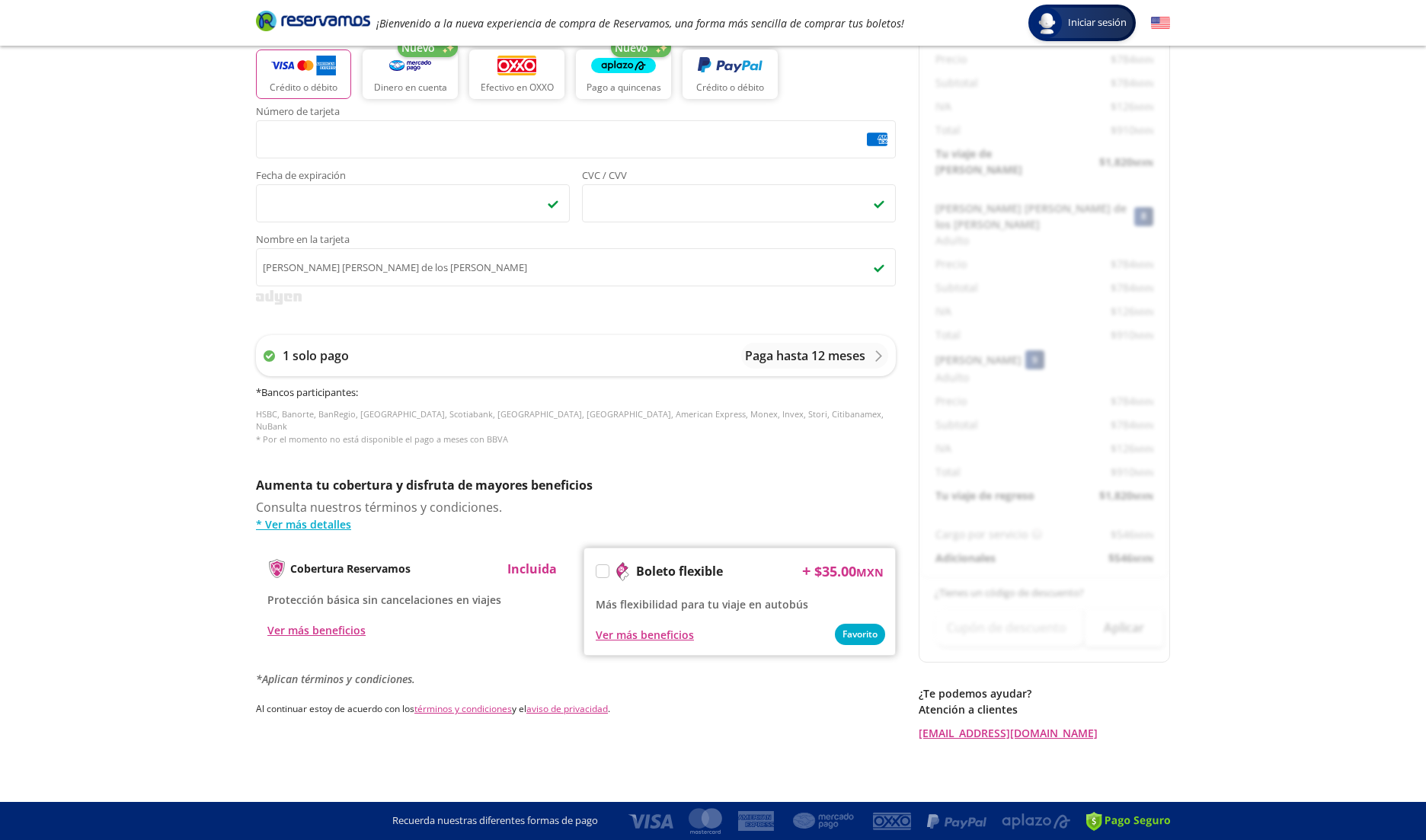
scroll to position [0, 0]
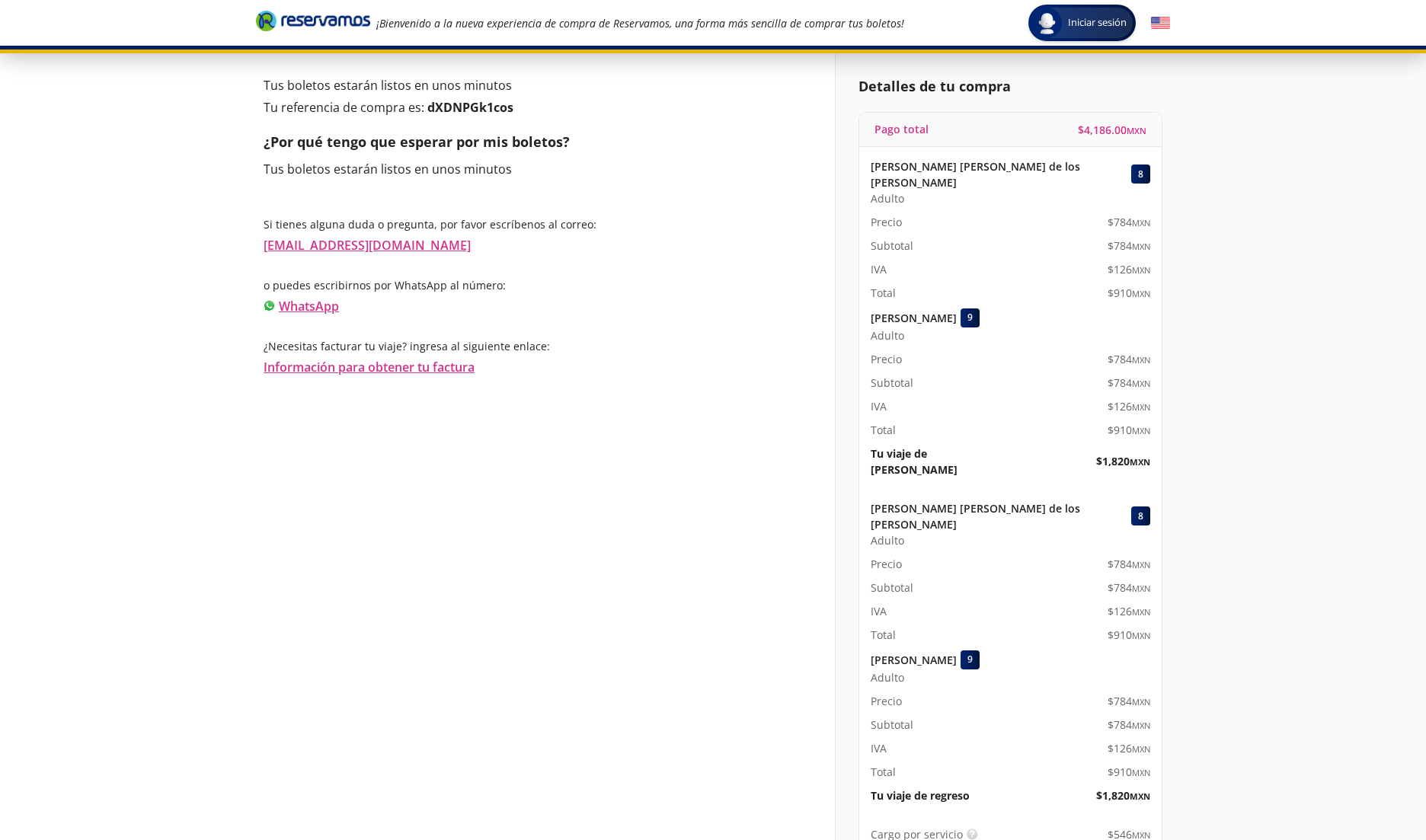
scroll to position [151, 0]
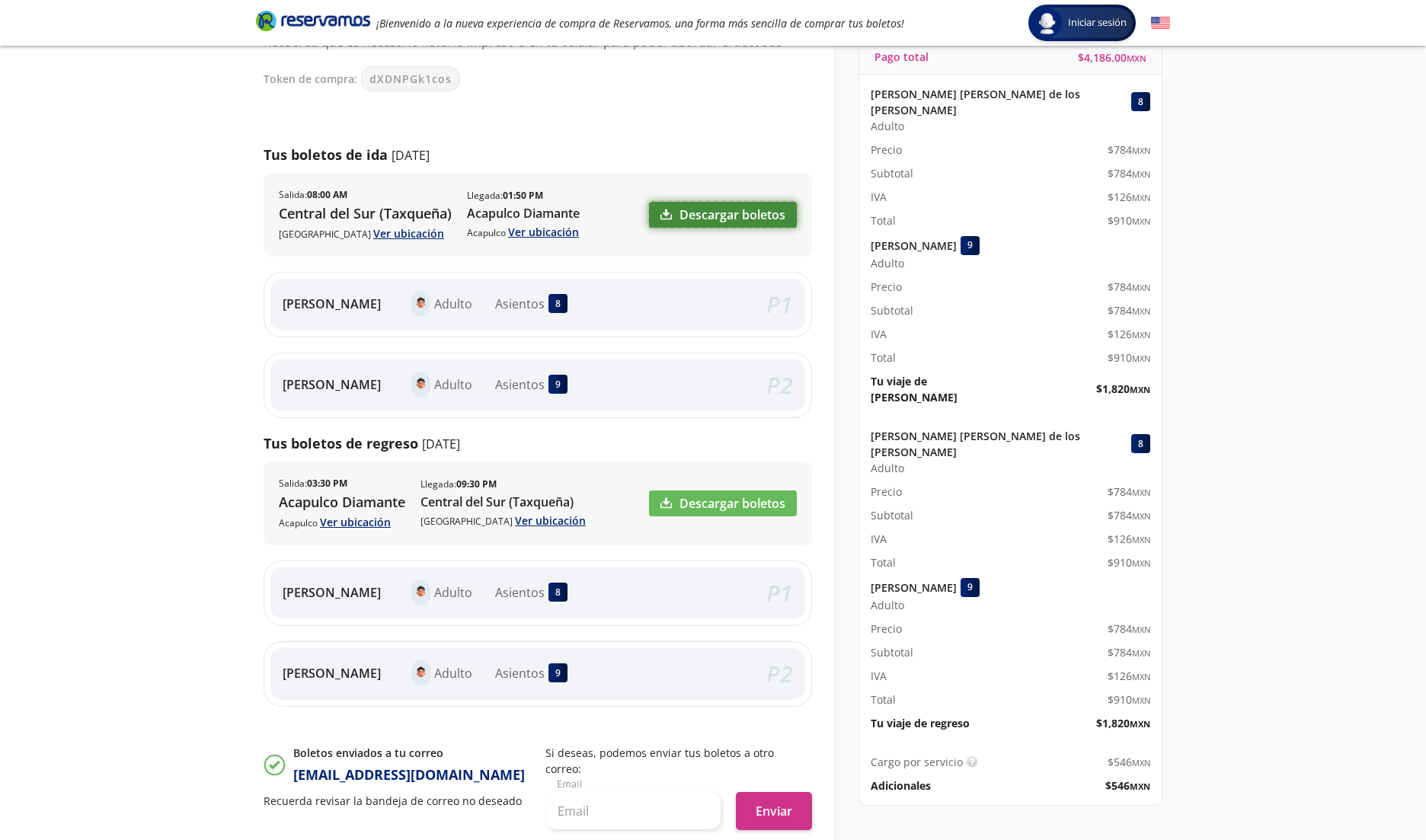
click at [745, 221] on link "Descargar boletos" at bounding box center [723, 214] width 148 height 26
